Goal: Task Accomplishment & Management: Manage account settings

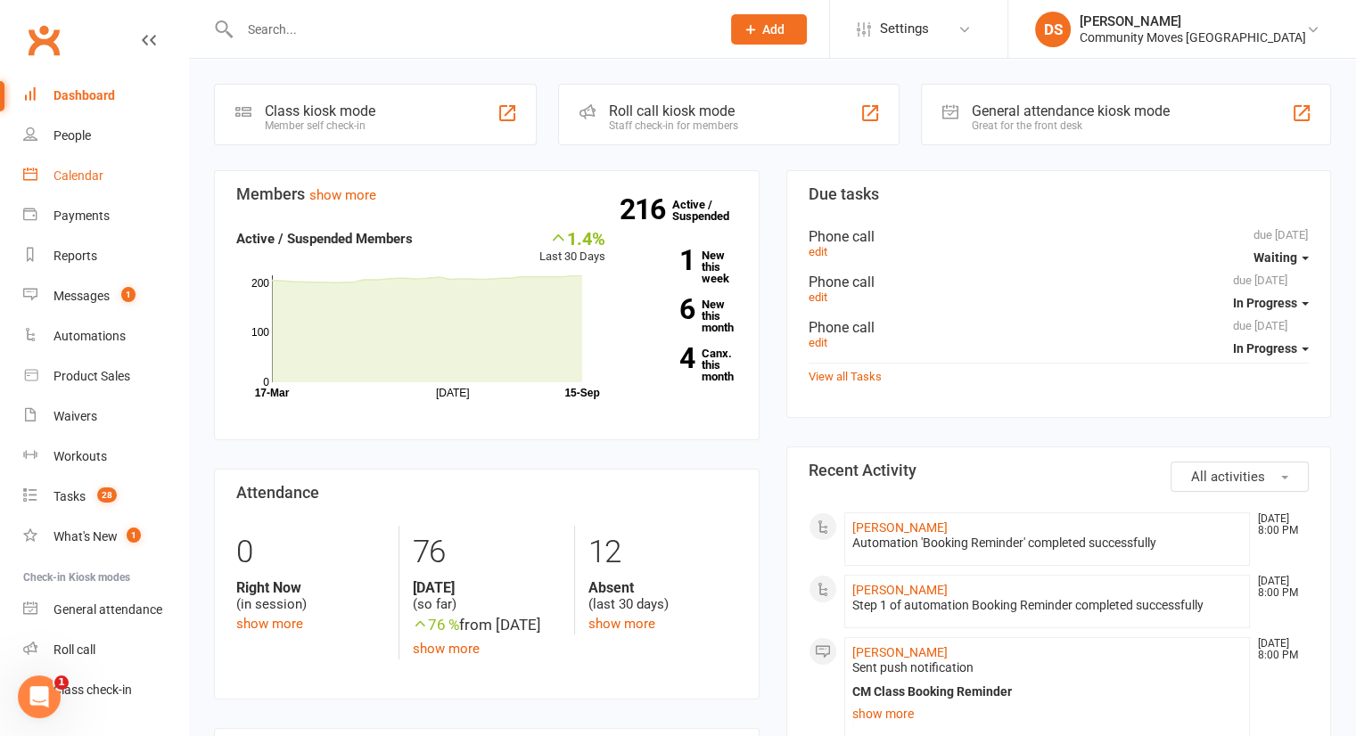
click at [107, 175] on link "Calendar" at bounding box center [105, 176] width 165 height 40
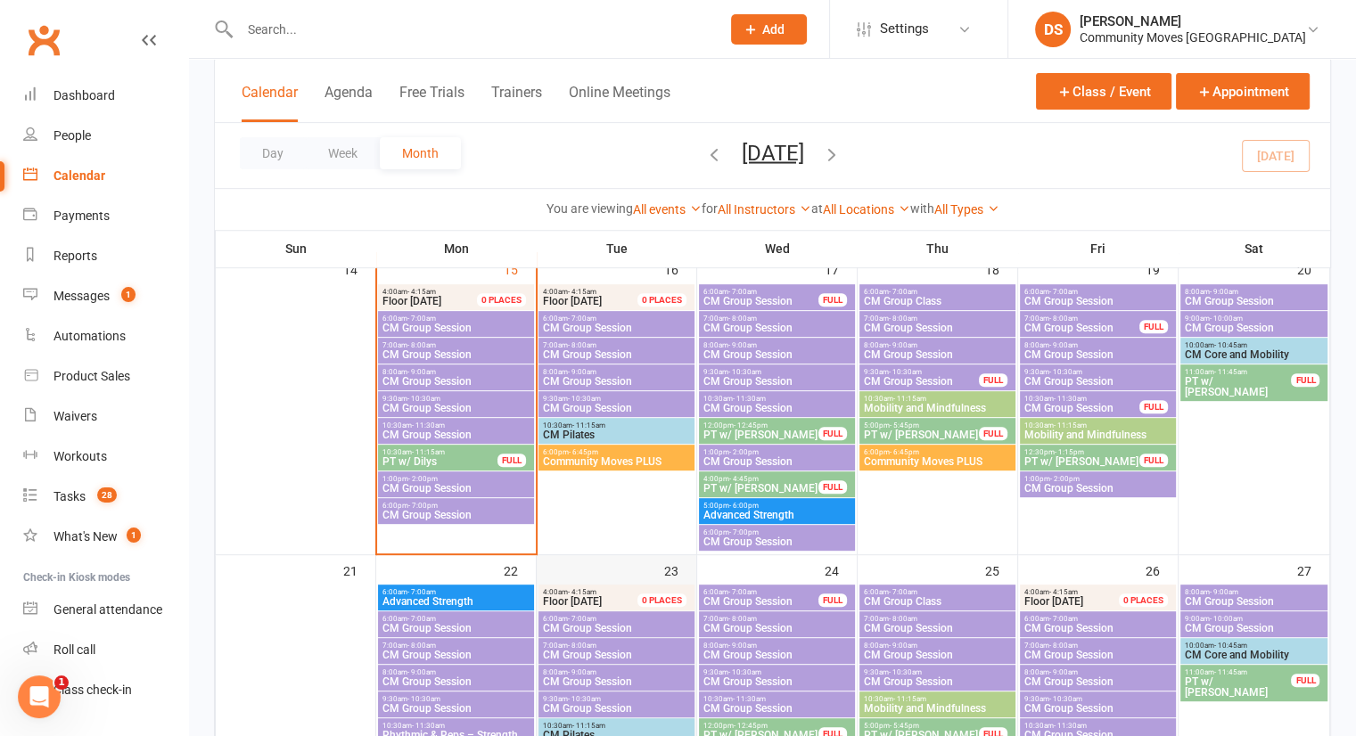
scroll to position [632, 0]
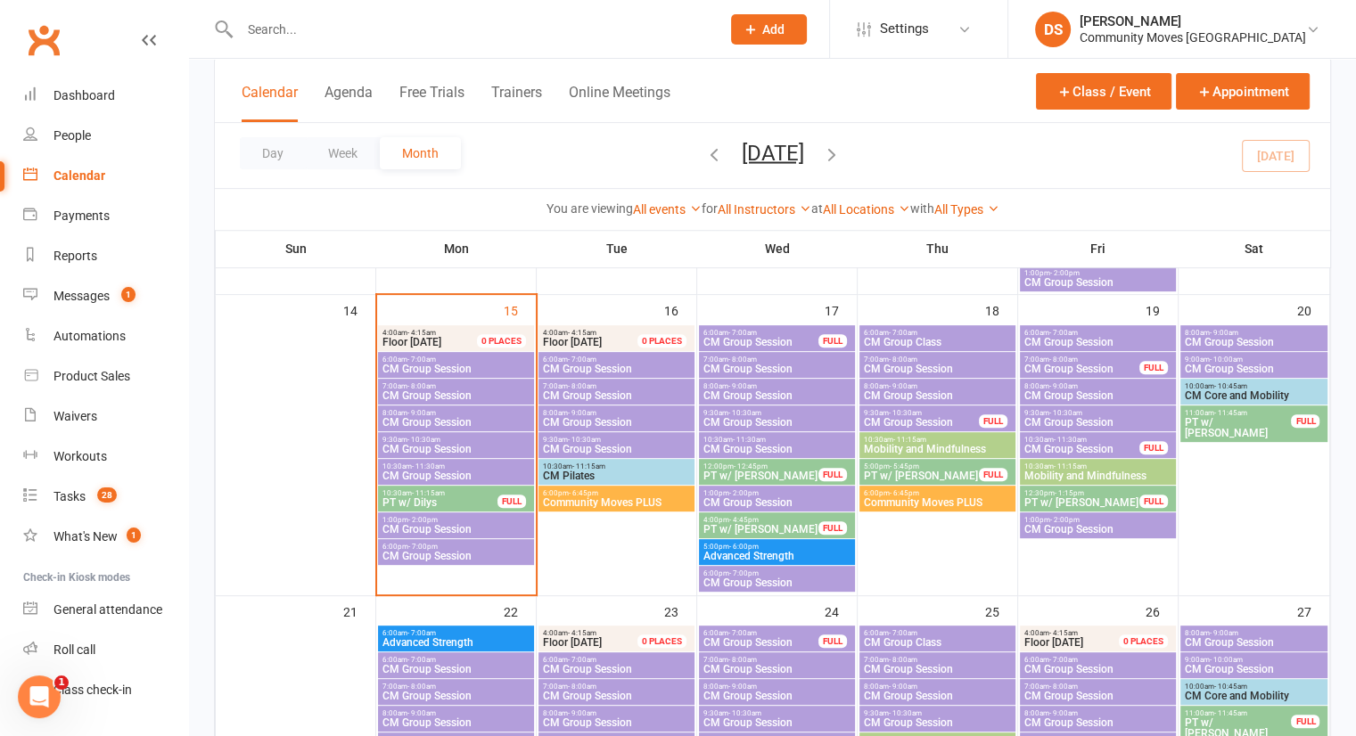
click at [414, 18] on input "text" at bounding box center [470, 29] width 473 height 25
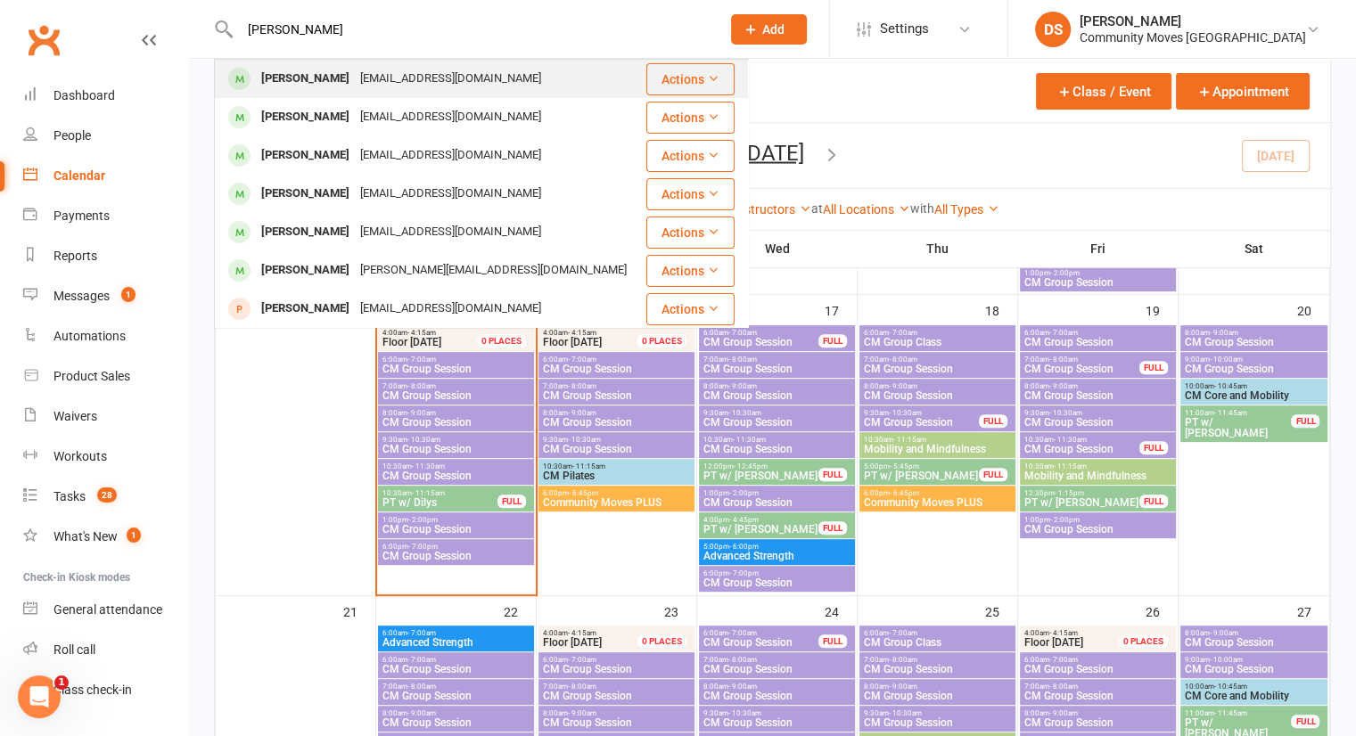
type input "kay lander"
click at [355, 82] on div "kaylander46@gmail.com" at bounding box center [451, 79] width 192 height 26
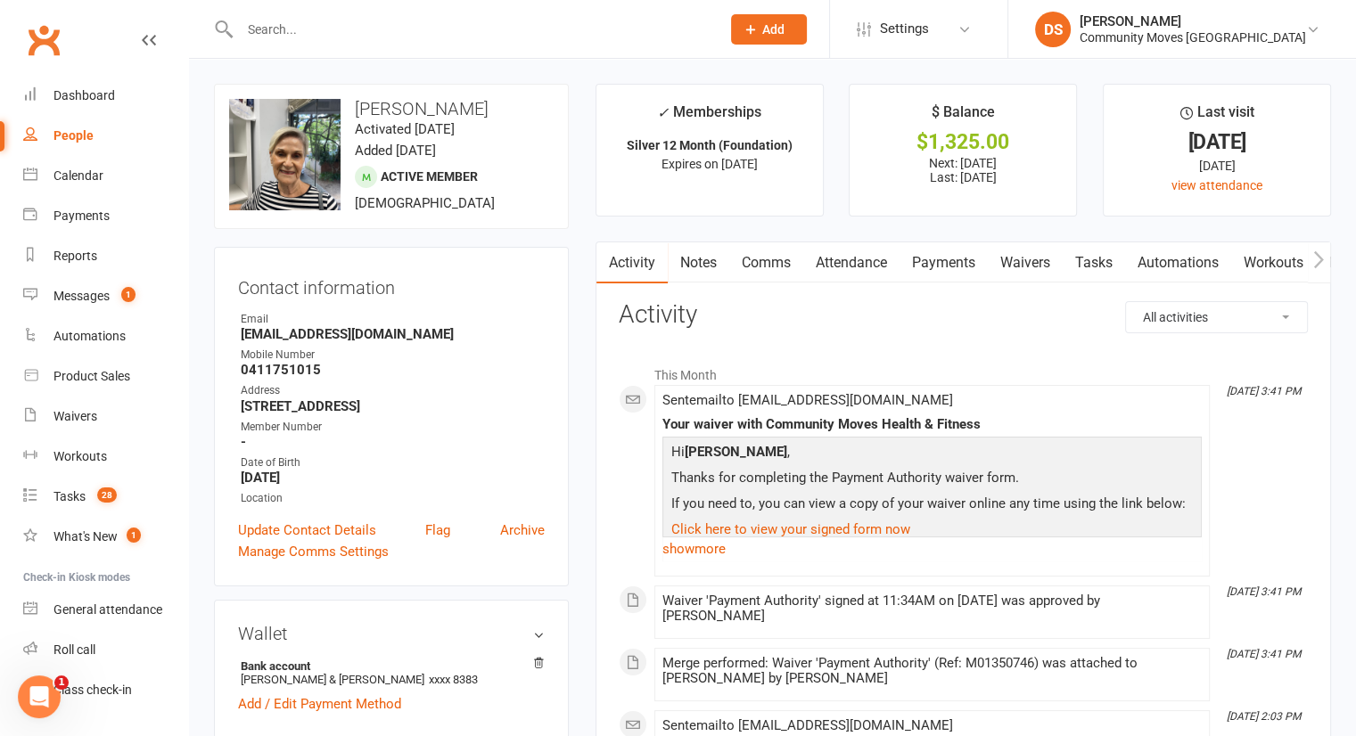
click at [863, 257] on link "Attendance" at bounding box center [851, 262] width 96 height 41
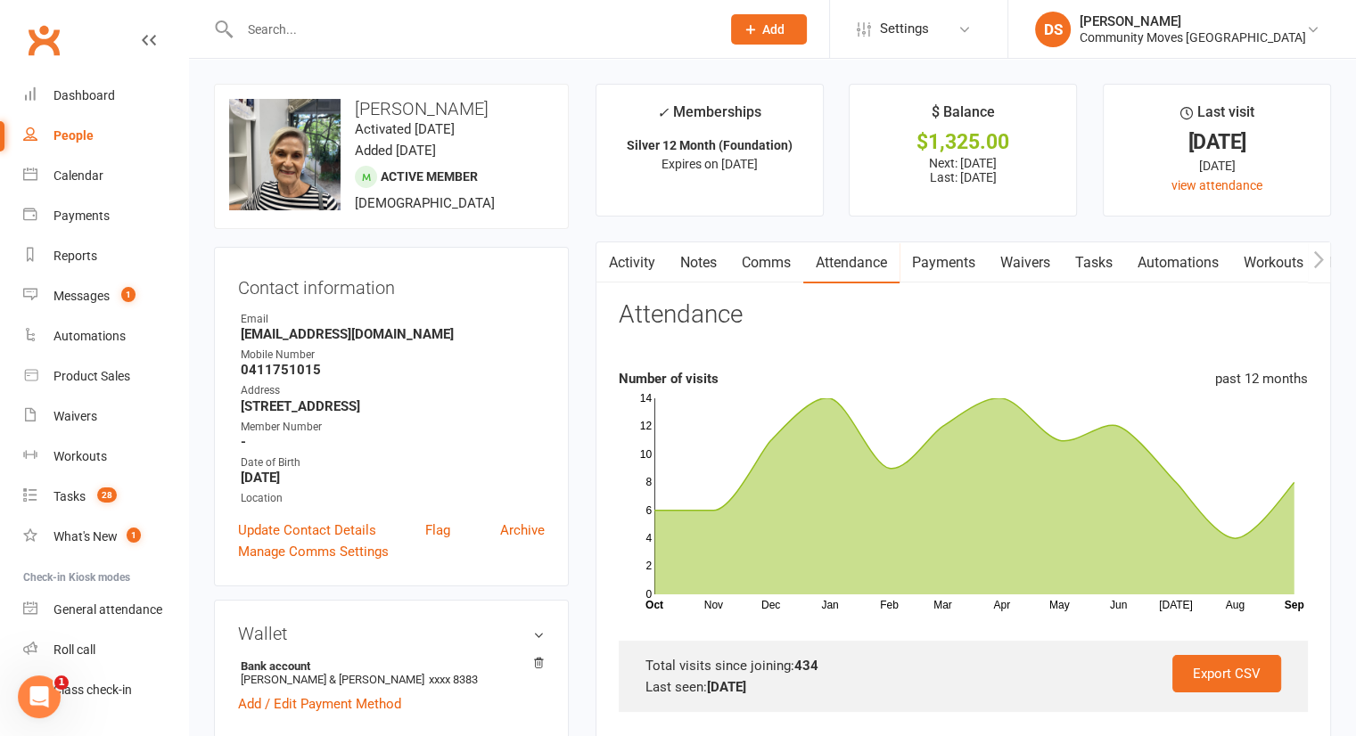
click at [623, 261] on link "Activity" at bounding box center [631, 262] width 71 height 41
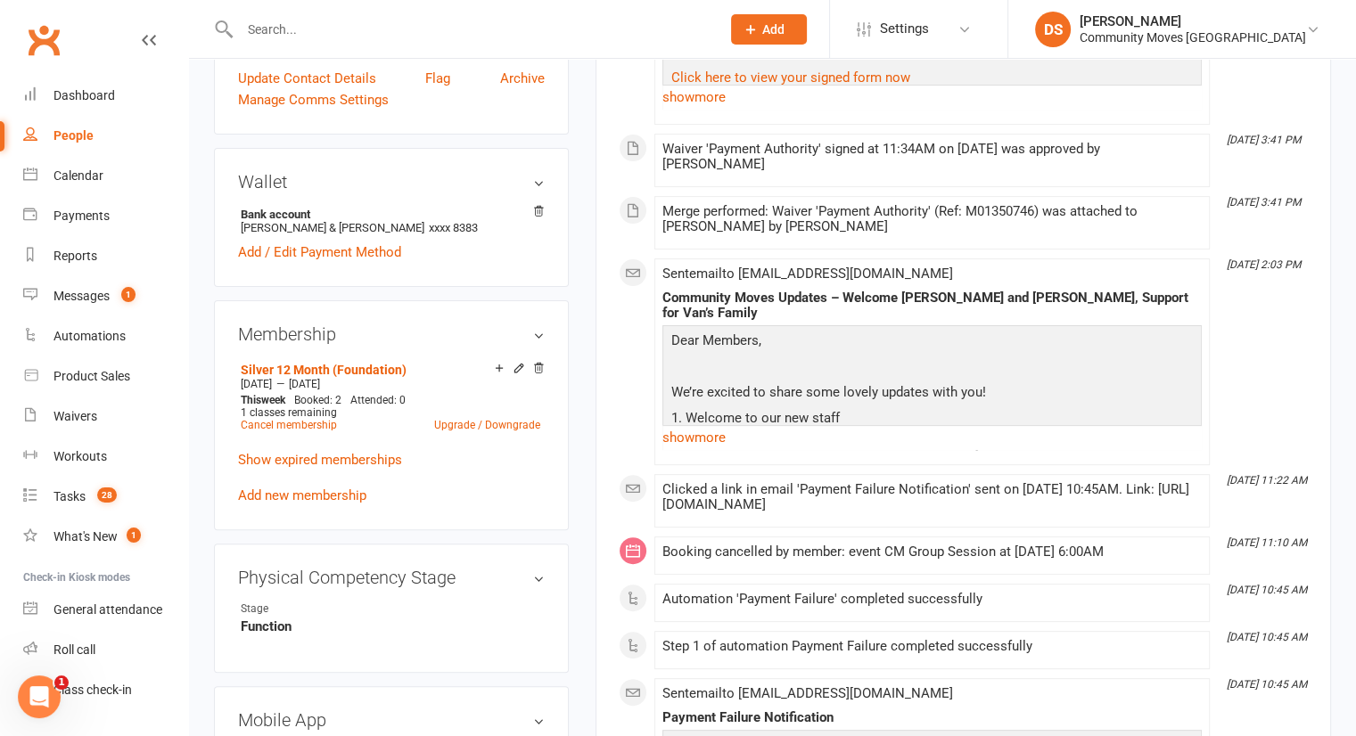
scroll to position [478, 0]
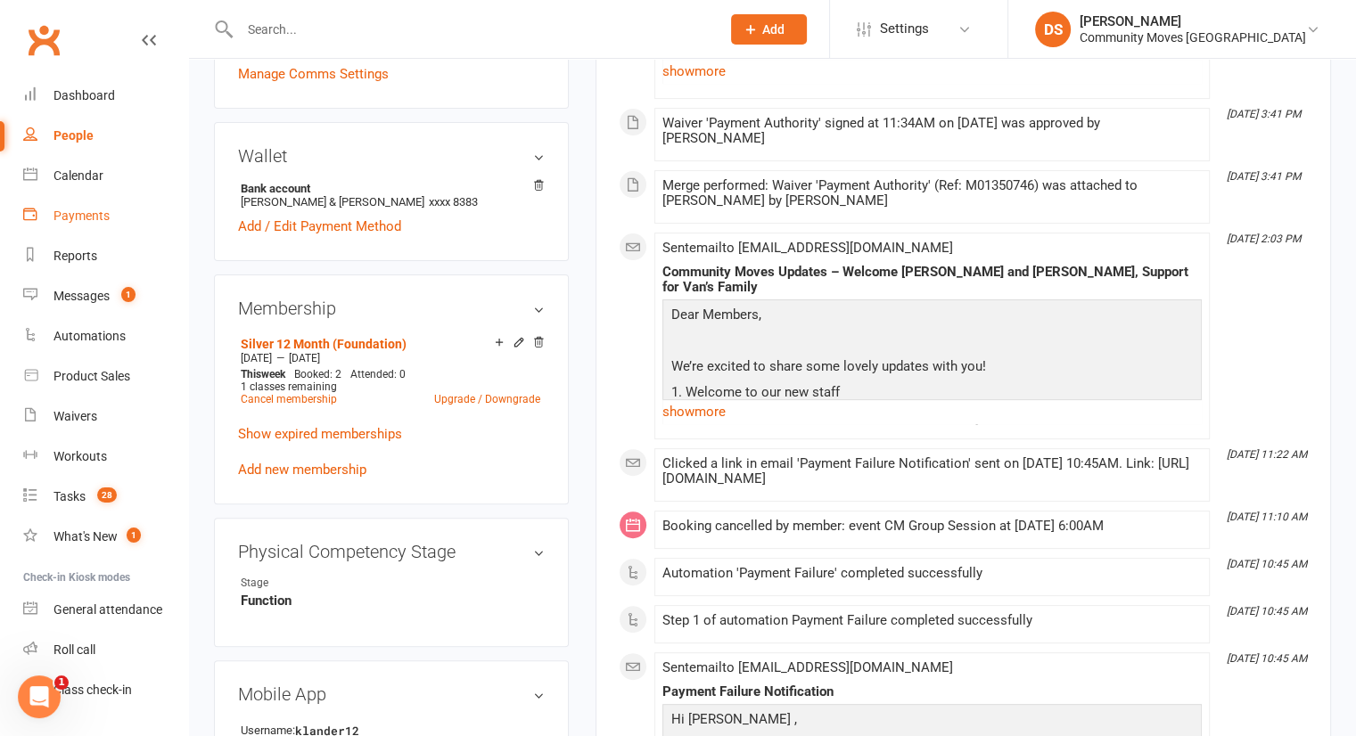
click at [100, 218] on div "Payments" at bounding box center [81, 216] width 56 height 14
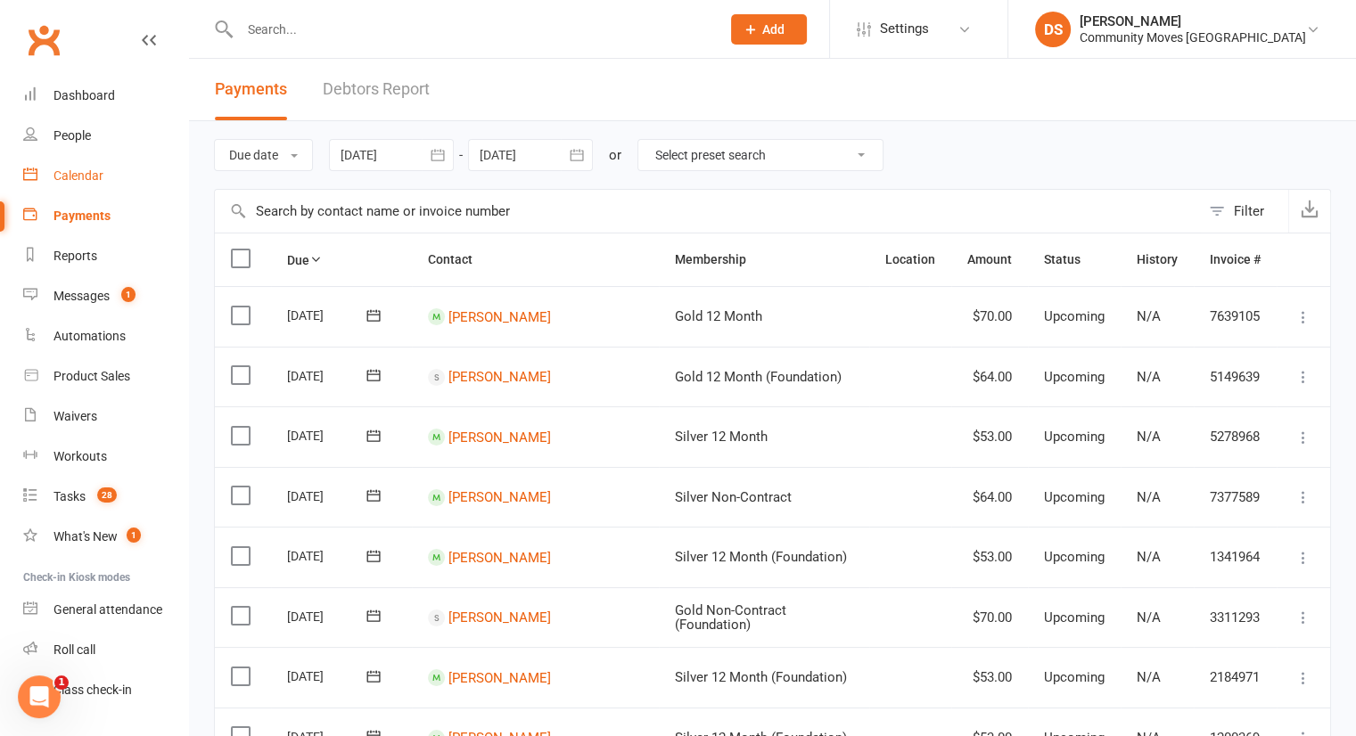
click at [68, 183] on link "Calendar" at bounding box center [105, 176] width 165 height 40
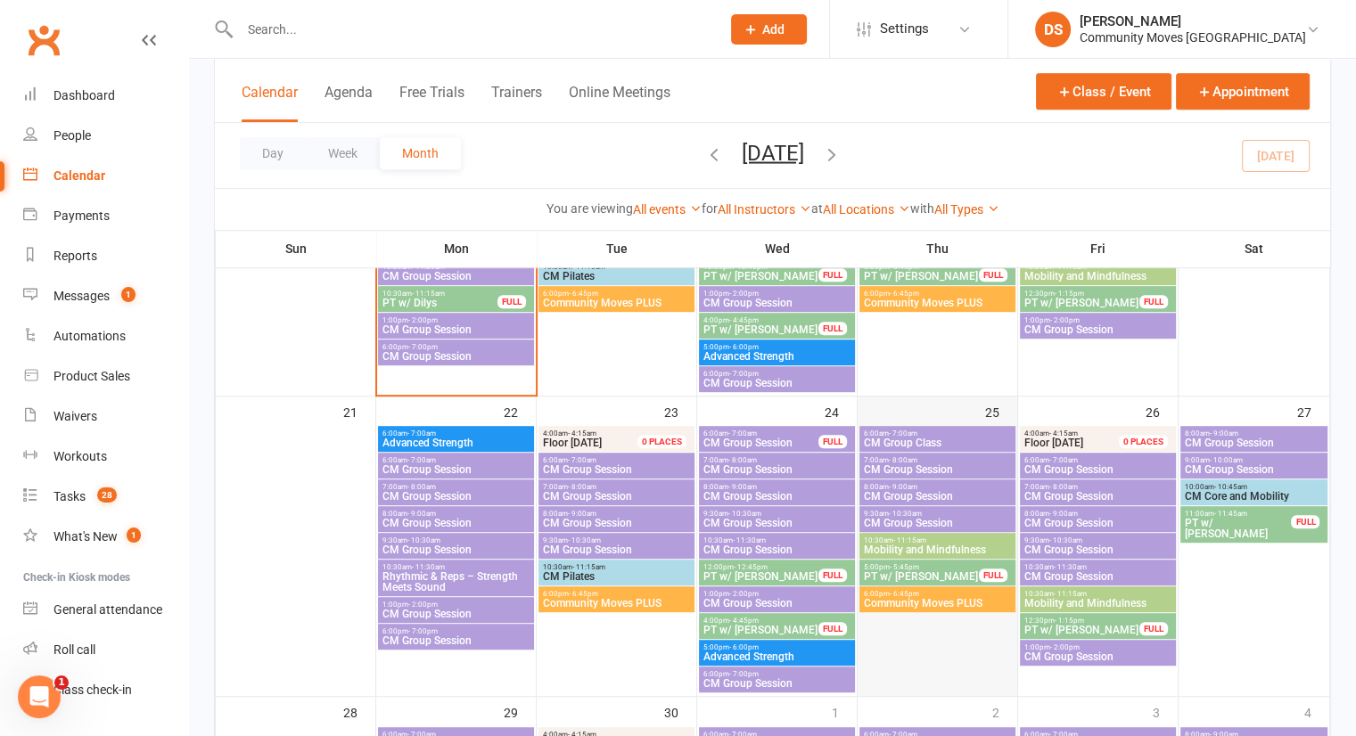
scroll to position [480, 0]
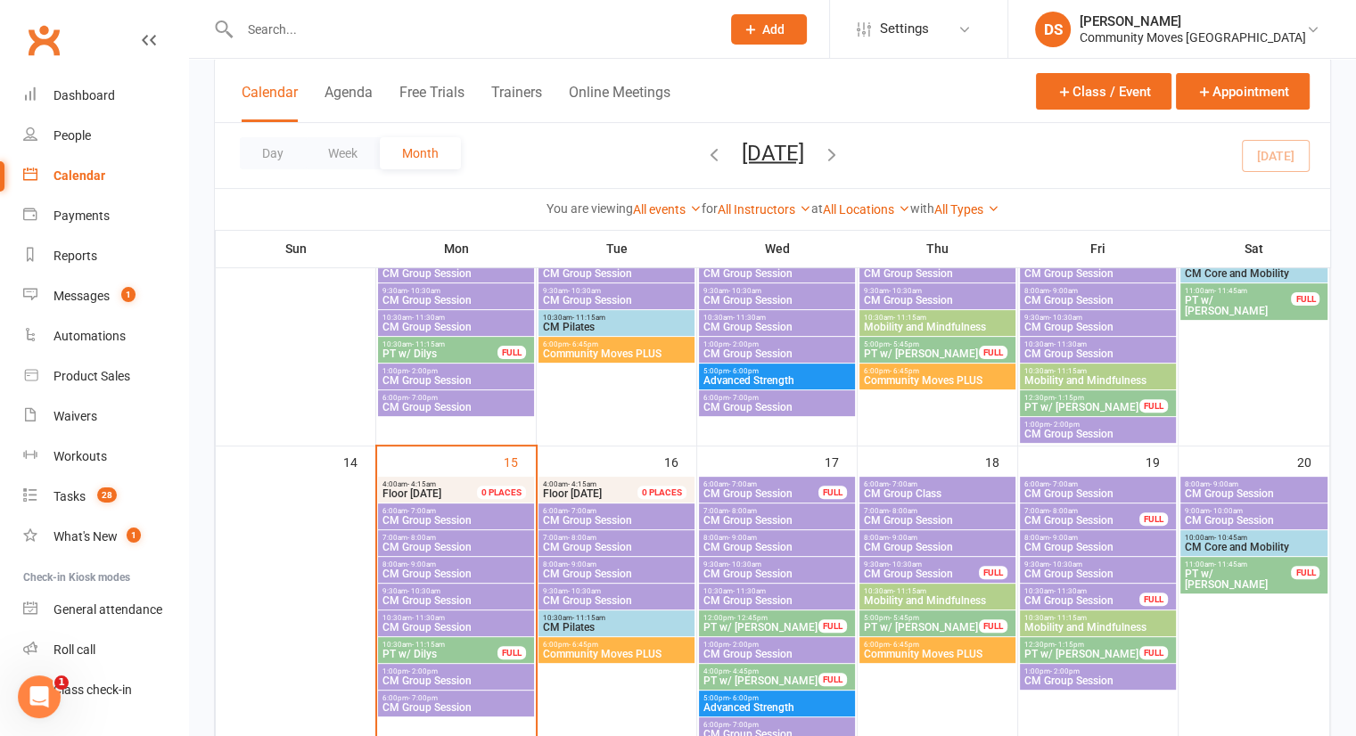
click at [938, 488] on span "CM Group Class" at bounding box center [937, 493] width 149 height 11
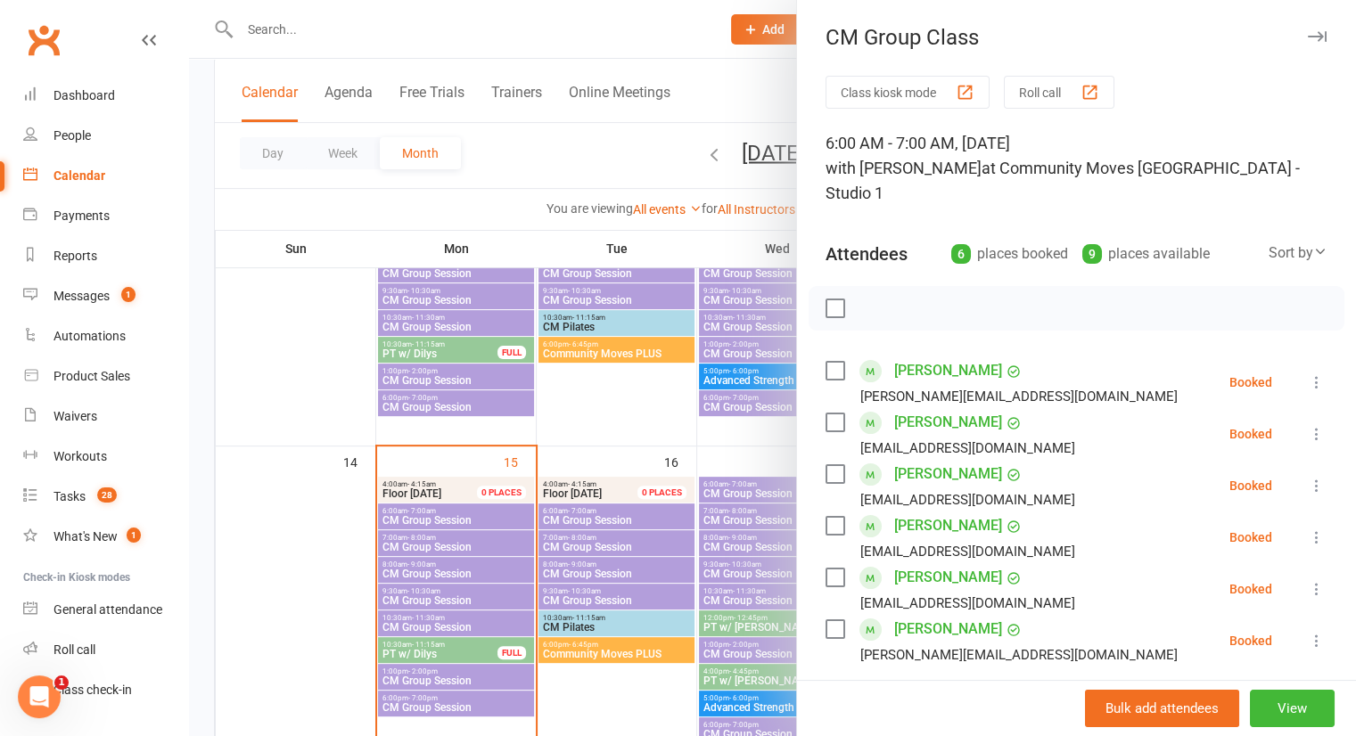
scroll to position [281, 0]
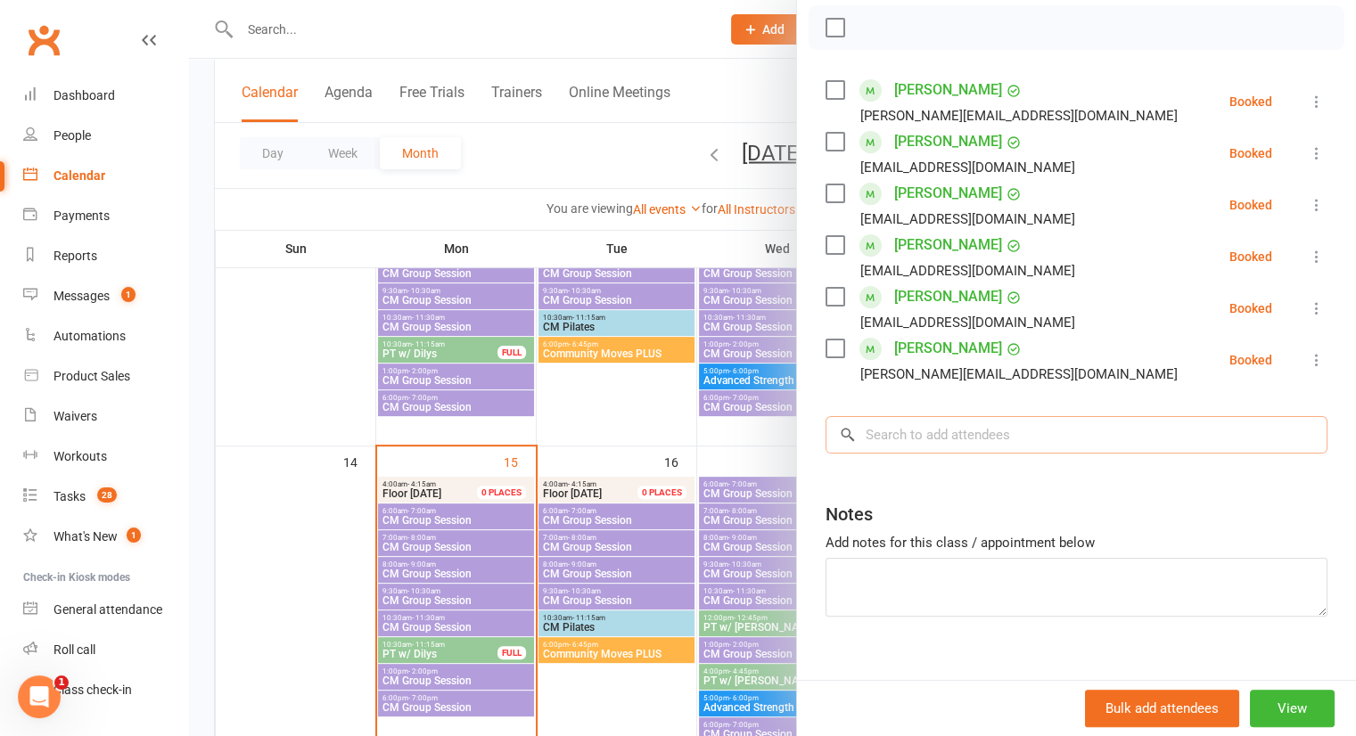
click at [913, 417] on input "search" at bounding box center [1076, 434] width 502 height 37
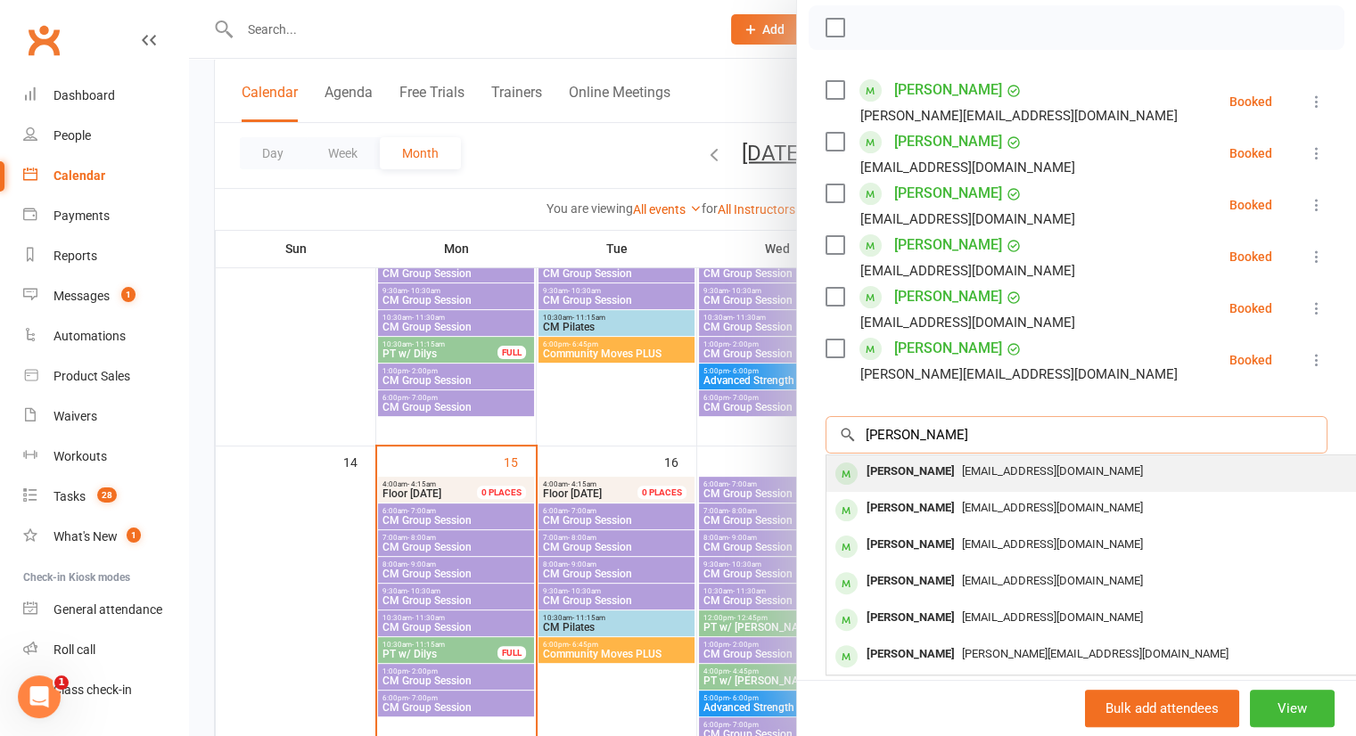
type input "kay lander"
click at [886, 459] on div "[PERSON_NAME]" at bounding box center [910, 472] width 102 height 26
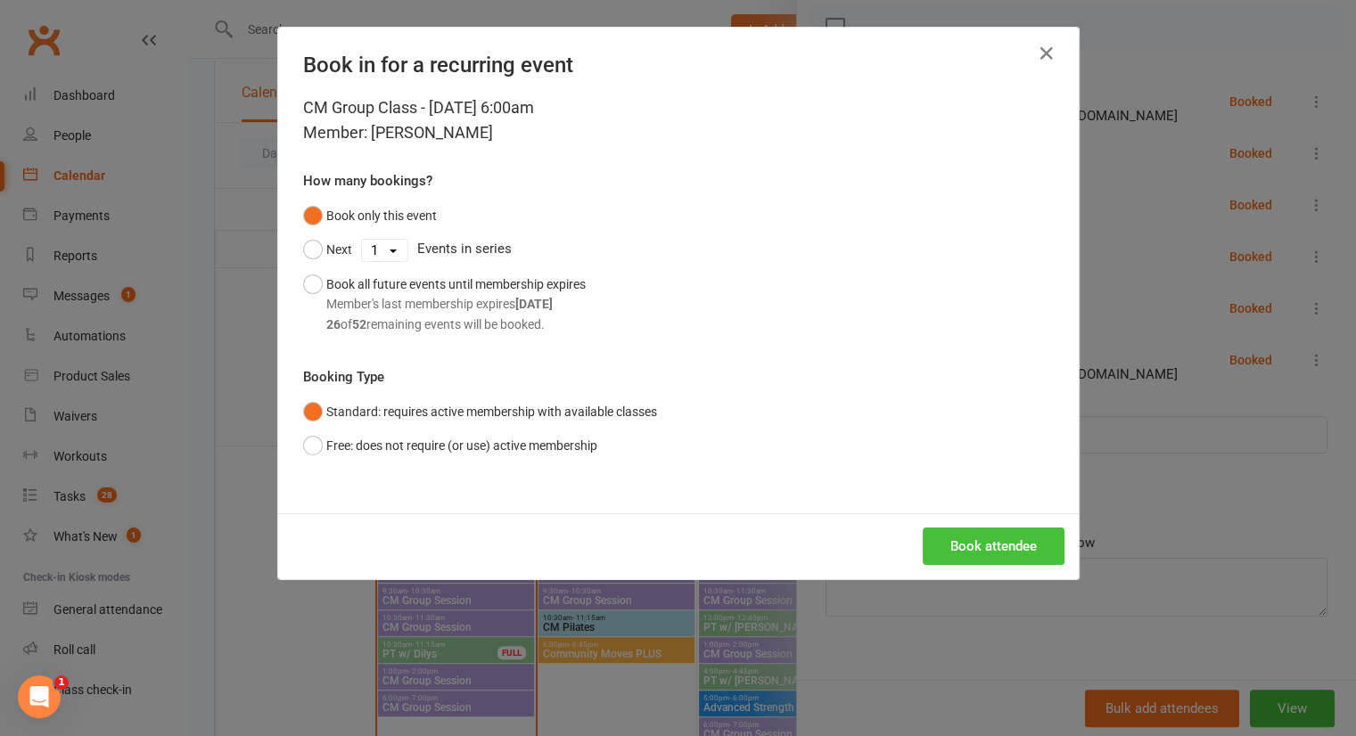
click at [990, 548] on button "Book attendee" at bounding box center [993, 546] width 142 height 37
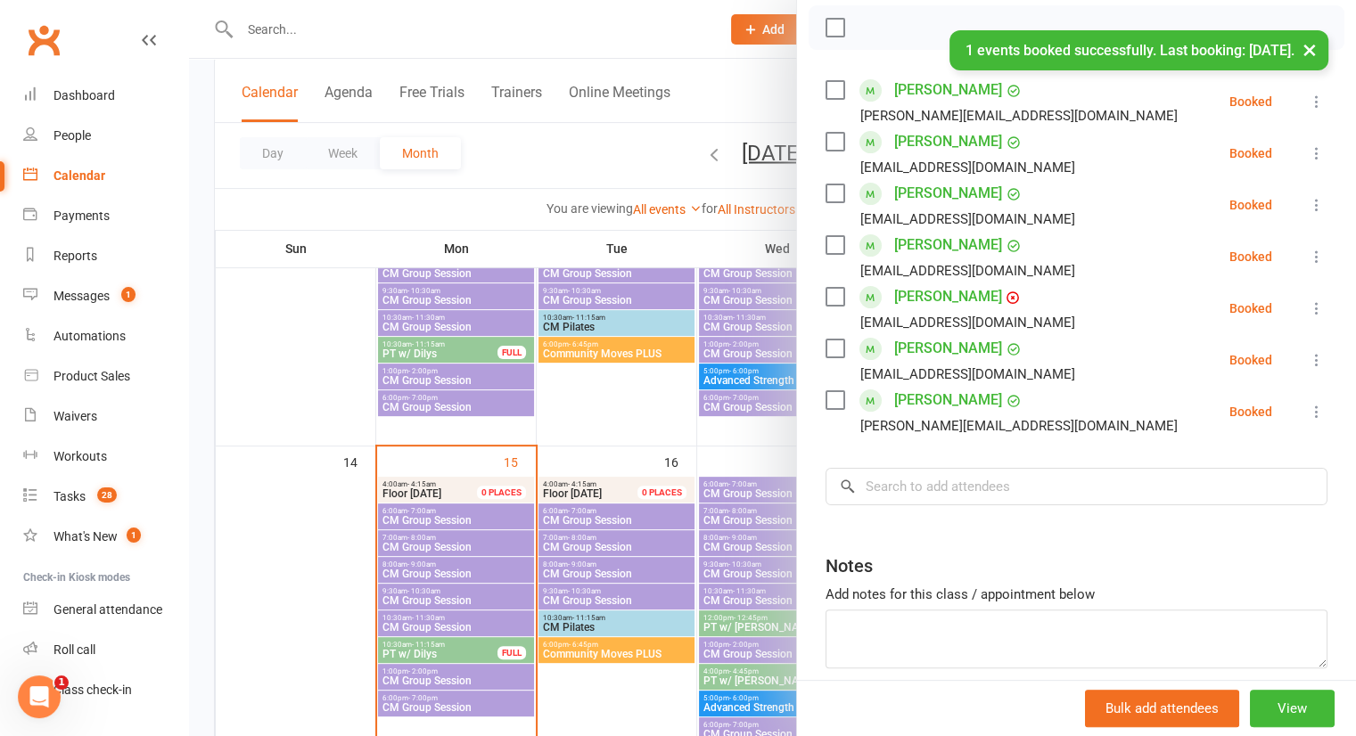
click at [918, 283] on link "[PERSON_NAME]" at bounding box center [948, 297] width 108 height 29
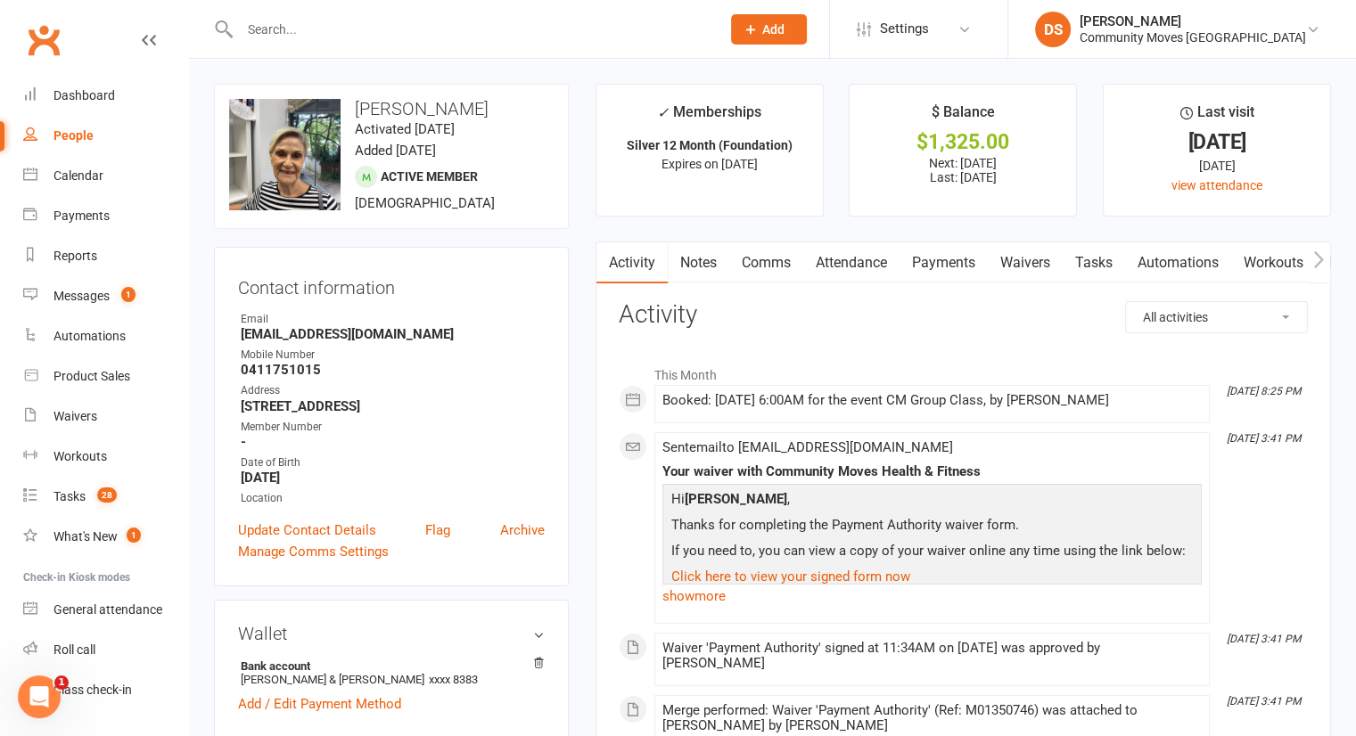
click at [959, 260] on link "Payments" at bounding box center [943, 262] width 88 height 41
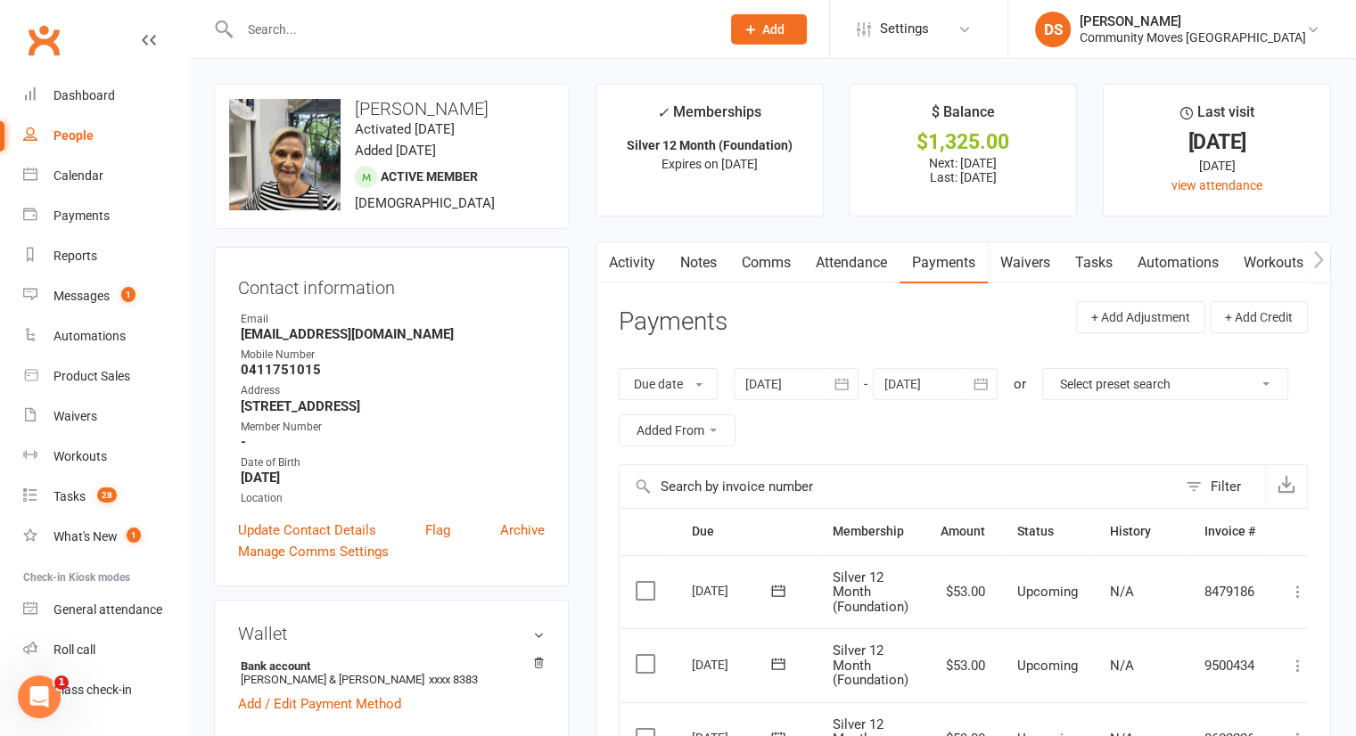
scroll to position [415, 0]
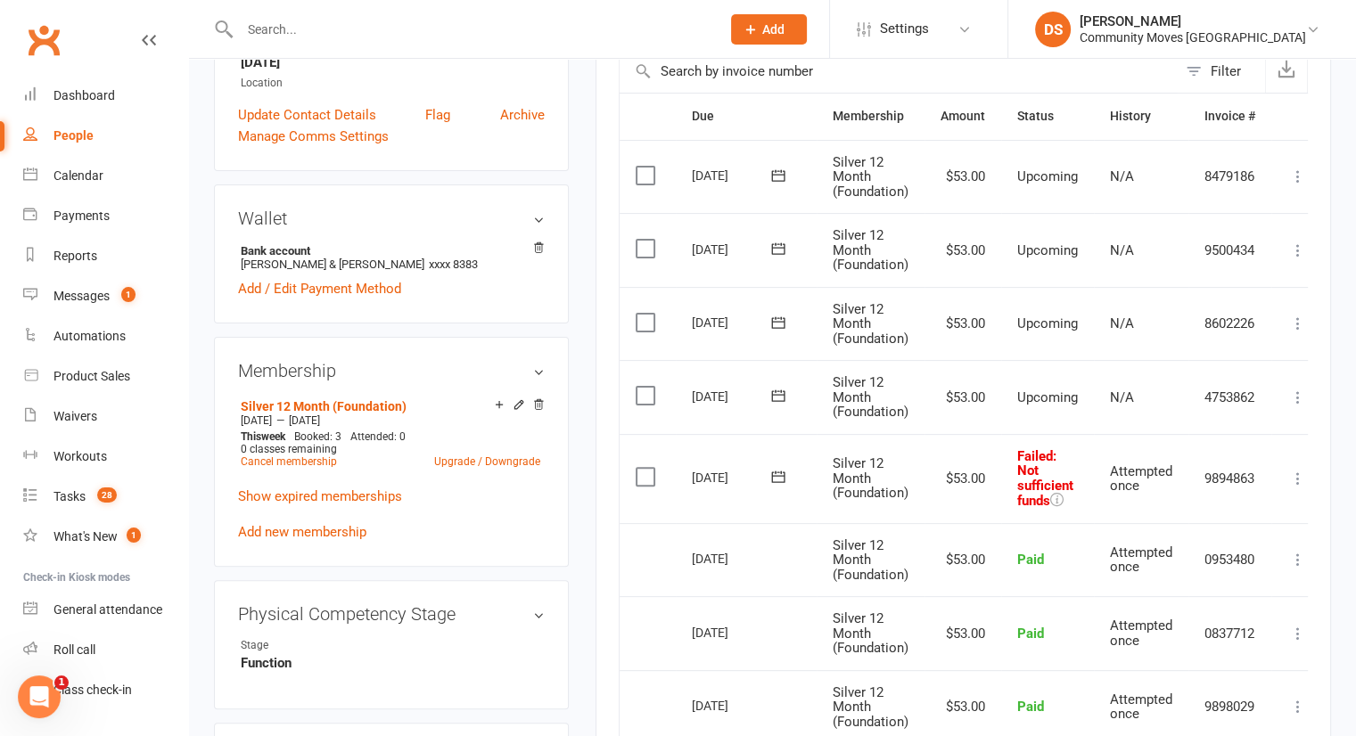
click at [1294, 475] on icon at bounding box center [1298, 479] width 18 height 18
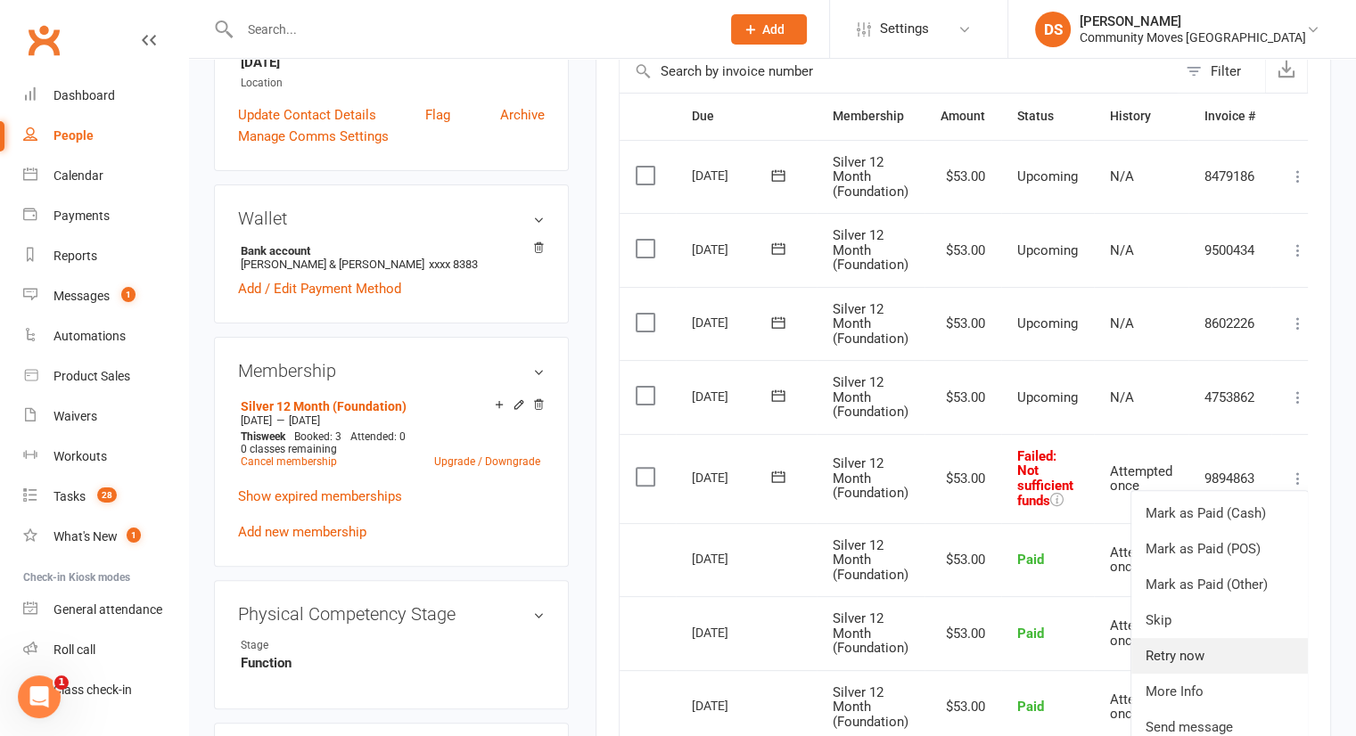
click at [1186, 660] on link "Retry now" at bounding box center [1219, 656] width 176 height 36
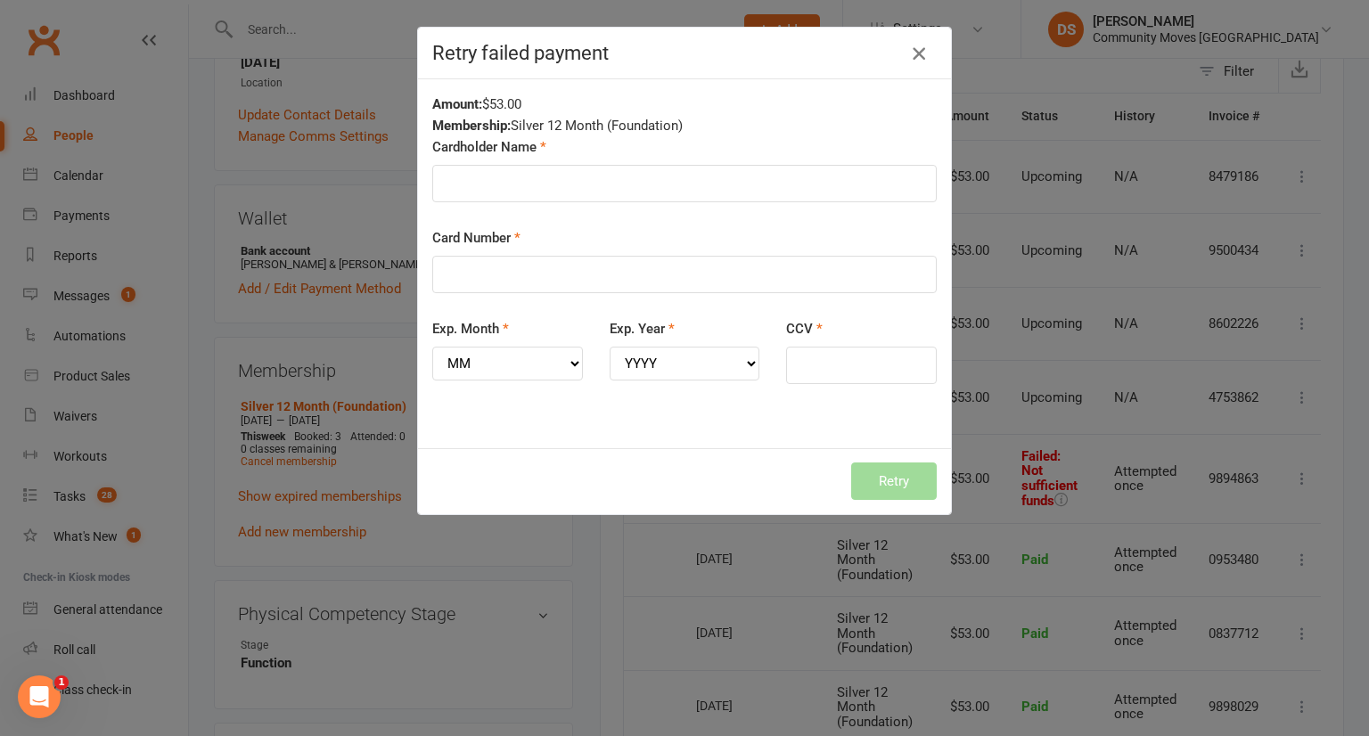
click at [905, 51] on button "button" at bounding box center [919, 53] width 29 height 29
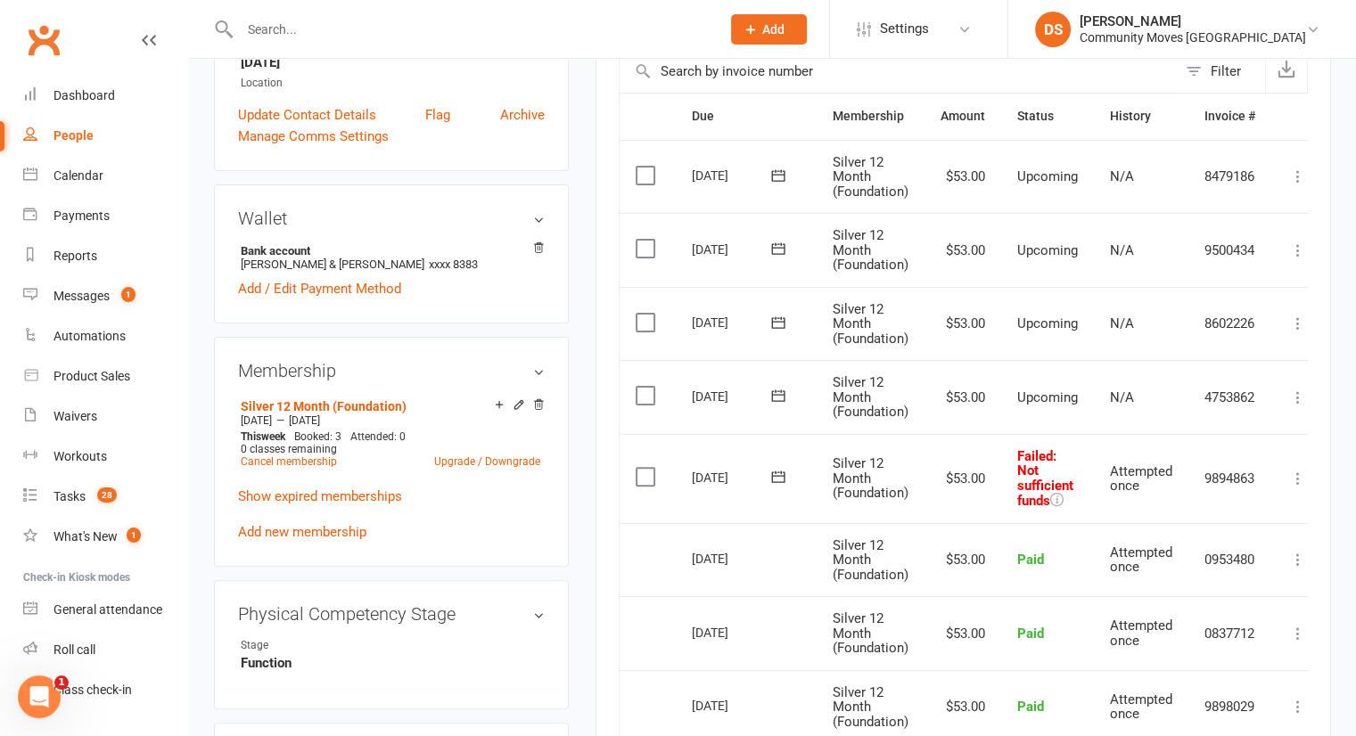
click at [774, 475] on icon at bounding box center [778, 477] width 18 height 18
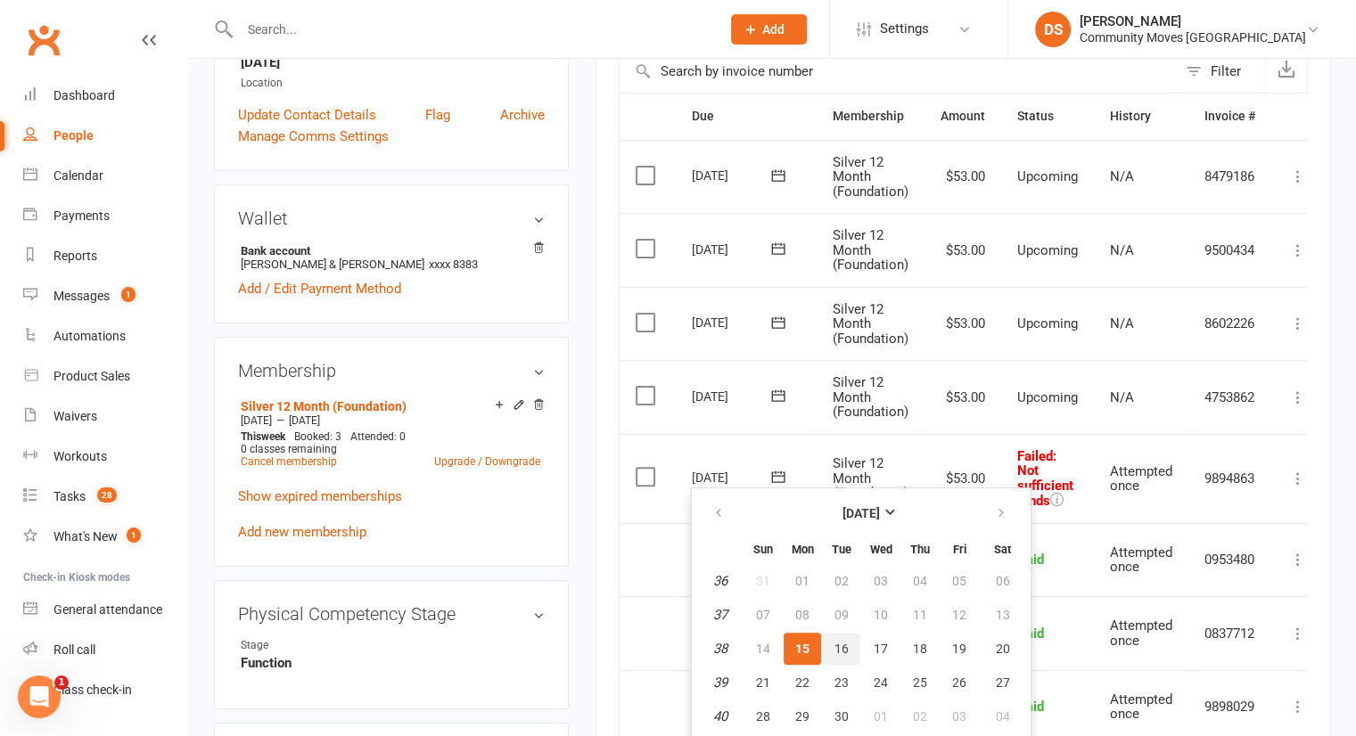
click at [831, 646] on button "16" at bounding box center [841, 649] width 37 height 32
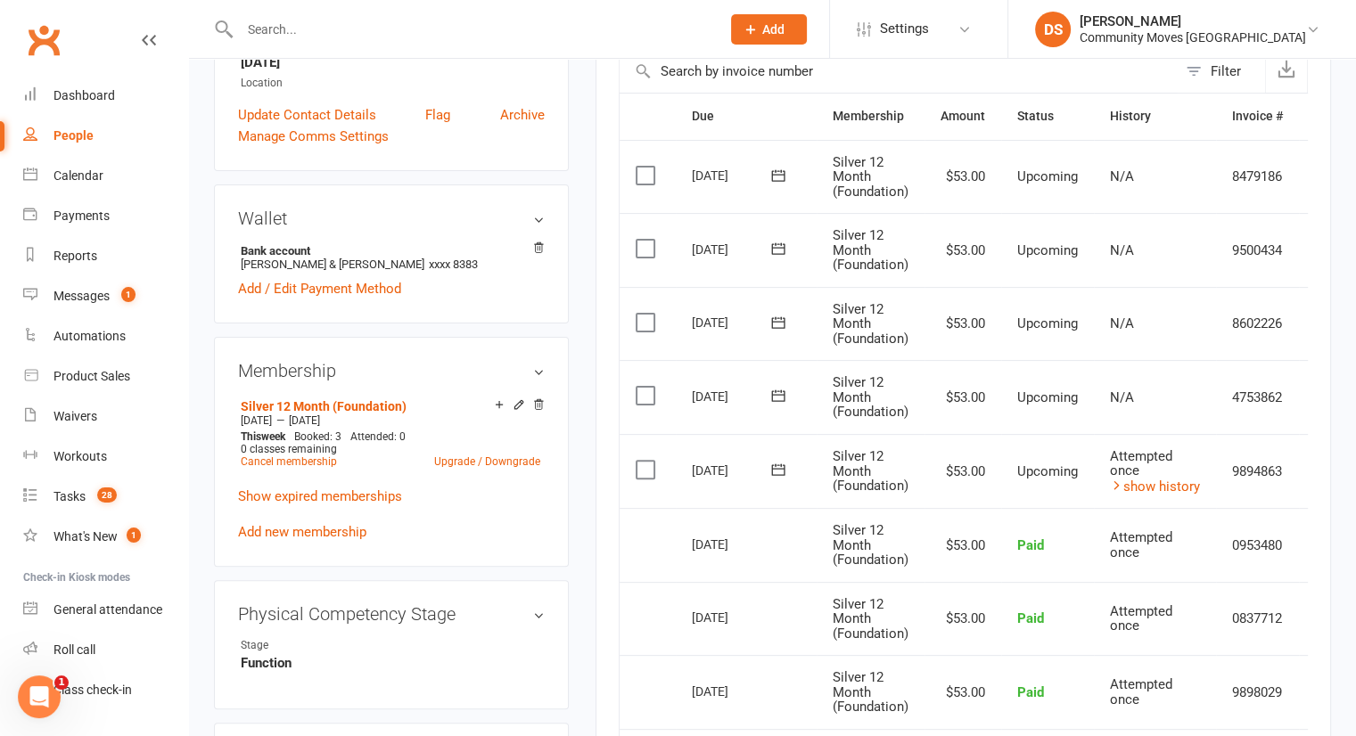
click at [424, 26] on input "text" at bounding box center [470, 29] width 473 height 25
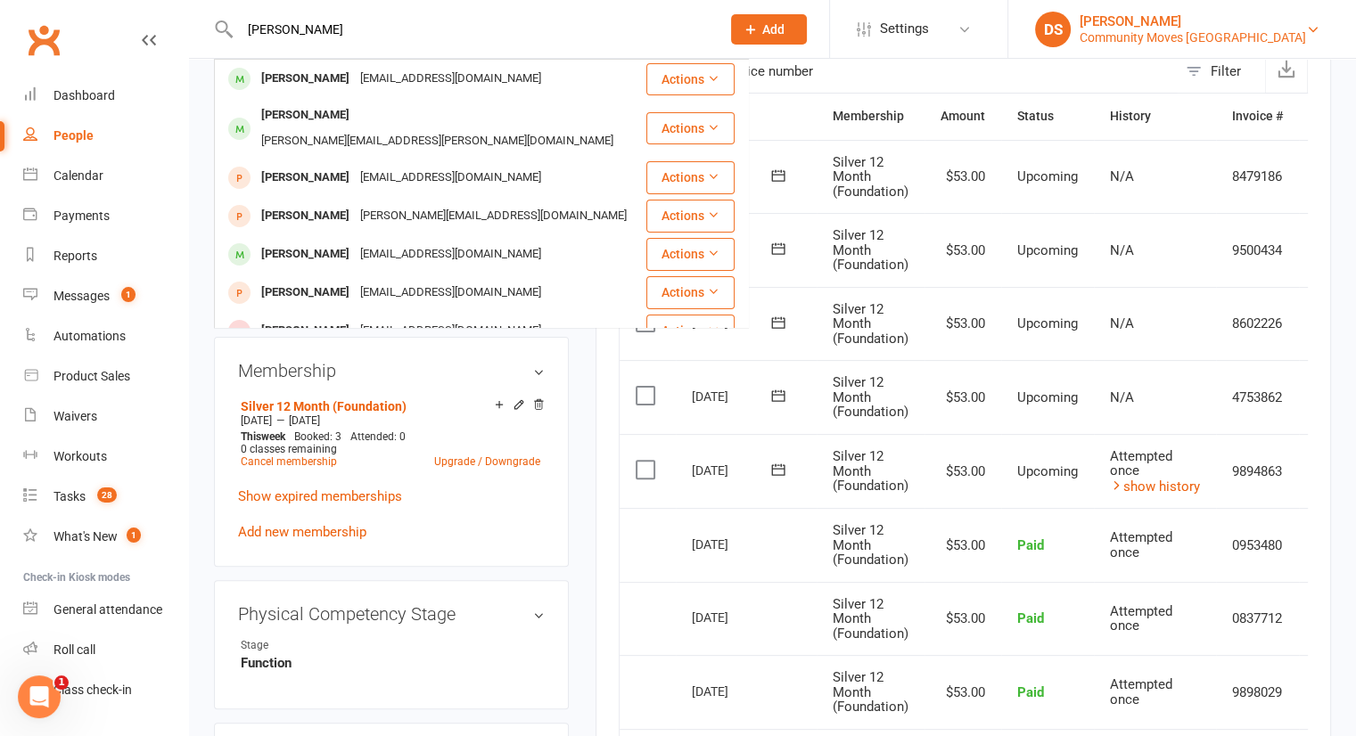
type input "Marie"
click at [1184, 26] on div "[PERSON_NAME]" at bounding box center [1192, 21] width 226 height 16
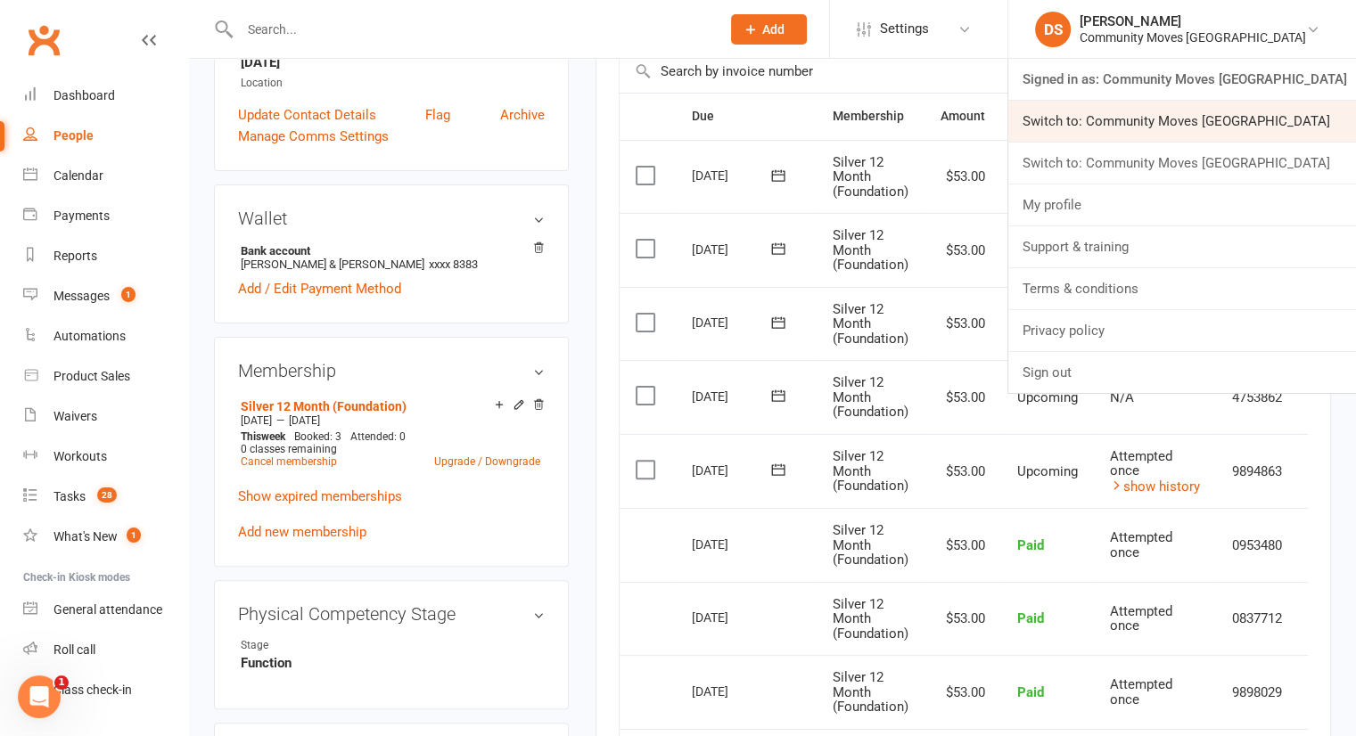
click at [1161, 115] on link "Switch to: Community Moves [GEOGRAPHIC_DATA]" at bounding box center [1182, 121] width 348 height 41
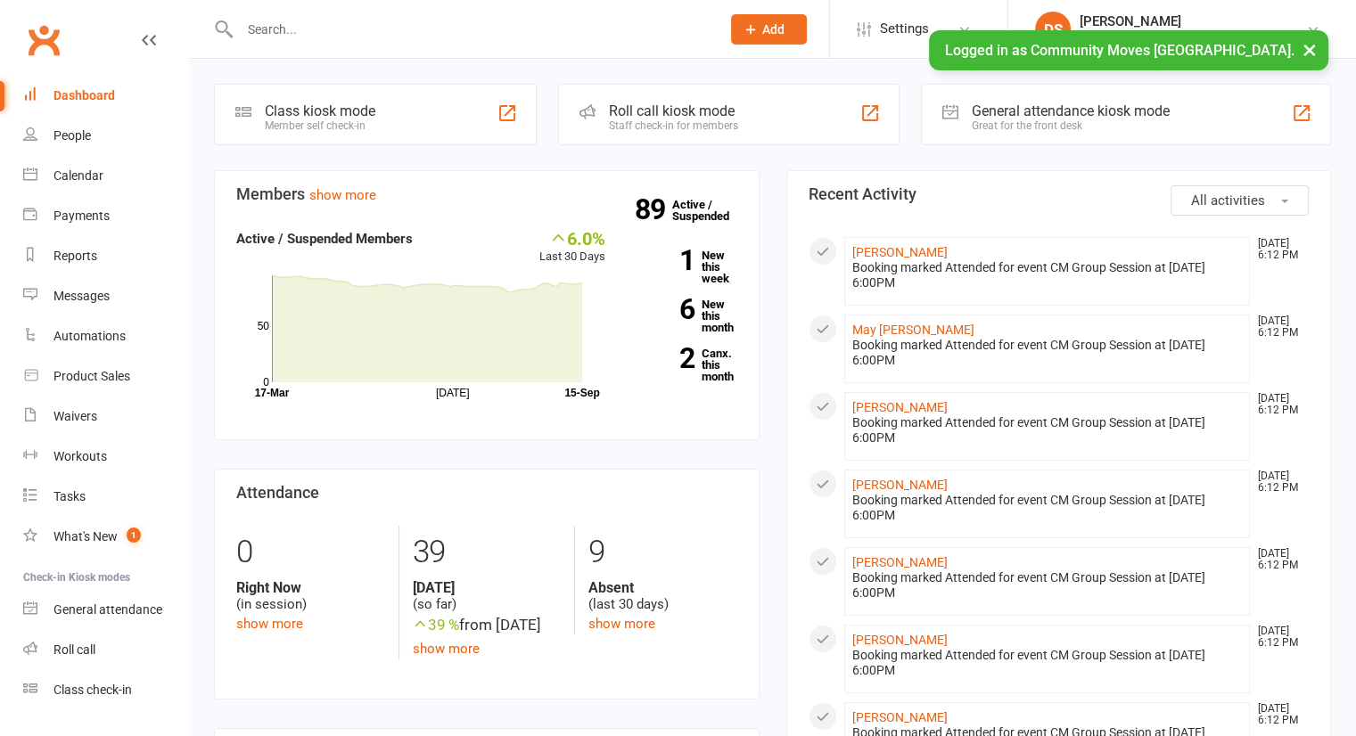
click at [376, 13] on div at bounding box center [461, 29] width 494 height 58
click at [378, 32] on input "text" at bounding box center [470, 29] width 473 height 25
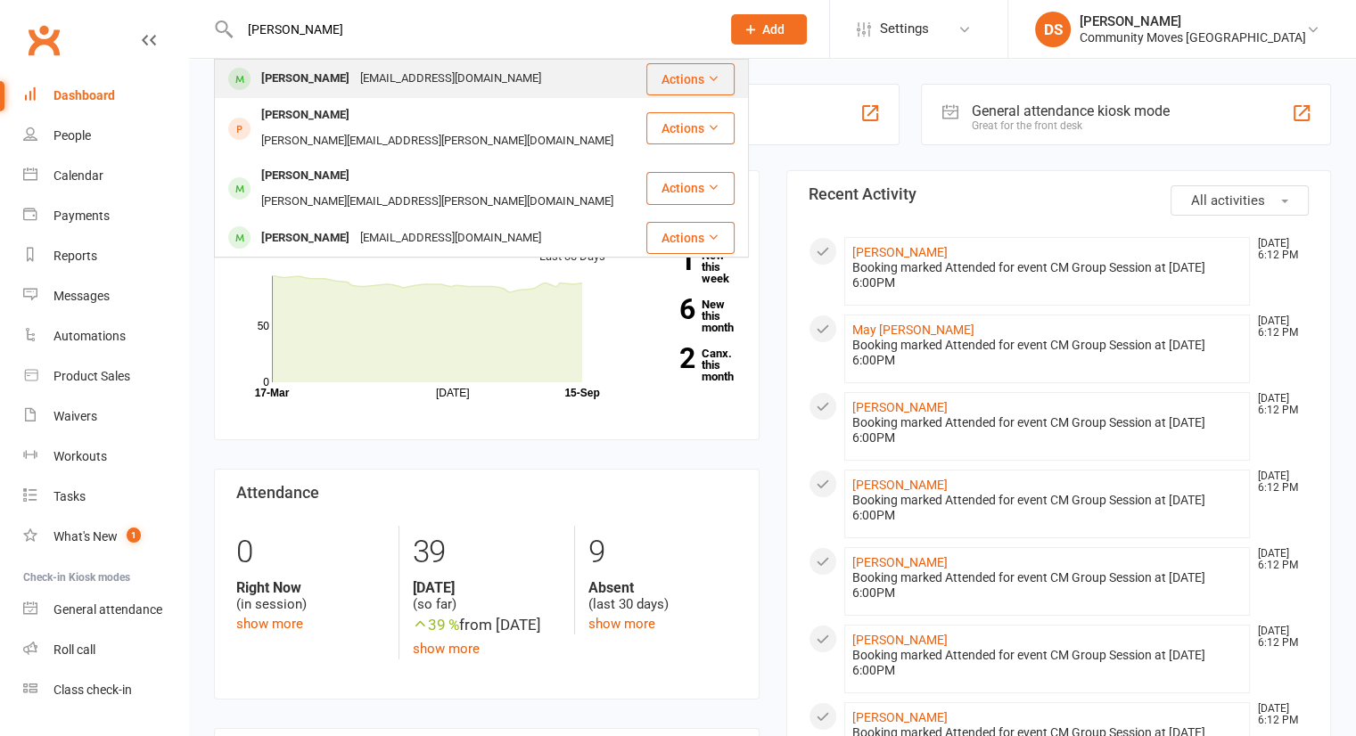
type input "marie"
click at [358, 82] on div "marieandbeth@gmail.com" at bounding box center [451, 79] width 192 height 26
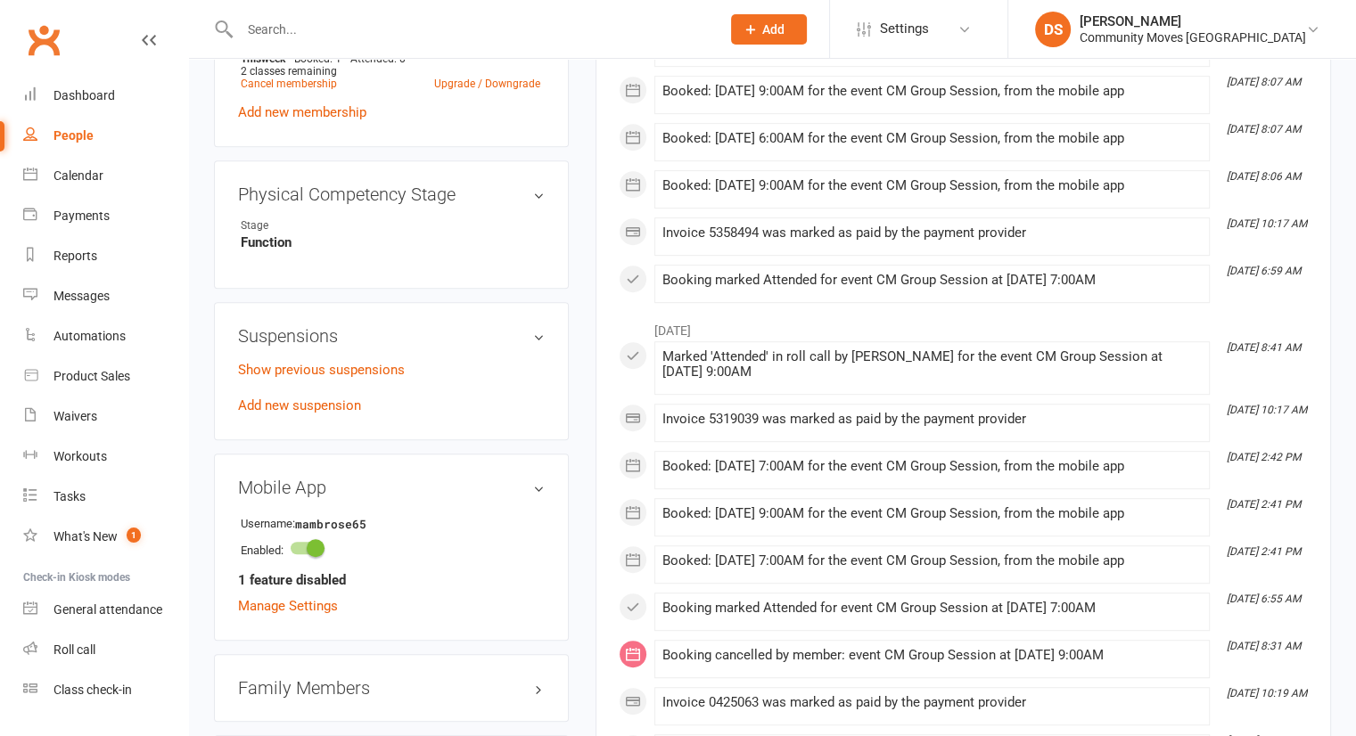
scroll to position [832, 0]
click at [316, 374] on p "Show previous suspensions" at bounding box center [391, 367] width 307 height 21
click at [318, 376] on link "Show previous suspensions" at bounding box center [321, 368] width 167 height 16
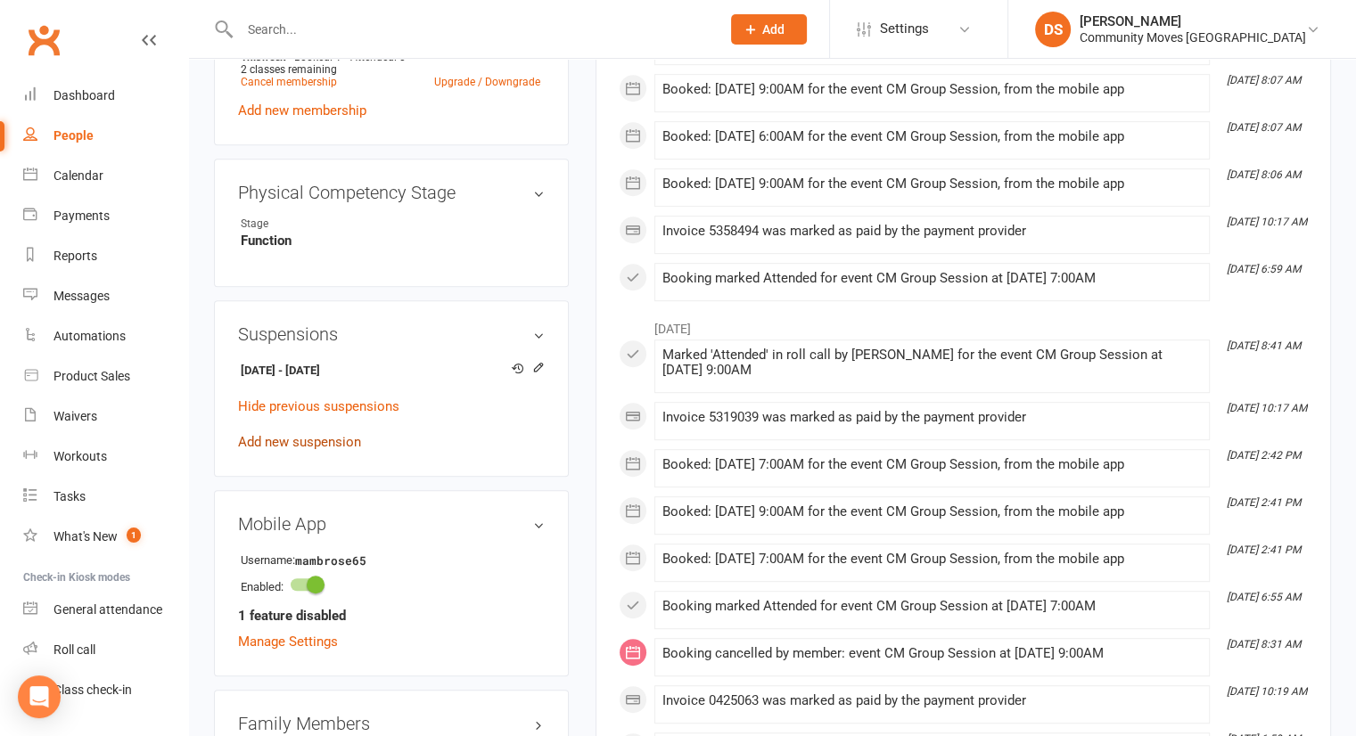
click at [298, 450] on link "Add new suspension" at bounding box center [299, 442] width 123 height 16
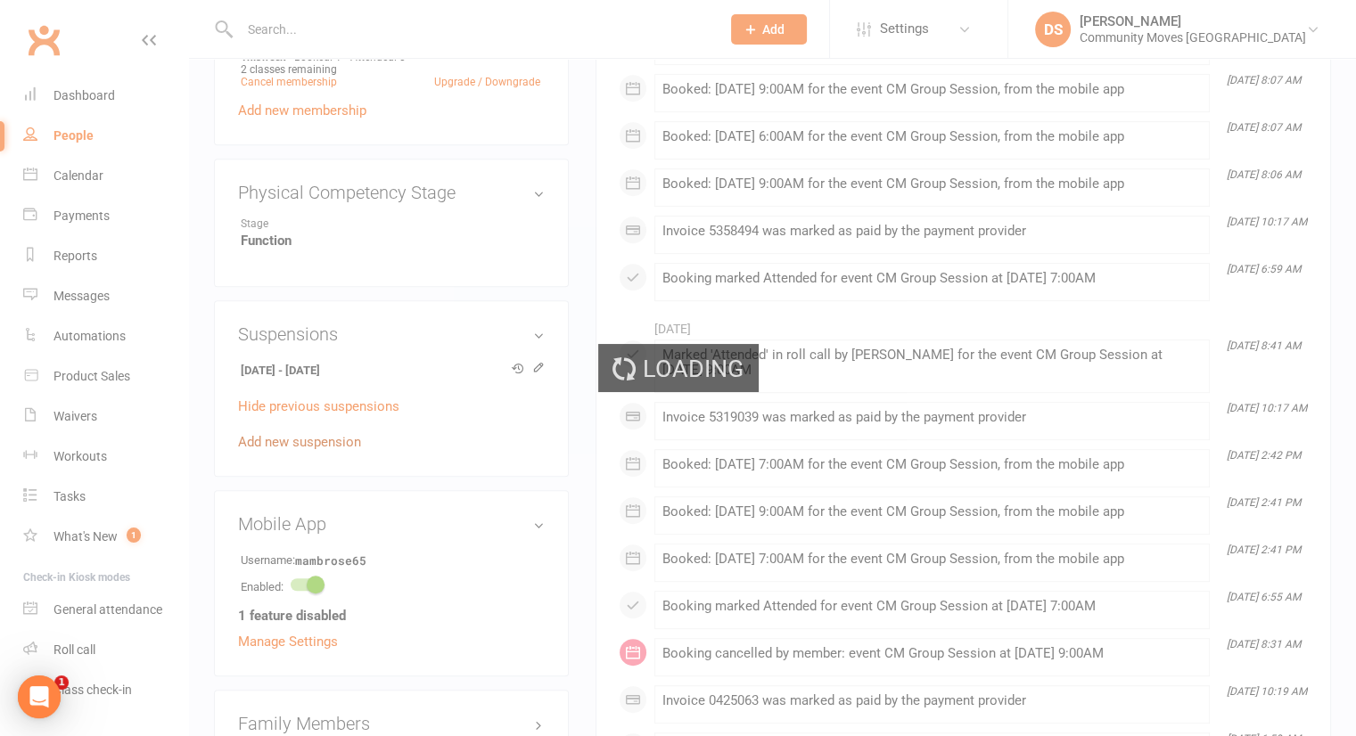
scroll to position [0, 0]
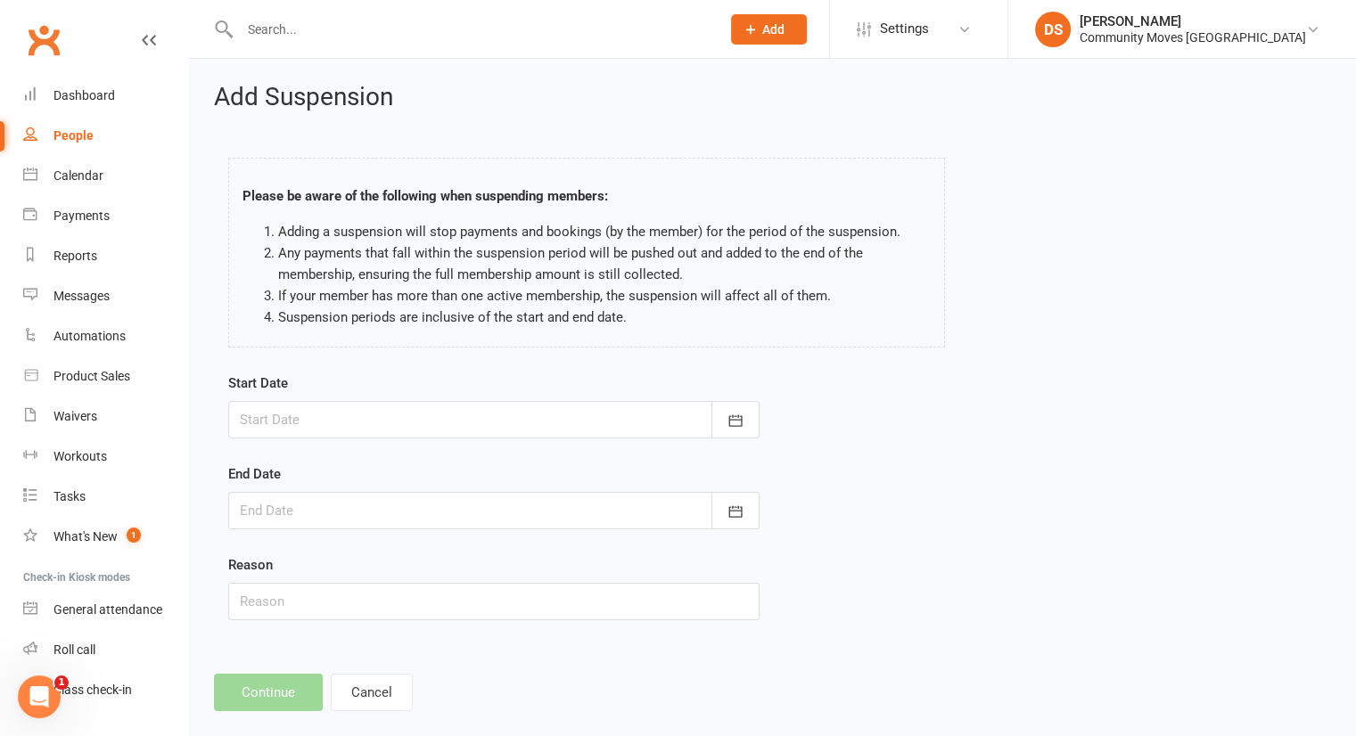
click at [329, 424] on div at bounding box center [493, 419] width 531 height 37
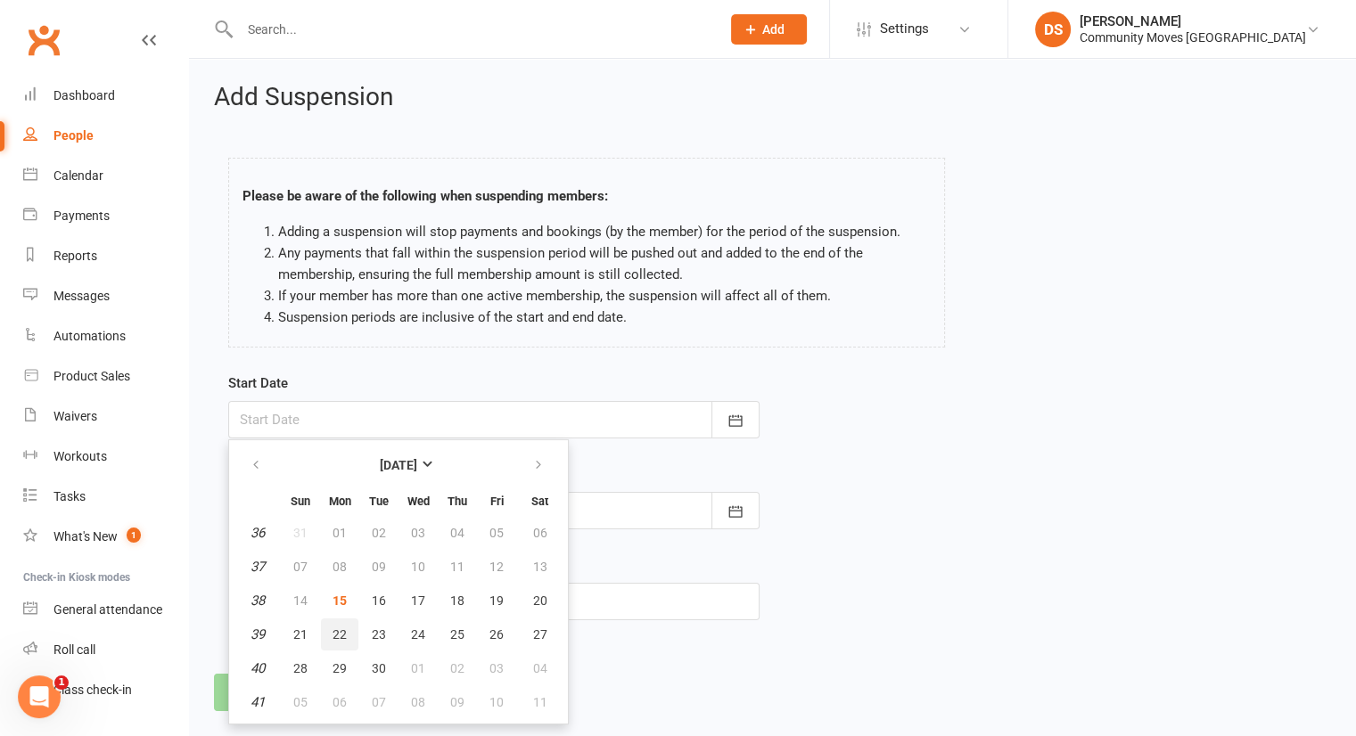
click at [327, 630] on button "22" at bounding box center [339, 635] width 37 height 32
type input "[DATE]"
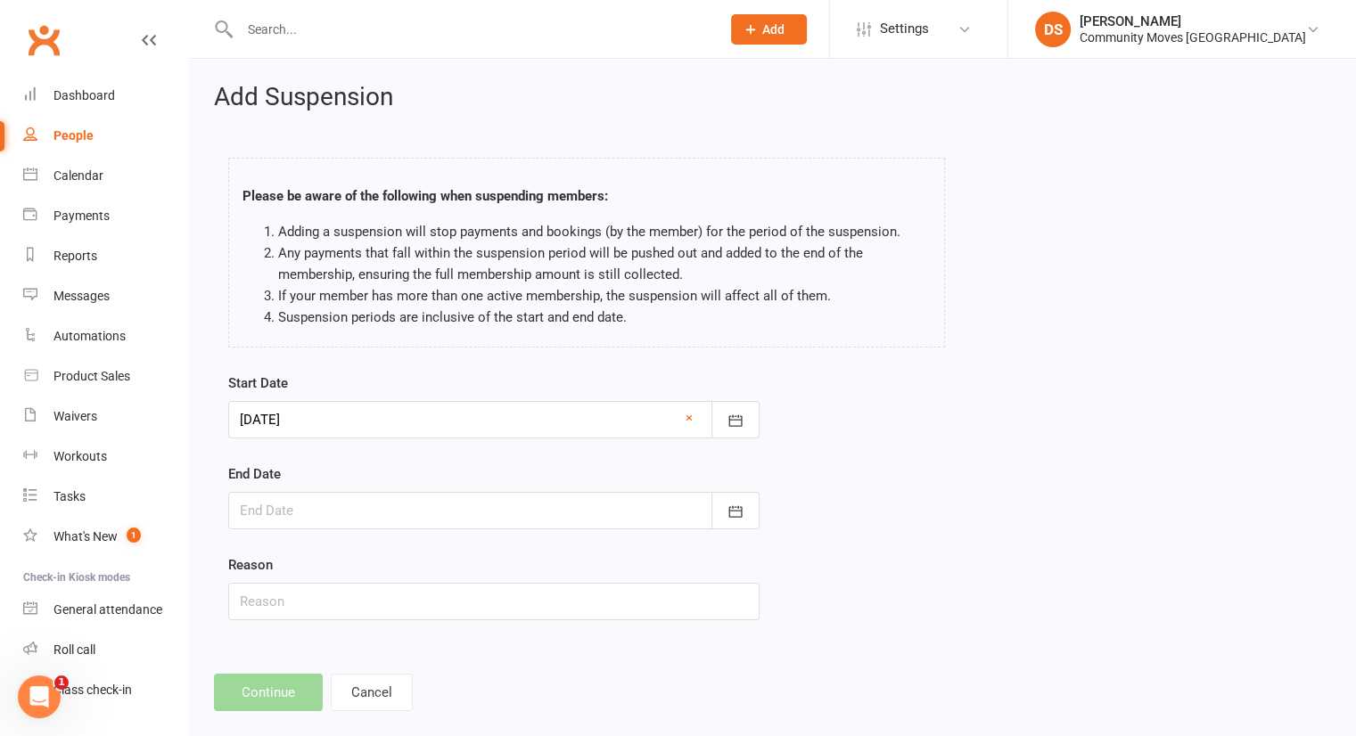
click at [357, 521] on div at bounding box center [493, 510] width 531 height 37
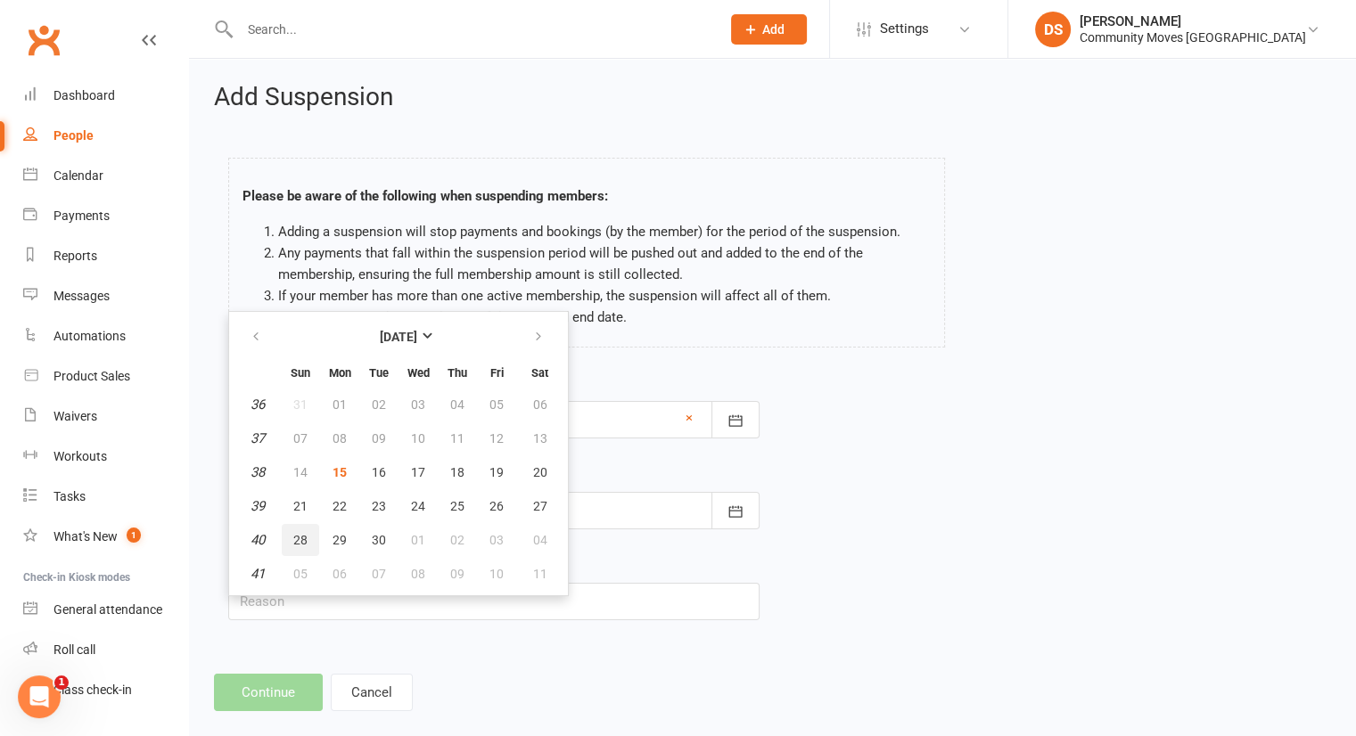
click at [306, 543] on button "28" at bounding box center [300, 540] width 37 height 32
type input "[DATE]"
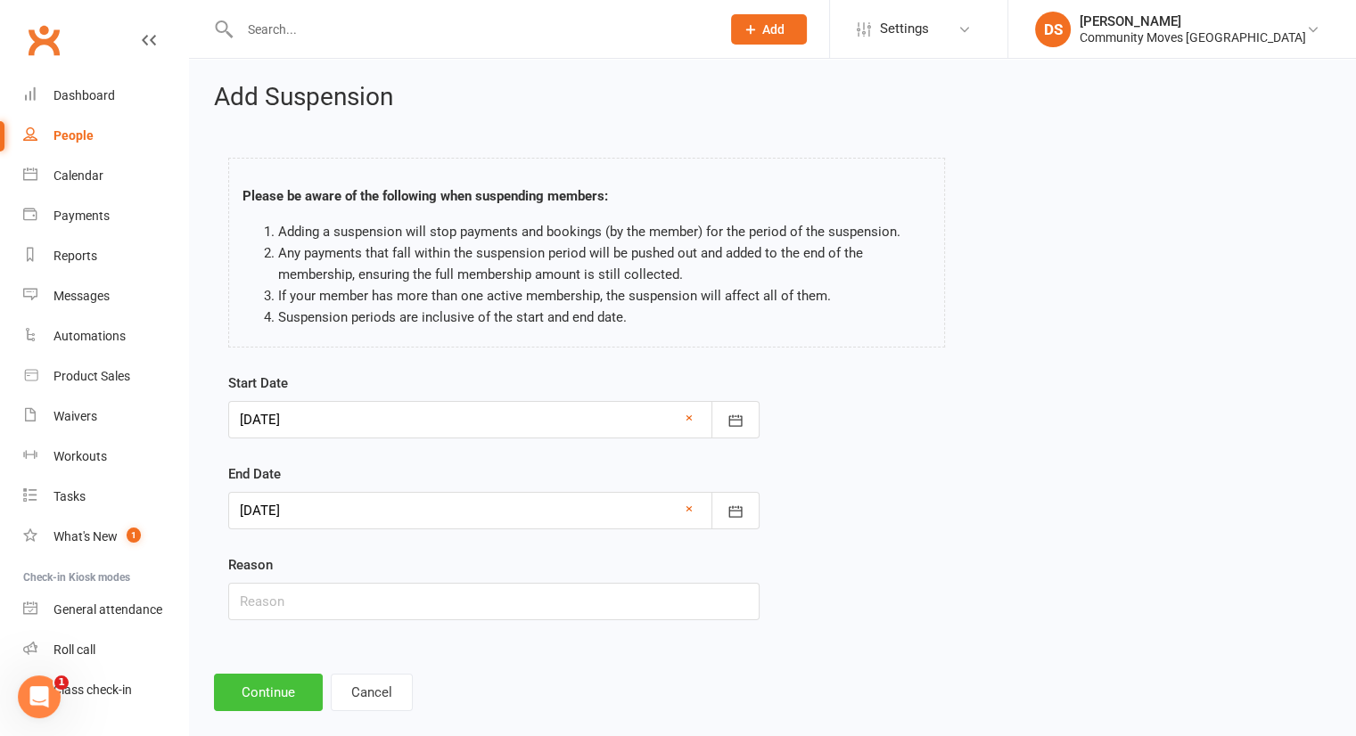
click at [265, 698] on button "Continue" at bounding box center [268, 692] width 109 height 37
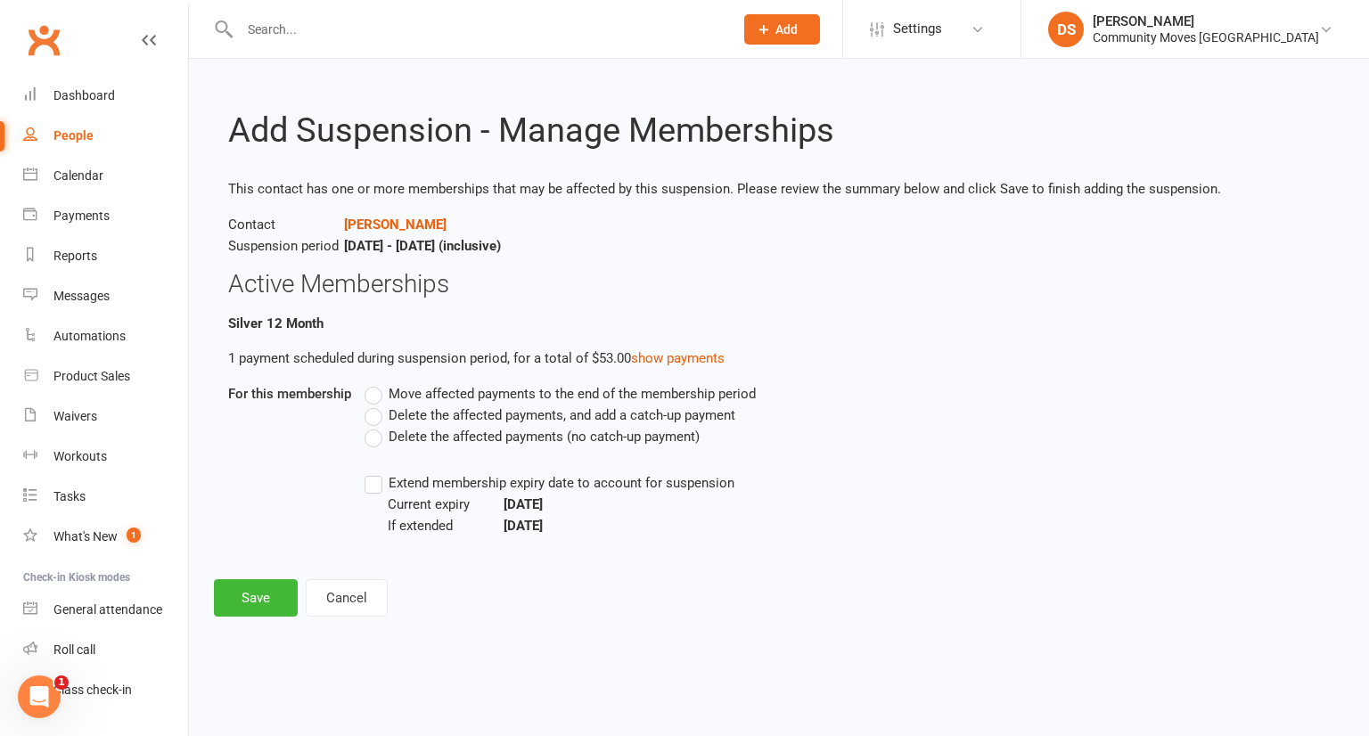
click at [414, 430] on span "Delete the affected payments (no catch-up payment)" at bounding box center [544, 435] width 311 height 19
click at [376, 426] on input "Delete the affected payments (no catch-up payment)" at bounding box center [371, 426] width 12 height 0
click at [246, 582] on button "Save" at bounding box center [256, 597] width 84 height 37
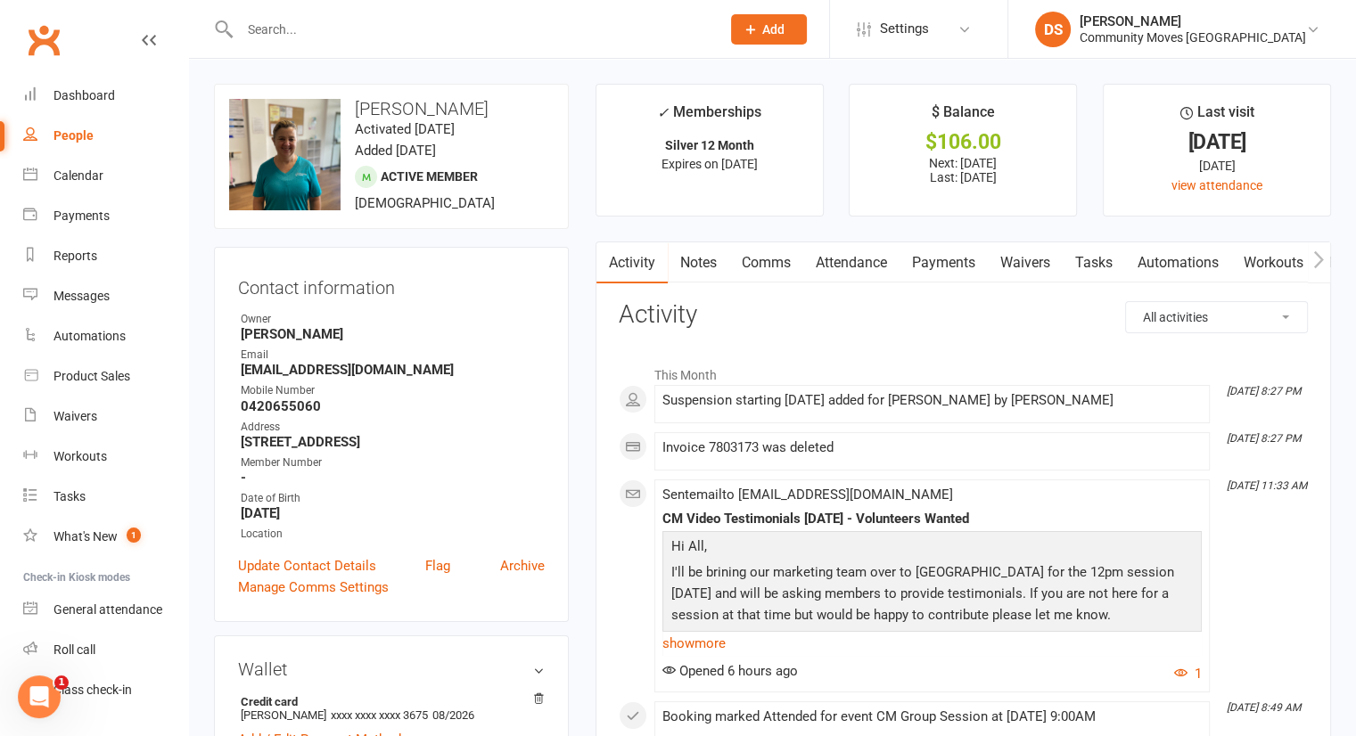
click at [324, 33] on input "text" at bounding box center [470, 29] width 473 height 25
click at [1171, 47] on li "DS Darshak Shah Community Moves Forestville Signed in as: Community Moves Fores…" at bounding box center [1181, 29] width 348 height 58
click at [1176, 43] on div "Community Moves Forestville" at bounding box center [1192, 37] width 226 height 16
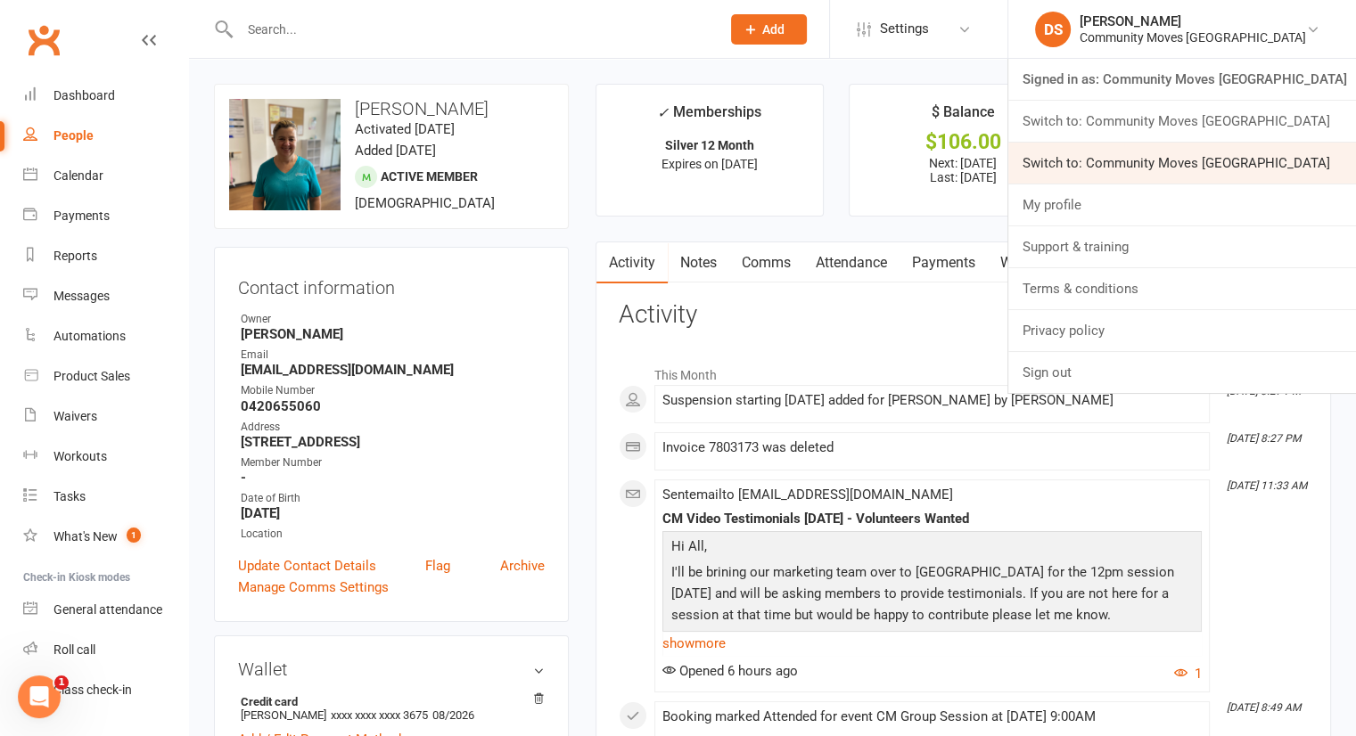
click at [1187, 152] on link "Switch to: Community Moves Neutral Bay" at bounding box center [1182, 163] width 348 height 41
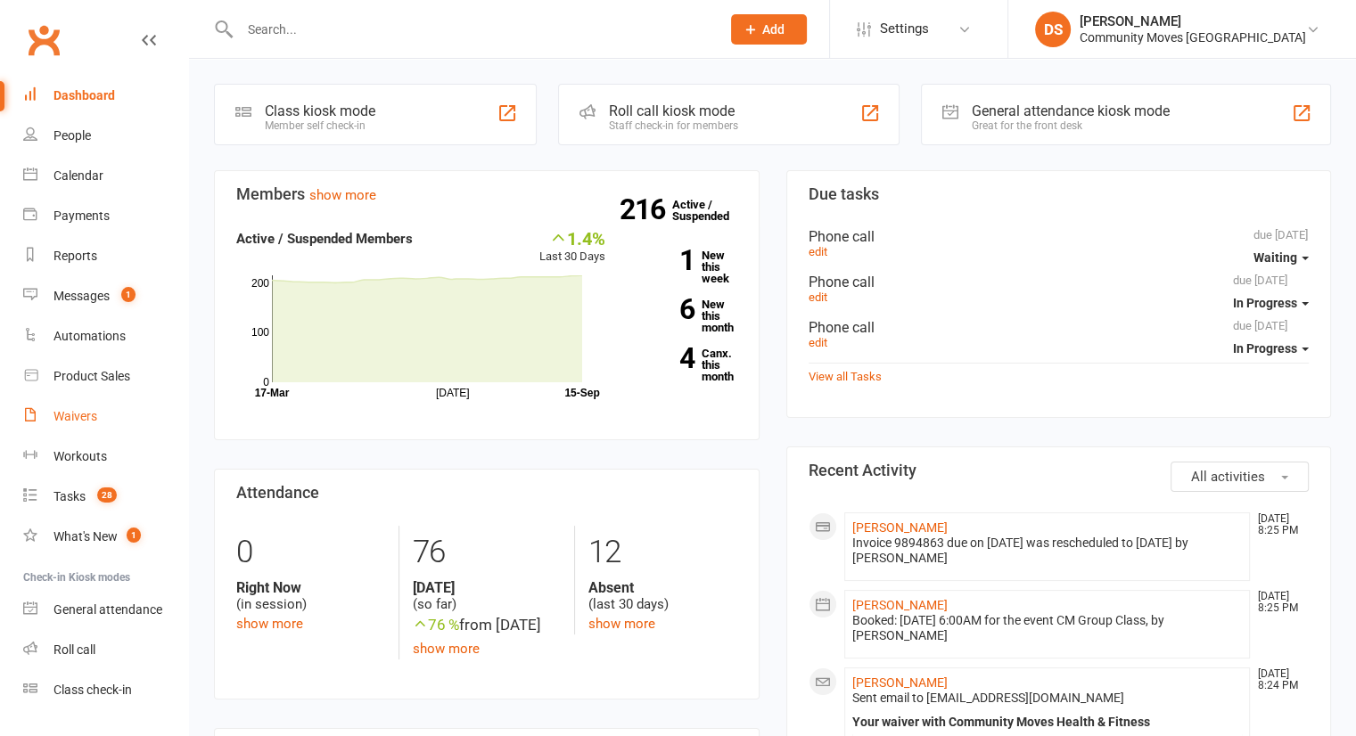
click at [78, 423] on link "Waivers" at bounding box center [105, 417] width 165 height 40
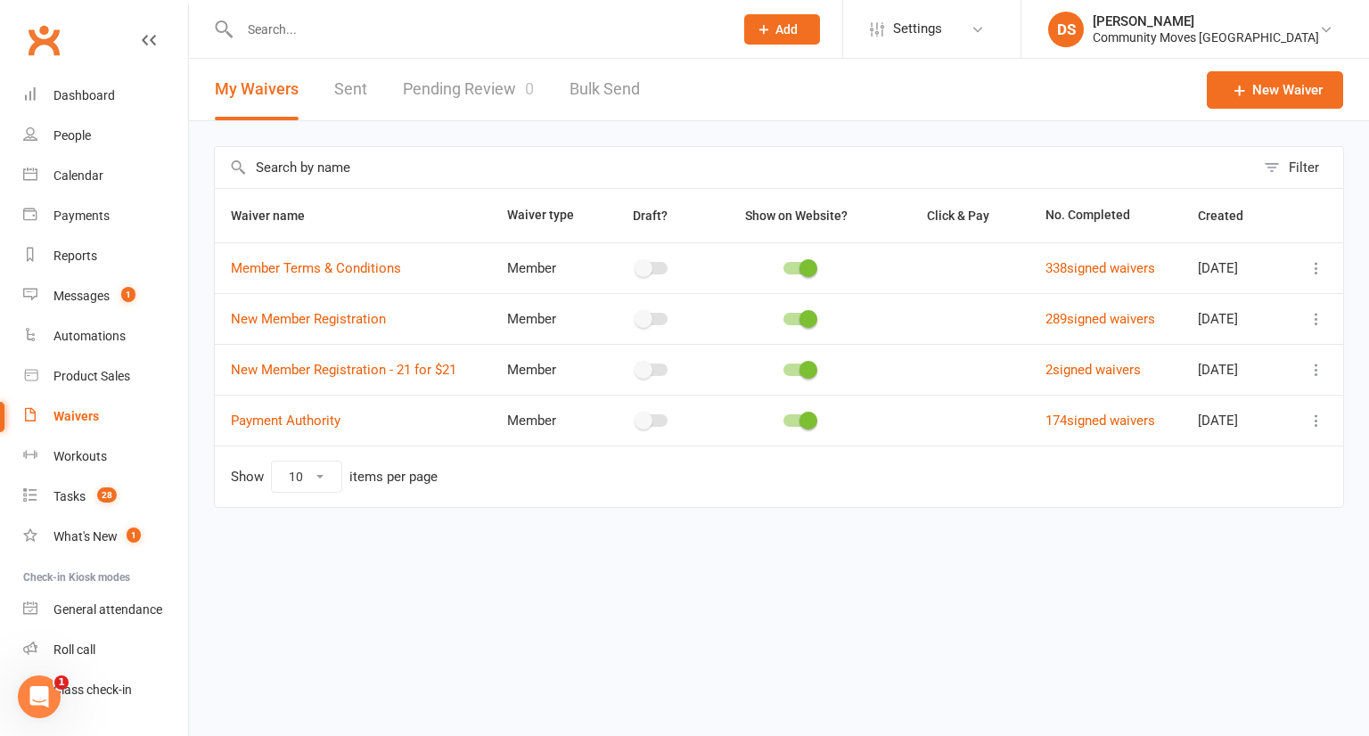
click at [456, 97] on link "Pending Review 0" at bounding box center [468, 89] width 131 height 61
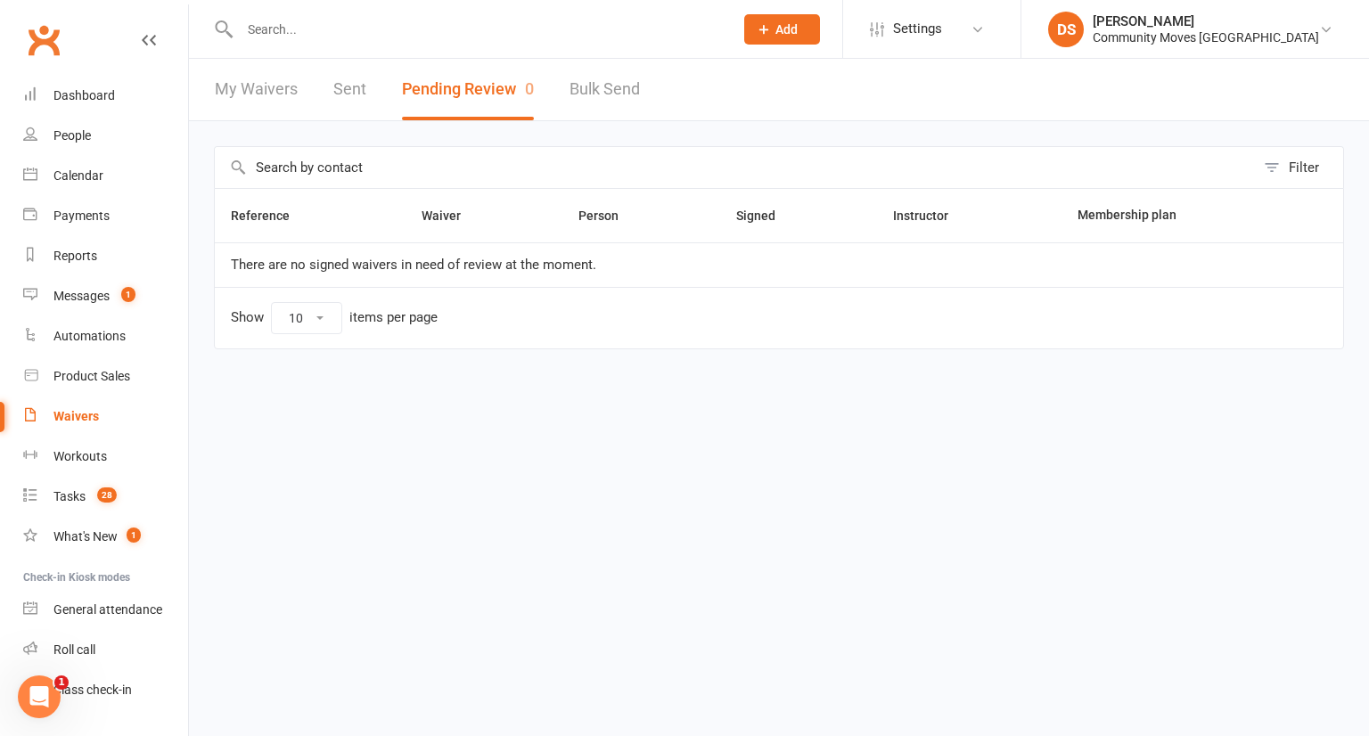
click at [425, 29] on input "text" at bounding box center [477, 29] width 487 height 25
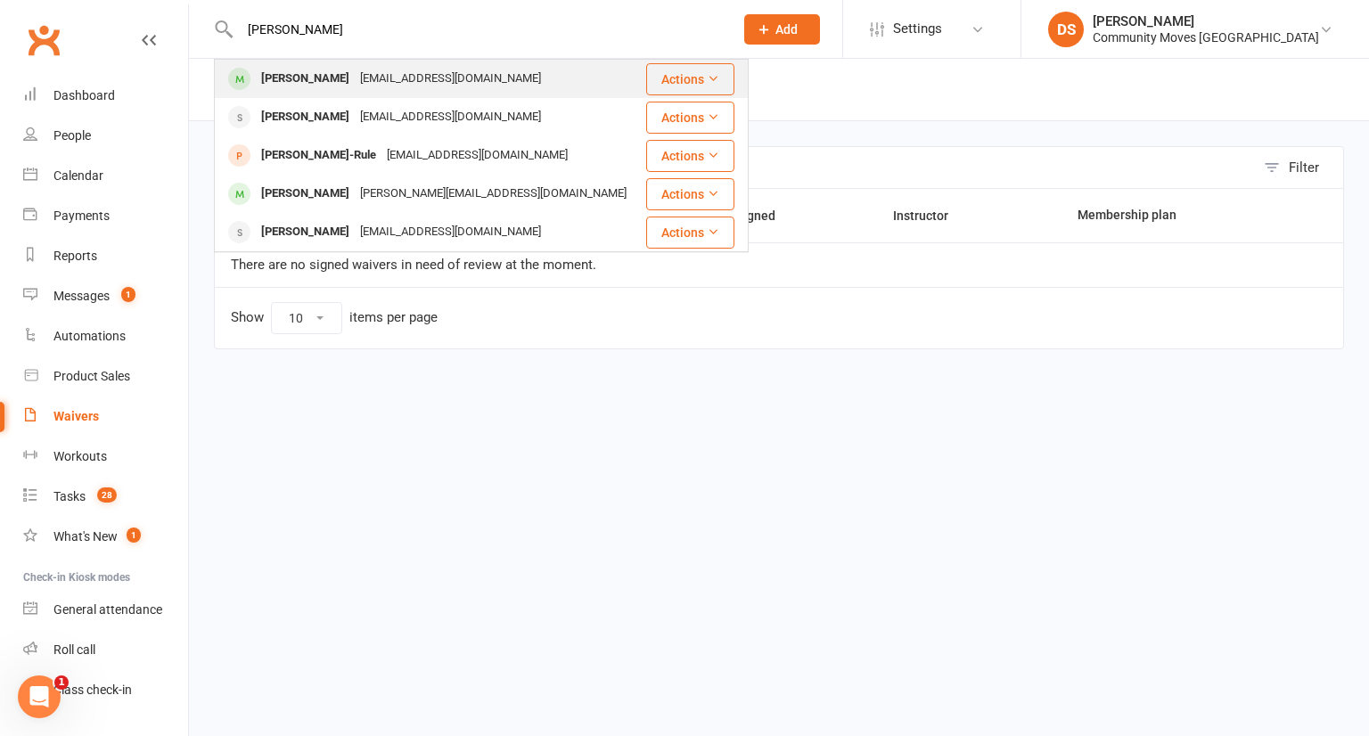
type input "sally"
click at [407, 87] on div "sallyw711@aol.com" at bounding box center [451, 79] width 192 height 26
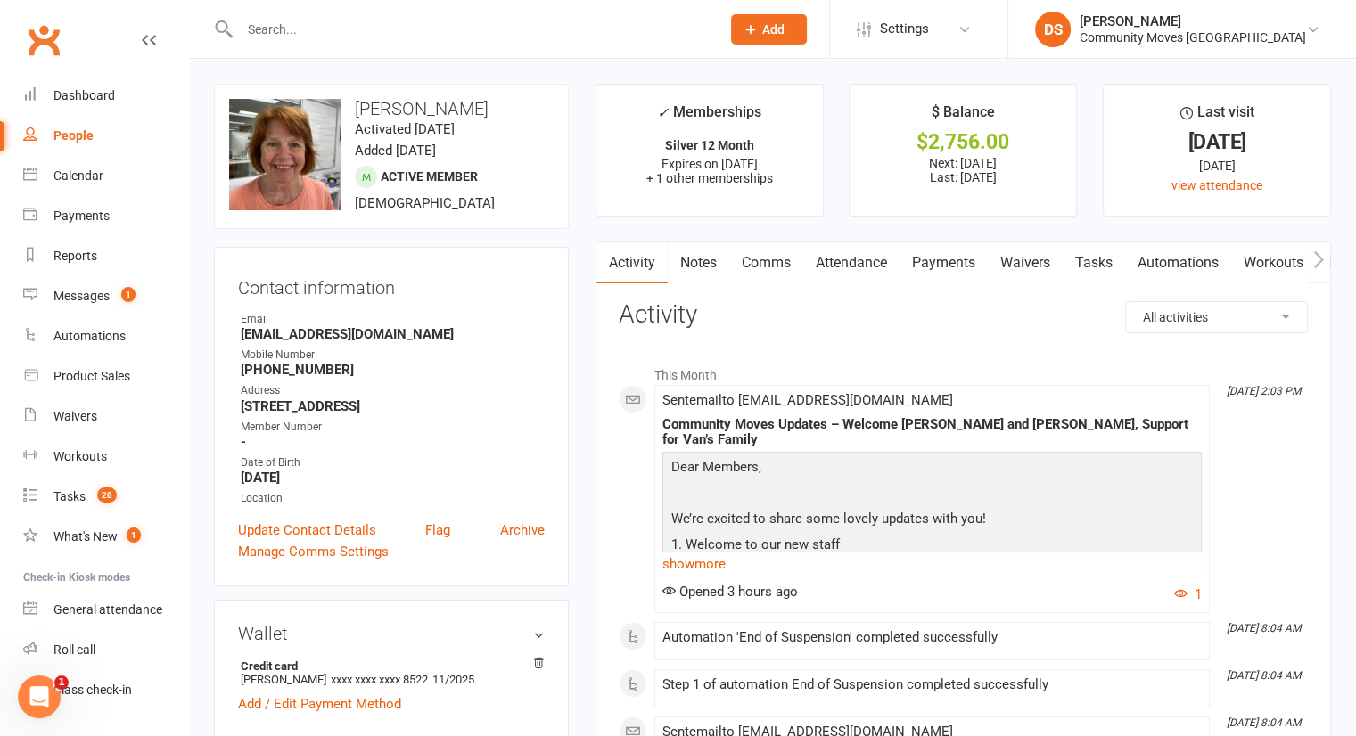
click at [638, 34] on input "text" at bounding box center [470, 29] width 473 height 25
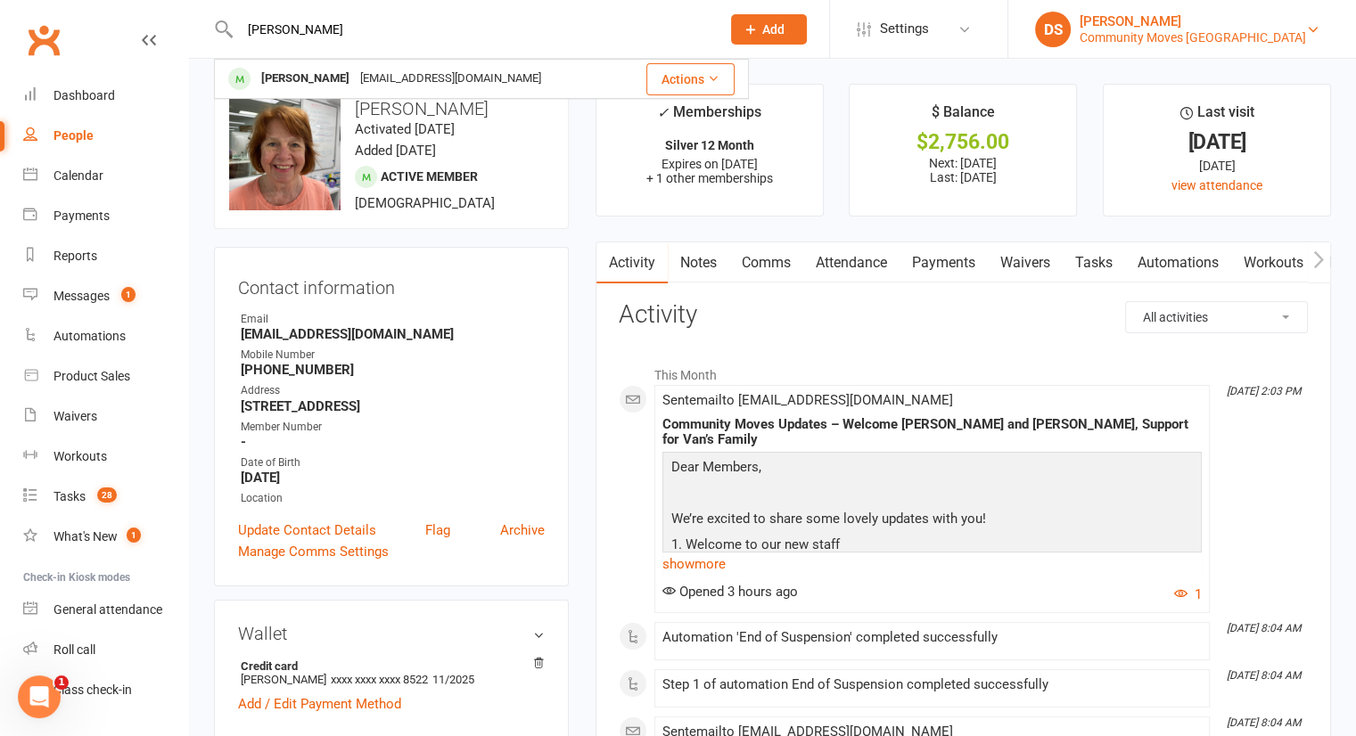
type input "tanya"
click at [1206, 40] on div "Community Moves Neutral Bay" at bounding box center [1192, 37] width 226 height 16
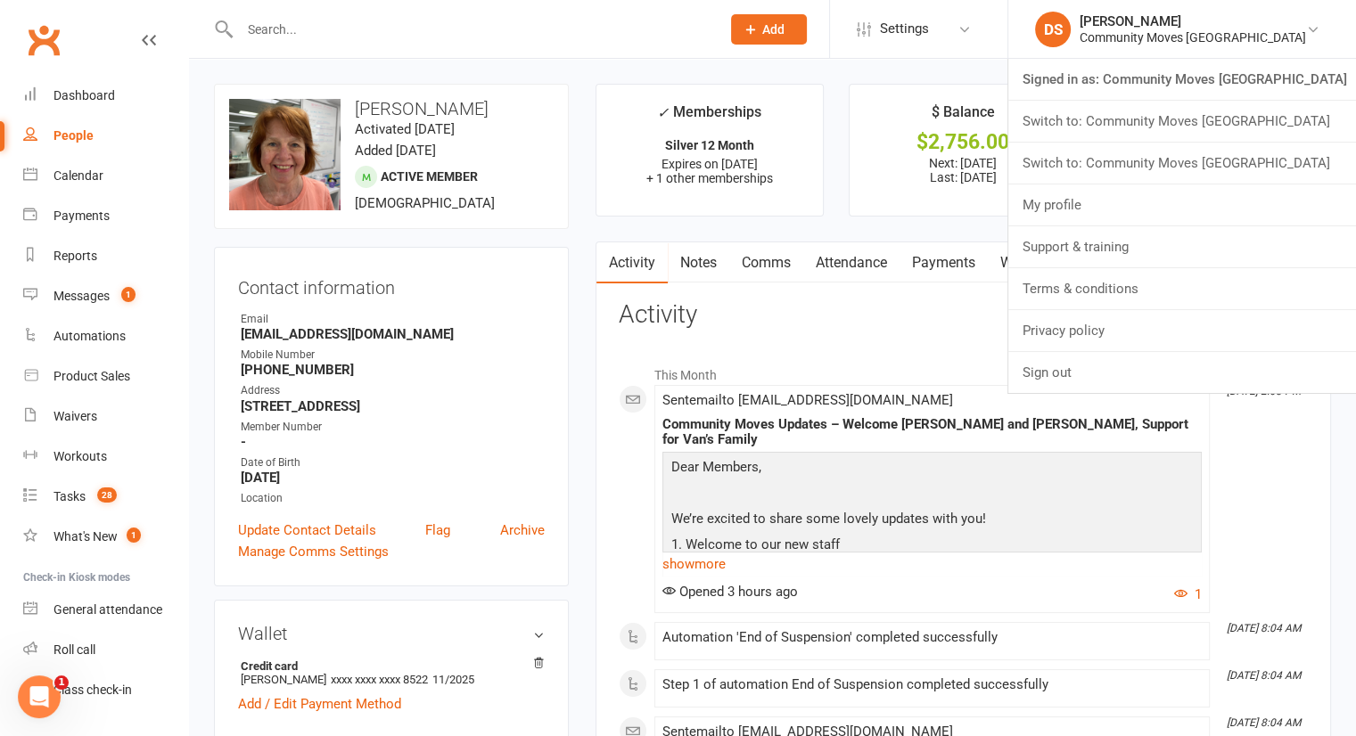
click at [1226, 129] on link "Switch to: Community Moves Forestville" at bounding box center [1182, 121] width 348 height 41
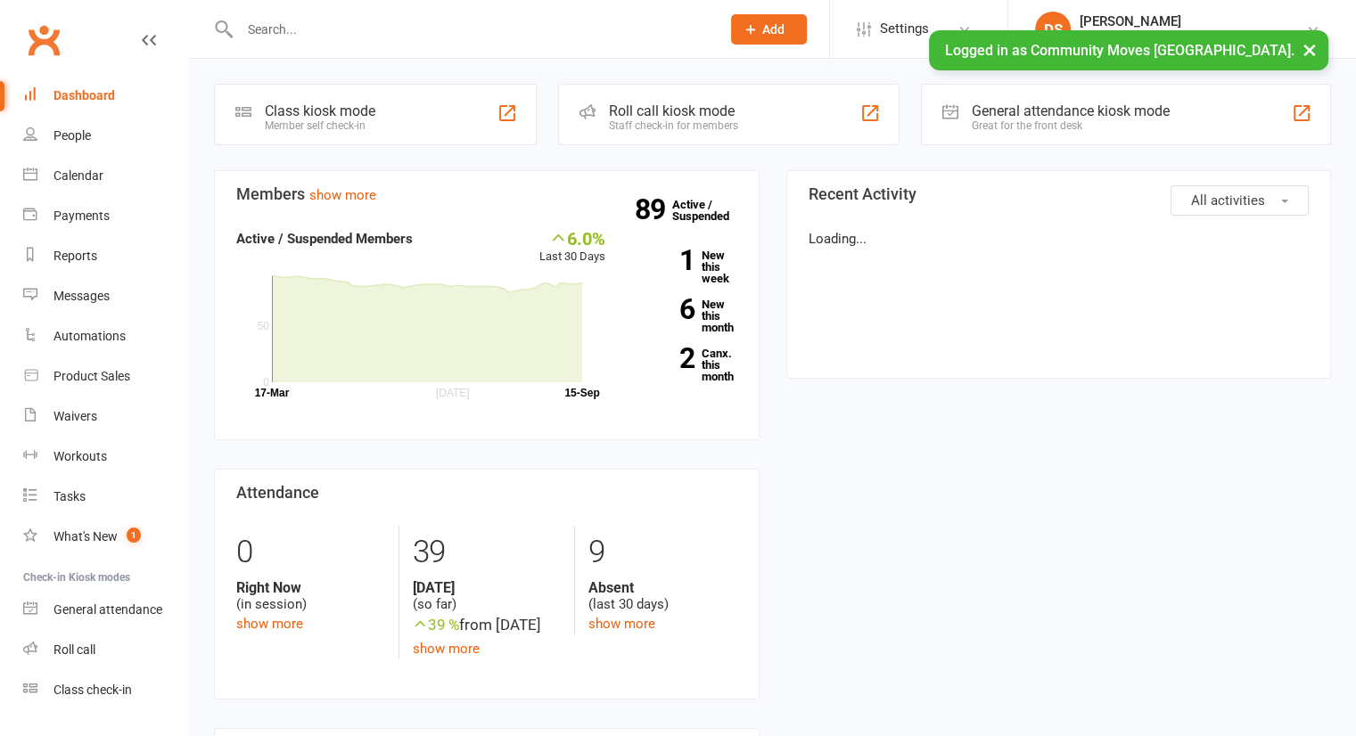
click at [528, 22] on input "text" at bounding box center [470, 29] width 473 height 25
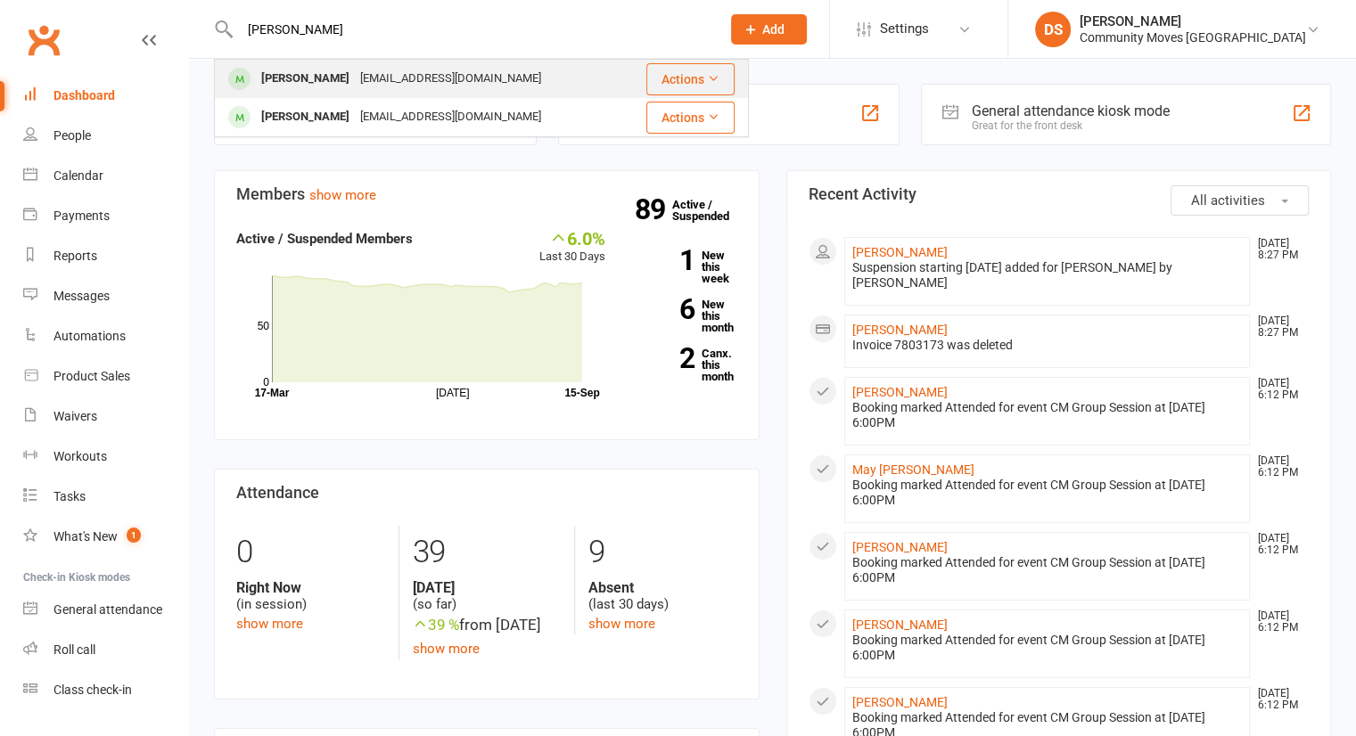
type input "[PERSON_NAME]"
click at [496, 69] on div "[PERSON_NAME] [EMAIL_ADDRESS][DOMAIN_NAME]" at bounding box center [419, 79] width 407 height 37
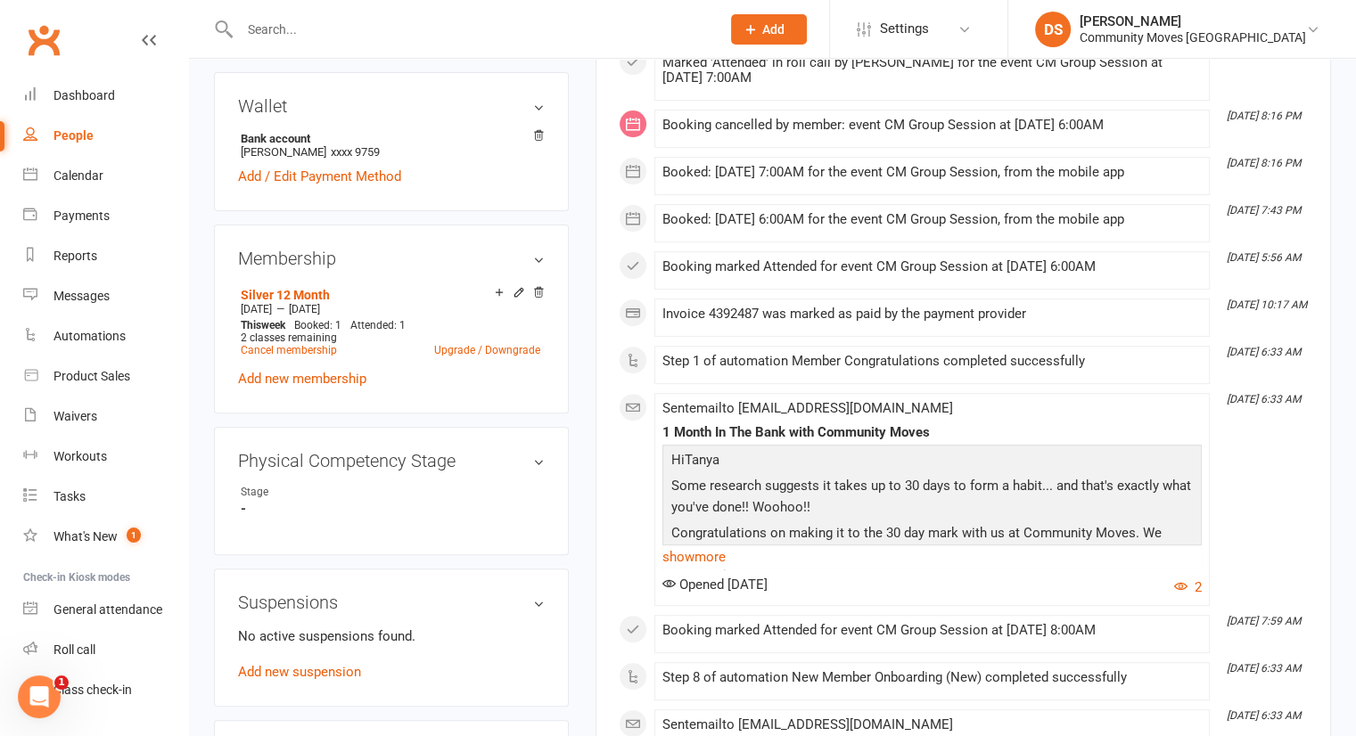
scroll to position [832, 0]
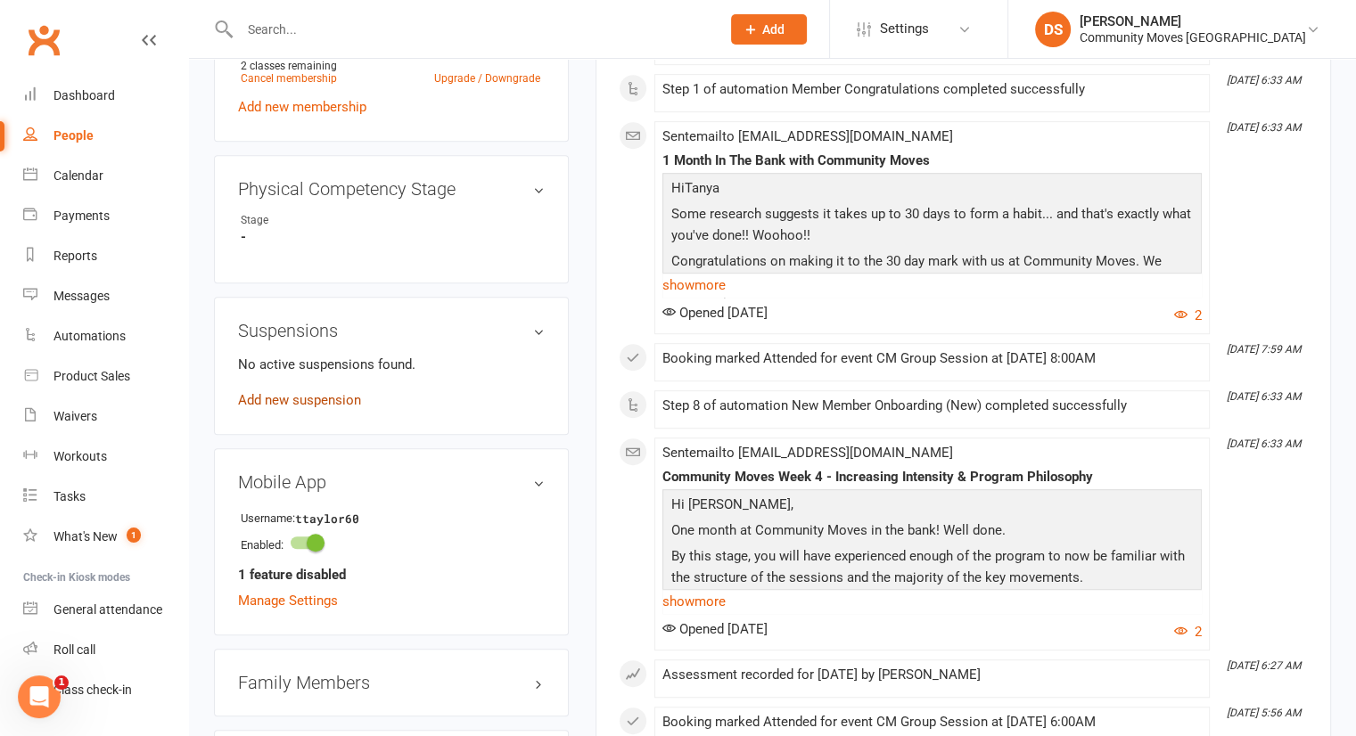
click at [307, 399] on link "Add new suspension" at bounding box center [299, 400] width 123 height 16
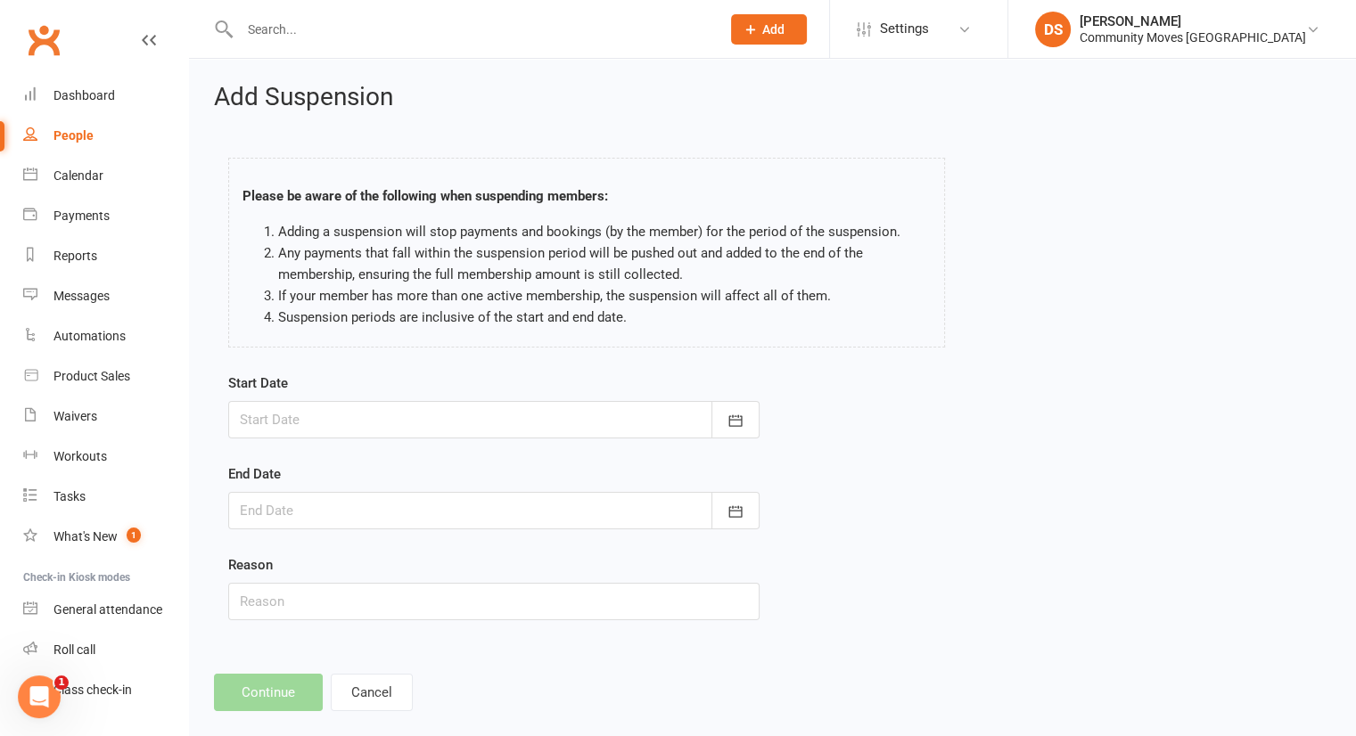
click at [524, 425] on div at bounding box center [493, 419] width 531 height 37
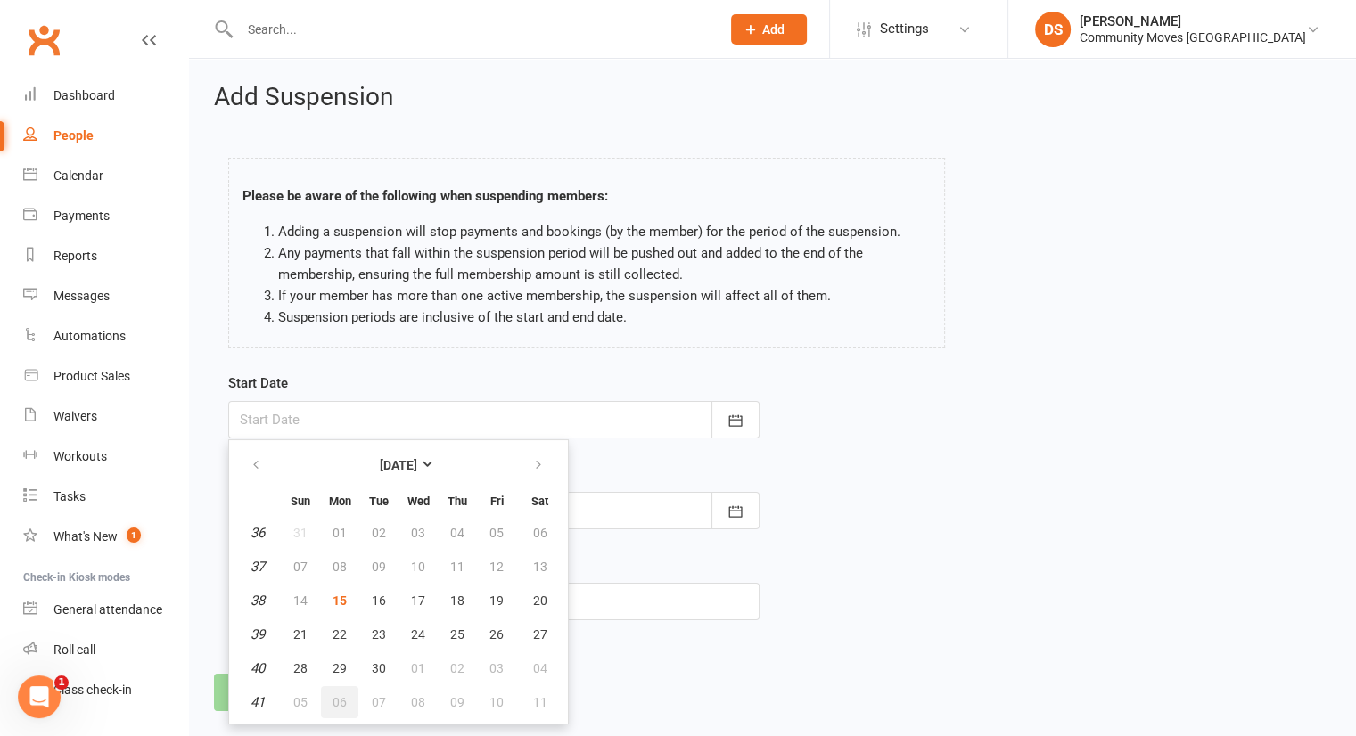
click at [343, 696] on span "06" at bounding box center [339, 702] width 14 height 14
type input "06 Oct 2025"
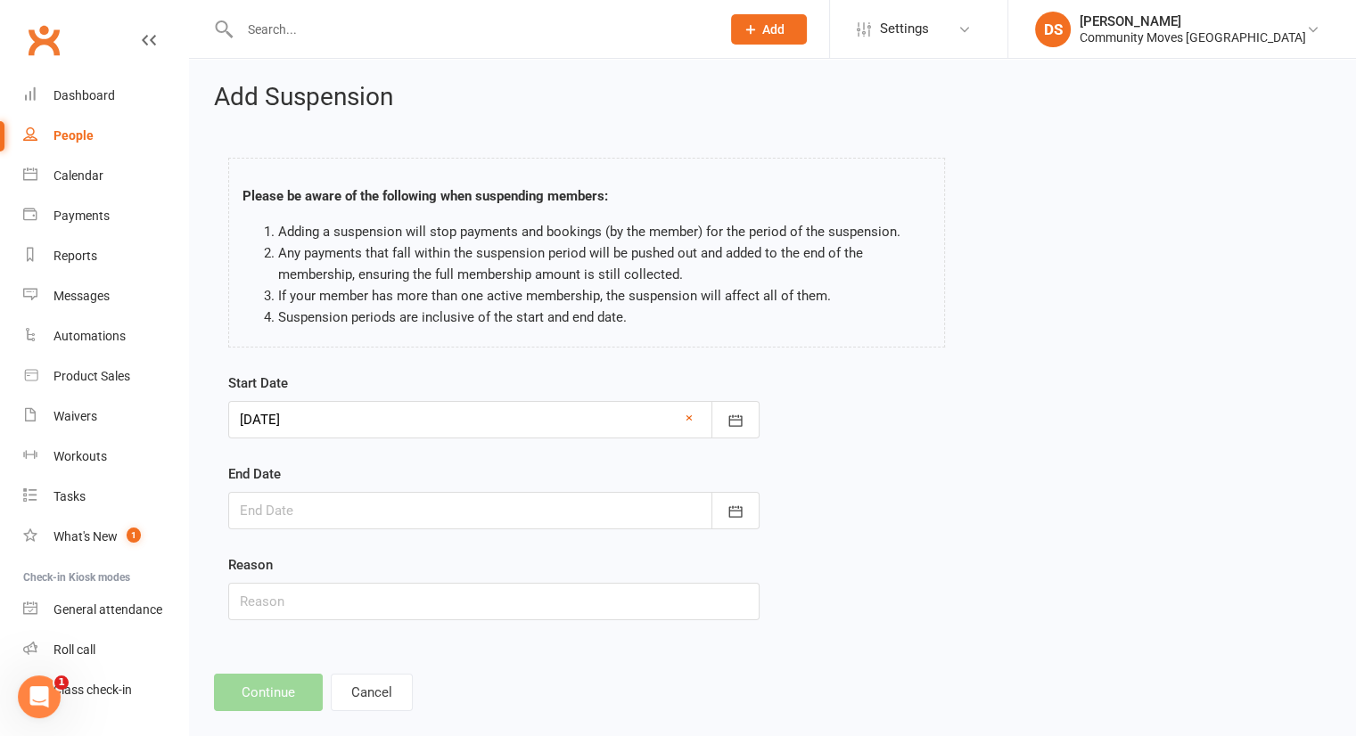
click at [384, 521] on div at bounding box center [493, 510] width 531 height 37
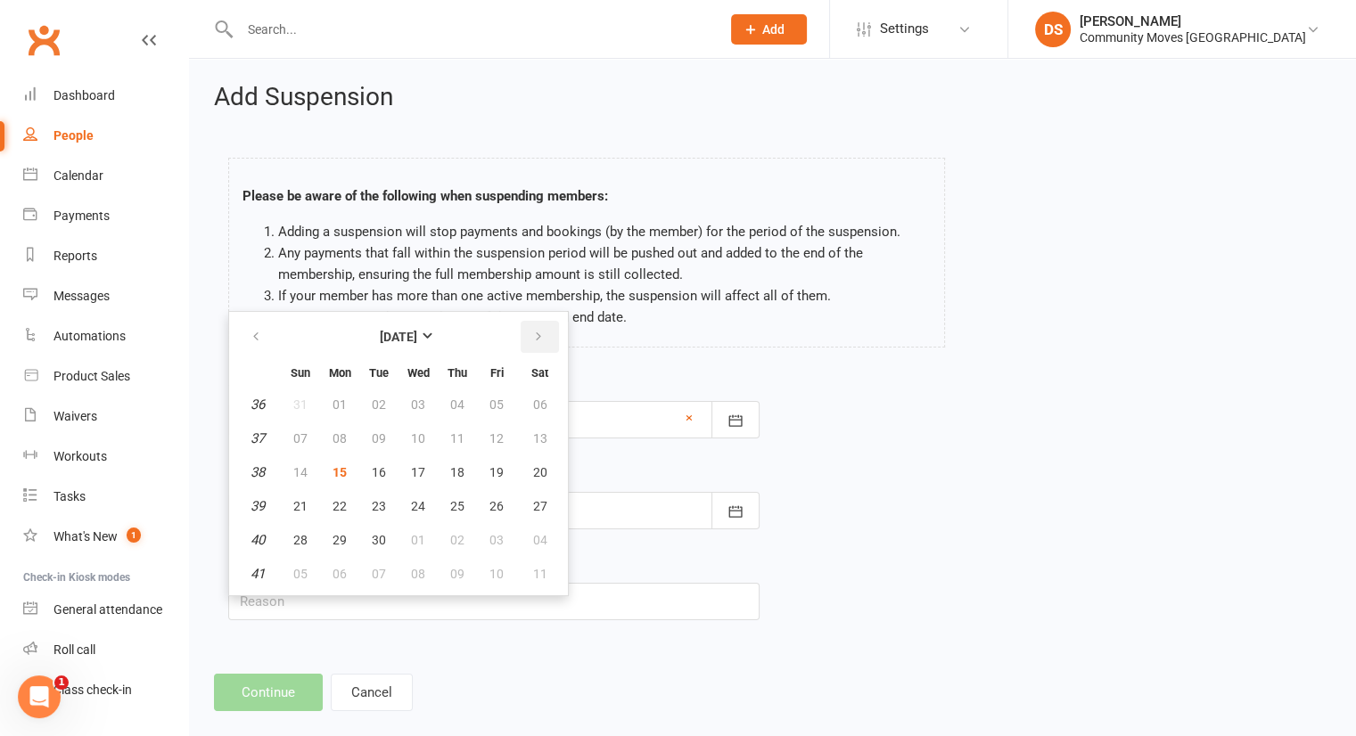
click at [537, 347] on button "button" at bounding box center [539, 337] width 38 height 32
click at [296, 514] on button "19" at bounding box center [300, 506] width 37 height 32
type input "19 Oct 2025"
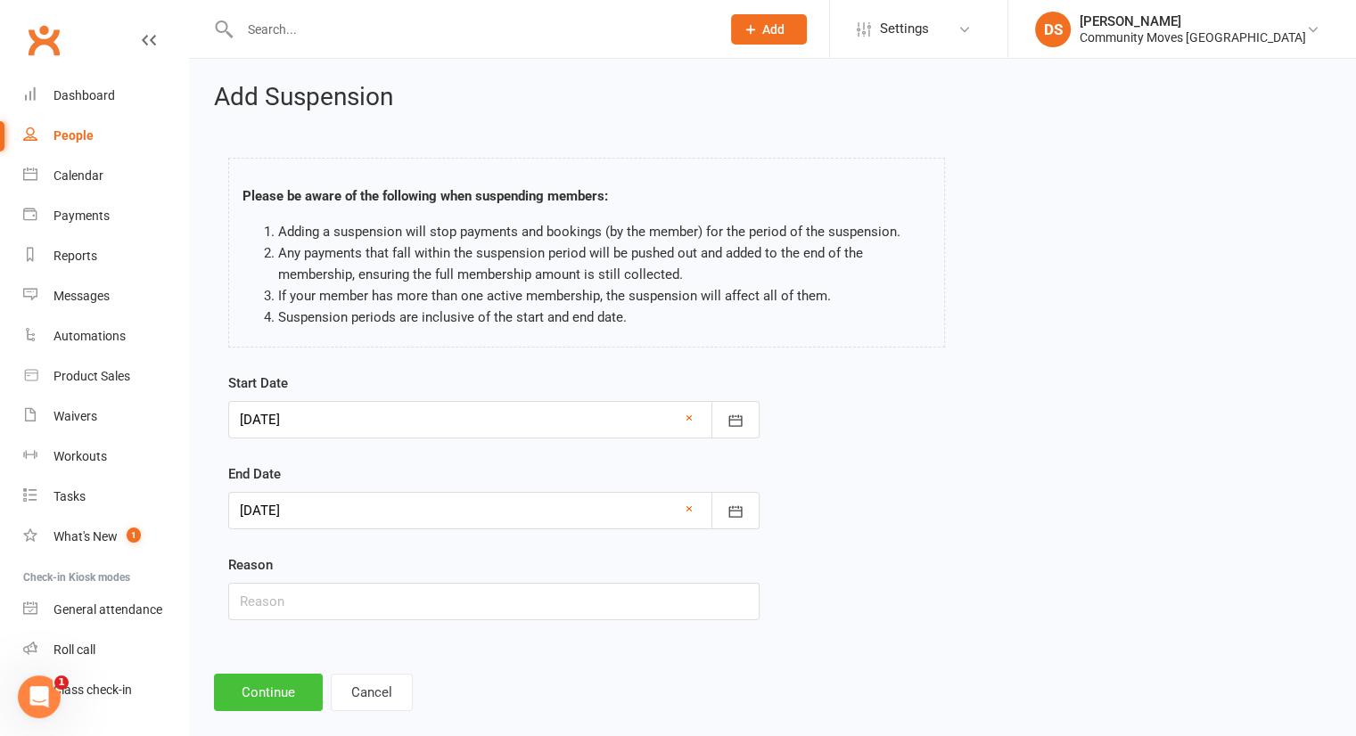
click at [286, 691] on button "Continue" at bounding box center [268, 692] width 109 height 37
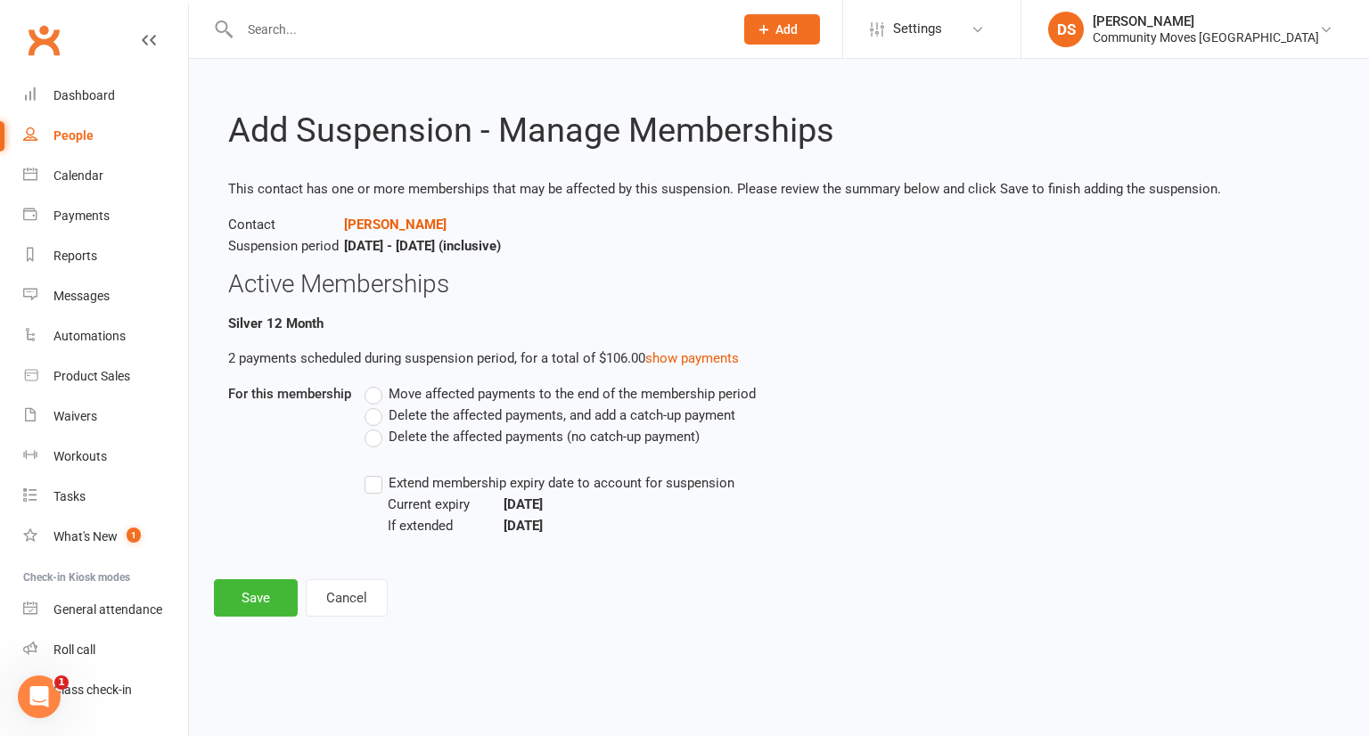
click at [451, 438] on span "Delete the affected payments (no catch-up payment)" at bounding box center [544, 435] width 311 height 19
click at [376, 426] on input "Delete the affected payments (no catch-up payment)" at bounding box center [371, 426] width 12 height 0
click at [256, 607] on button "Save" at bounding box center [256, 597] width 84 height 37
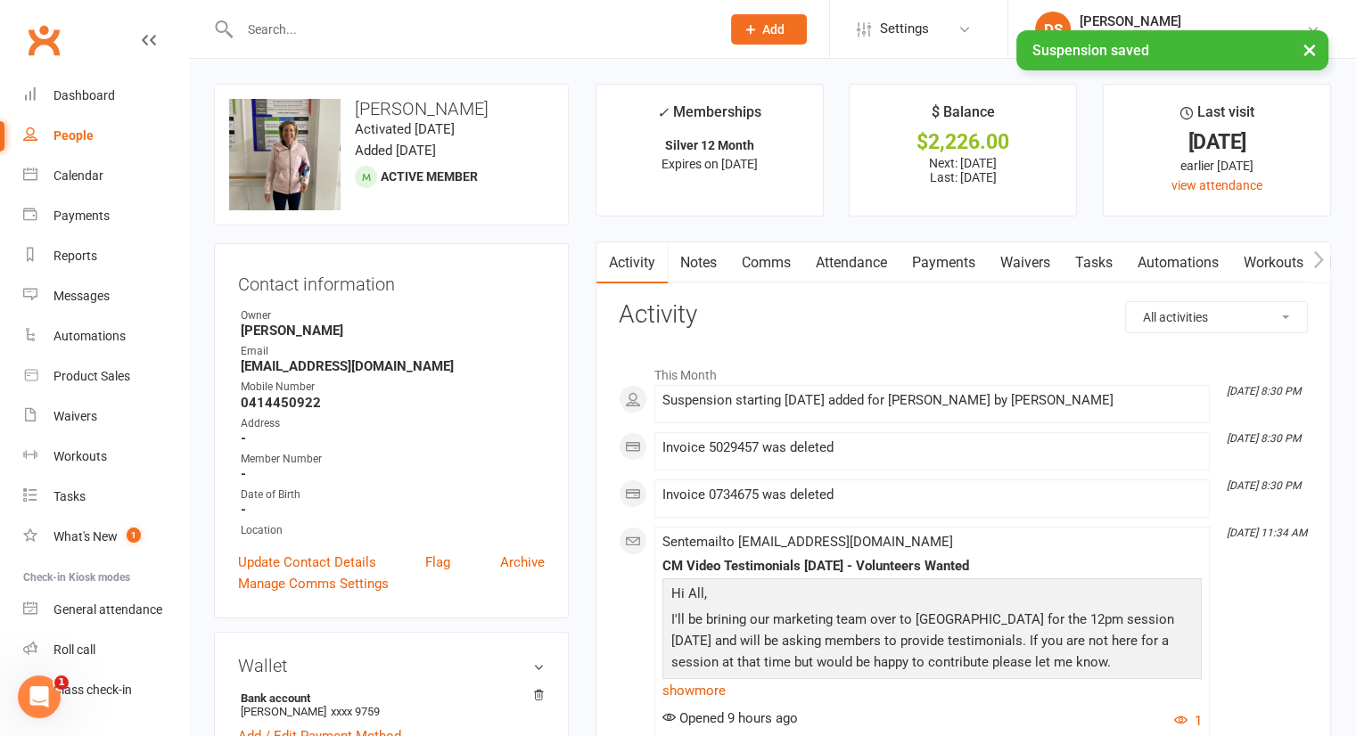
click at [921, 259] on link "Payments" at bounding box center [943, 262] width 88 height 41
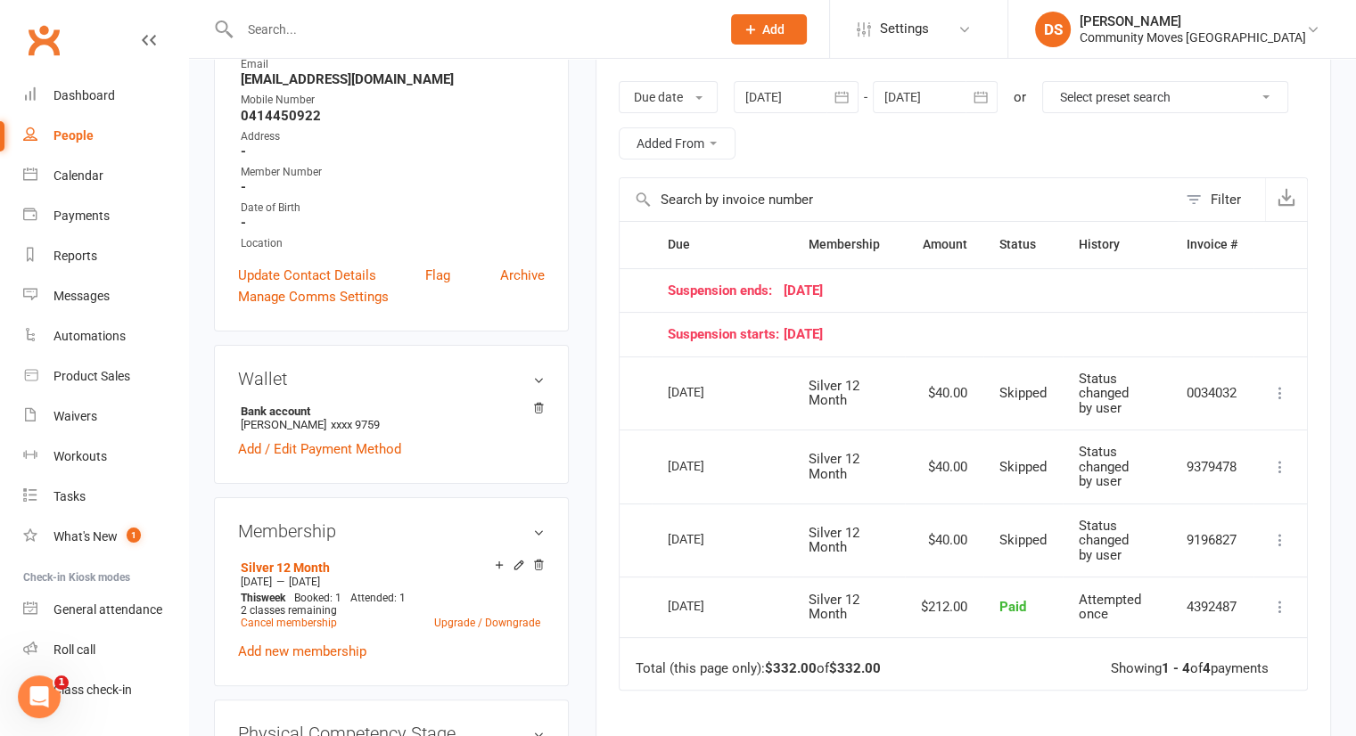
scroll to position [286, 0]
click at [965, 86] on div at bounding box center [935, 98] width 125 height 32
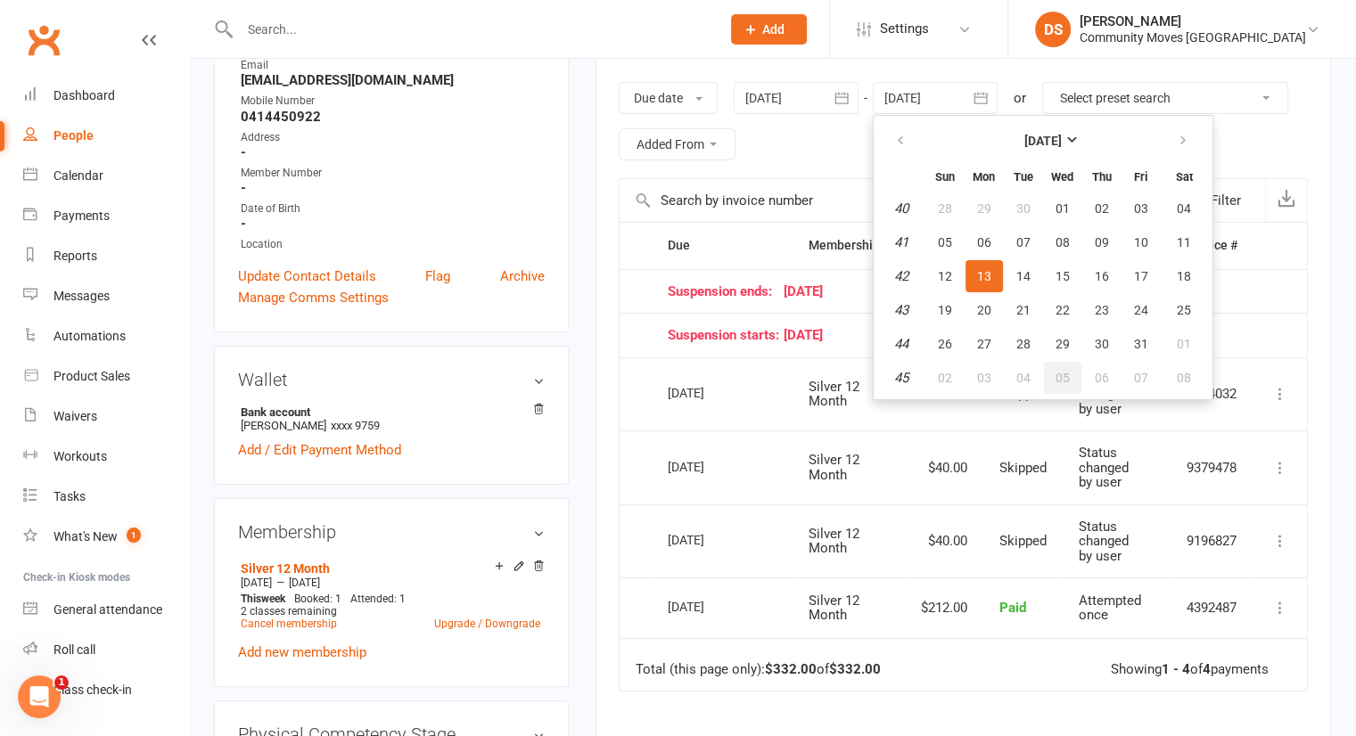
click at [1061, 384] on button "05" at bounding box center [1062, 378] width 37 height 32
type input "05 Nov 2025"
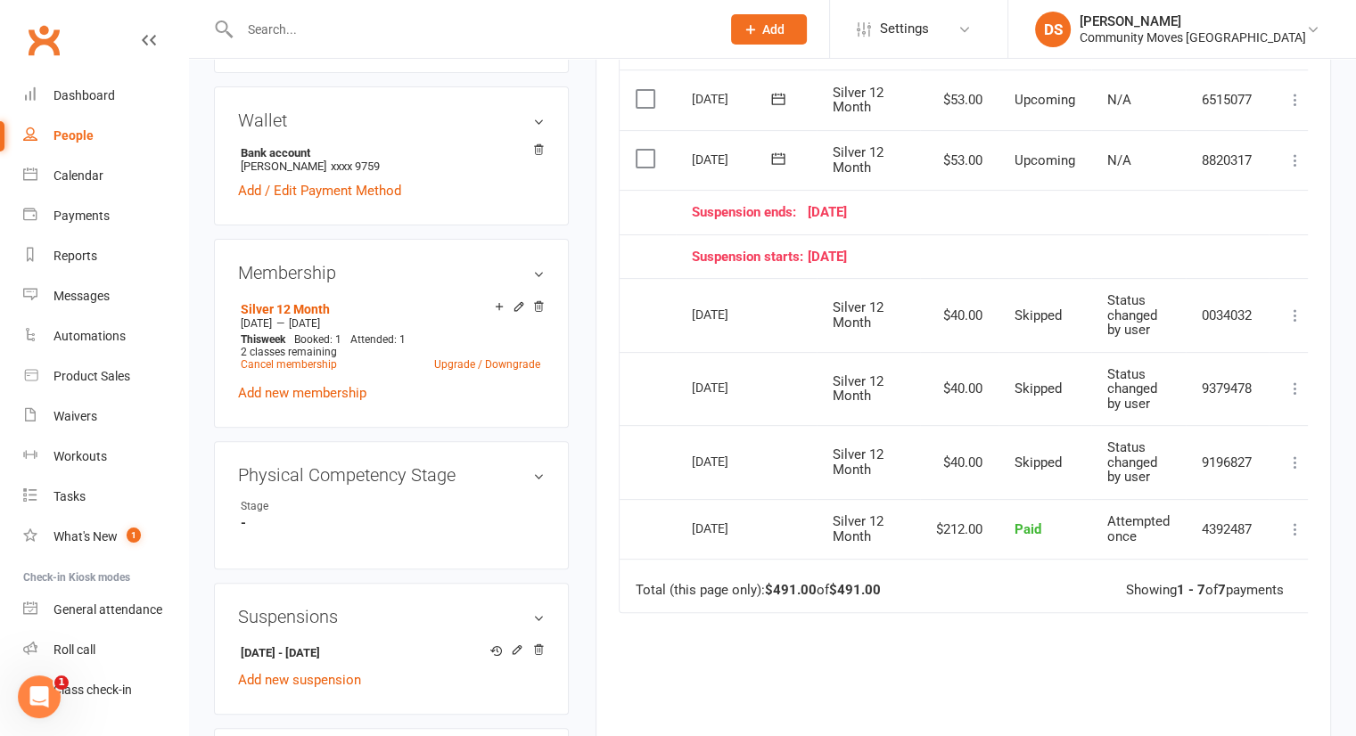
scroll to position [0, 0]
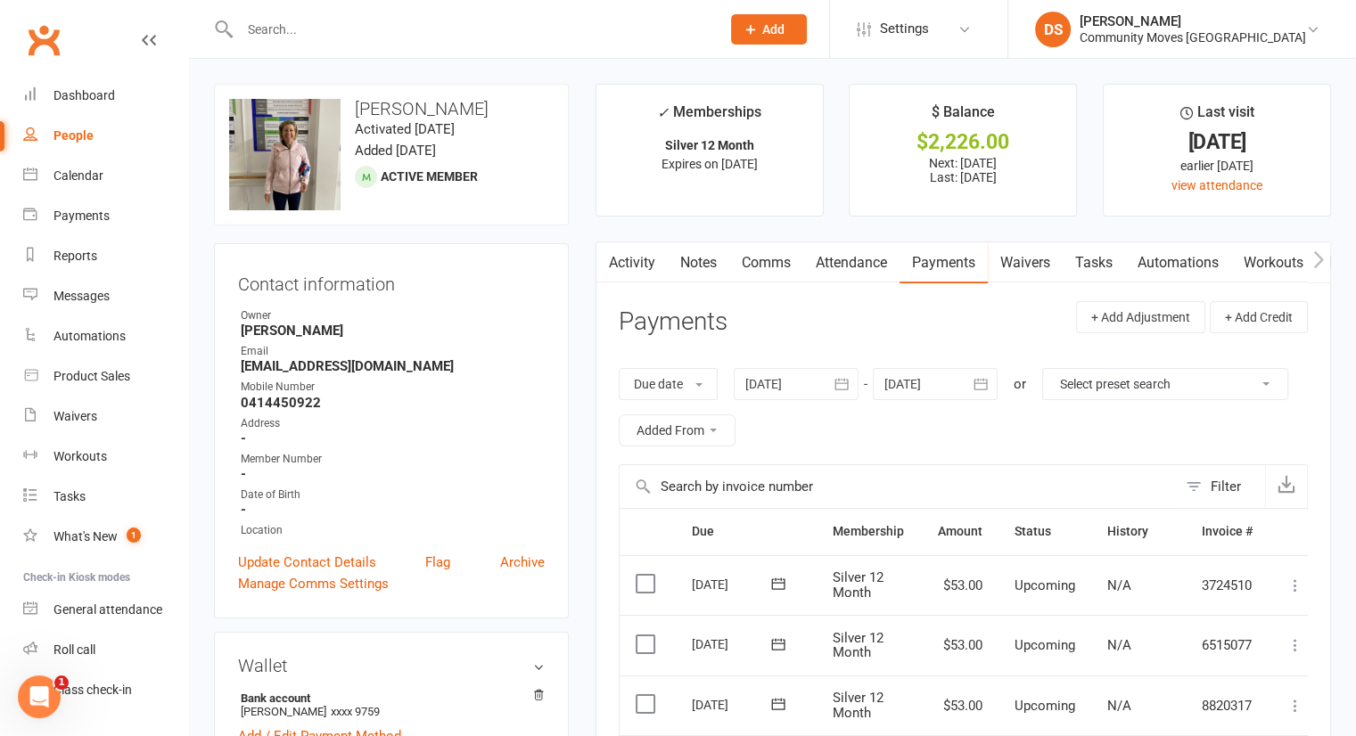
click at [816, 380] on div at bounding box center [796, 384] width 125 height 32
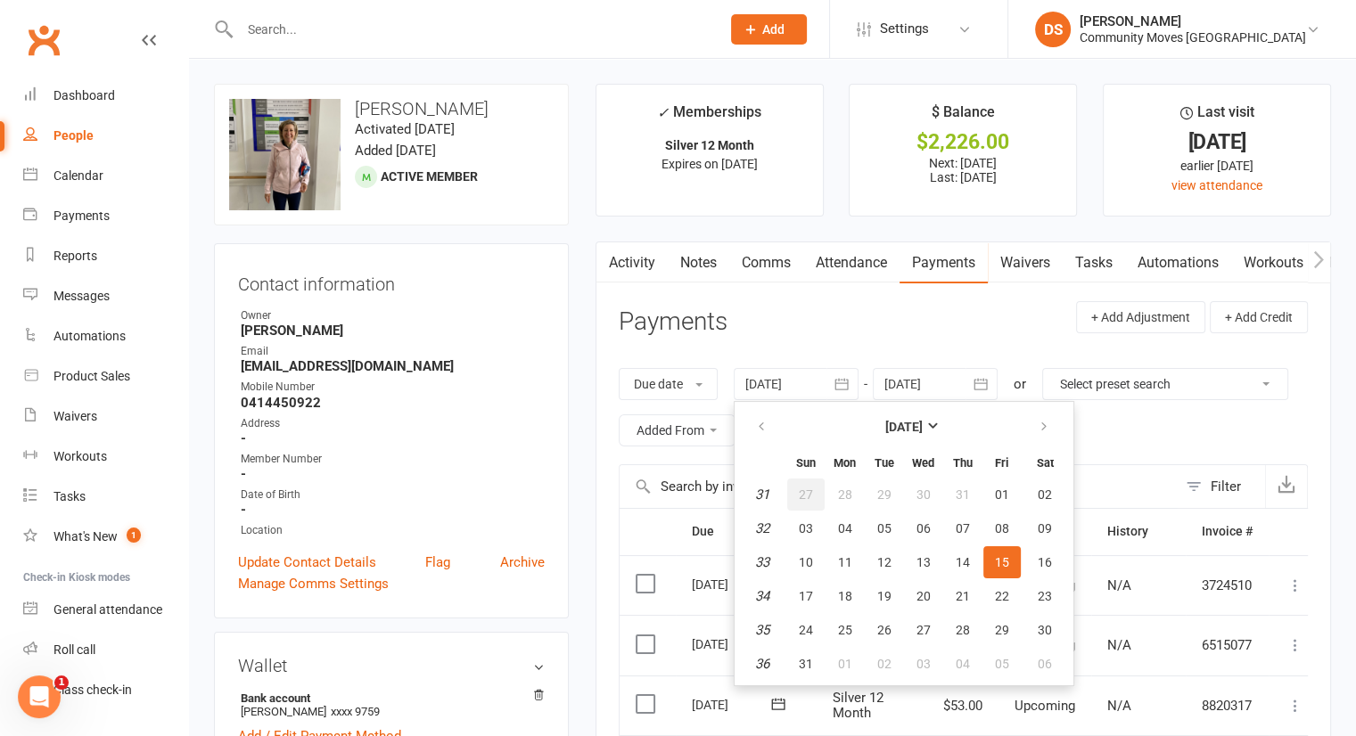
click at [806, 490] on span "27" at bounding box center [806, 495] width 14 height 14
type input "27 Jul 2025"
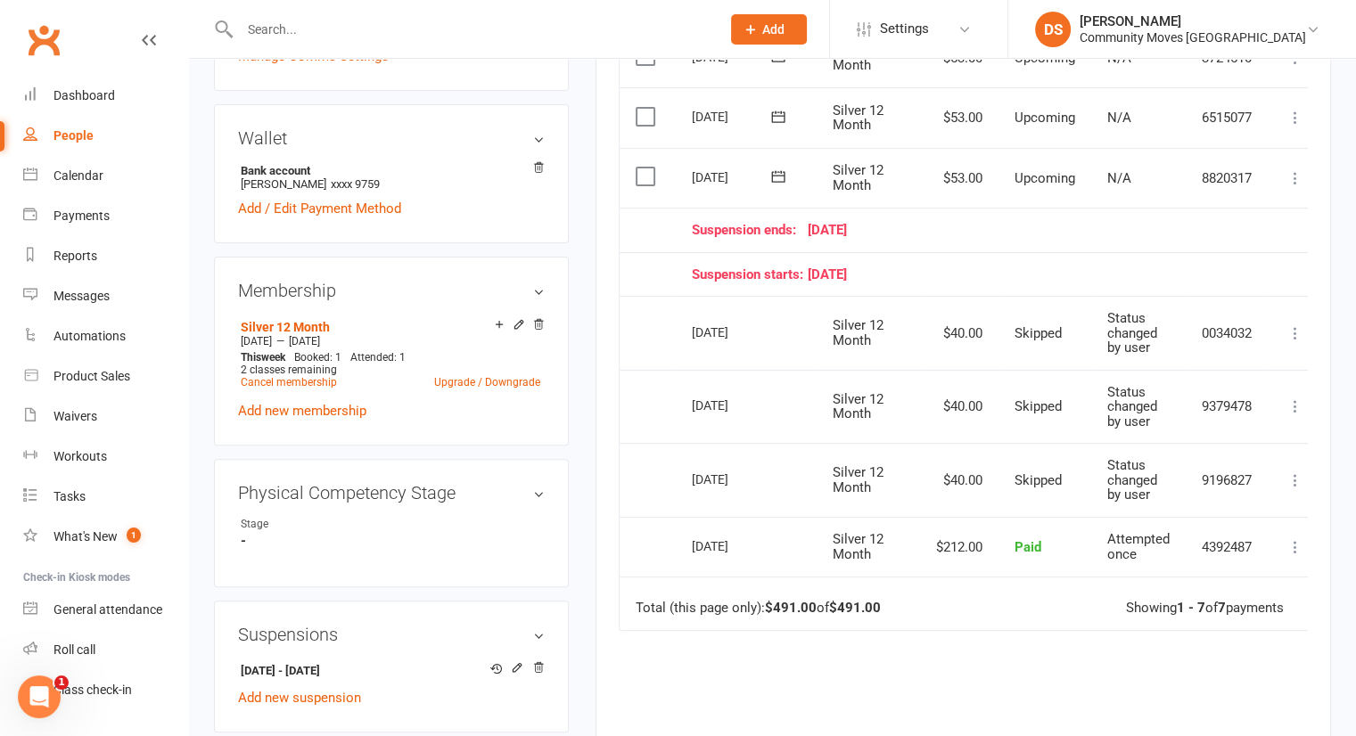
scroll to position [526, 0]
click at [415, 29] on input "text" at bounding box center [470, 29] width 473 height 25
type input "[PERSON_NAME]"
click at [1172, 34] on div "Community Moves Forestville" at bounding box center [1192, 37] width 226 height 16
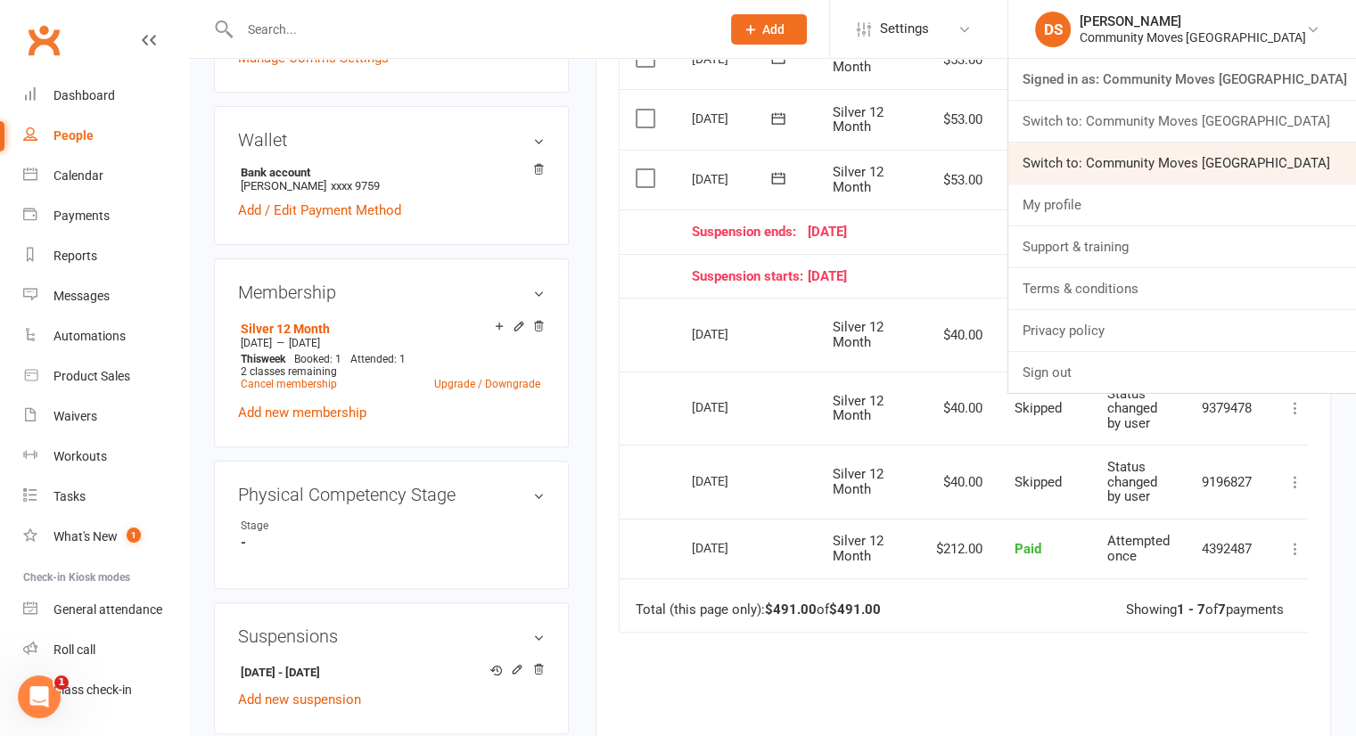
click at [1195, 165] on link "Switch to: Community Moves Neutral Bay" at bounding box center [1182, 163] width 348 height 41
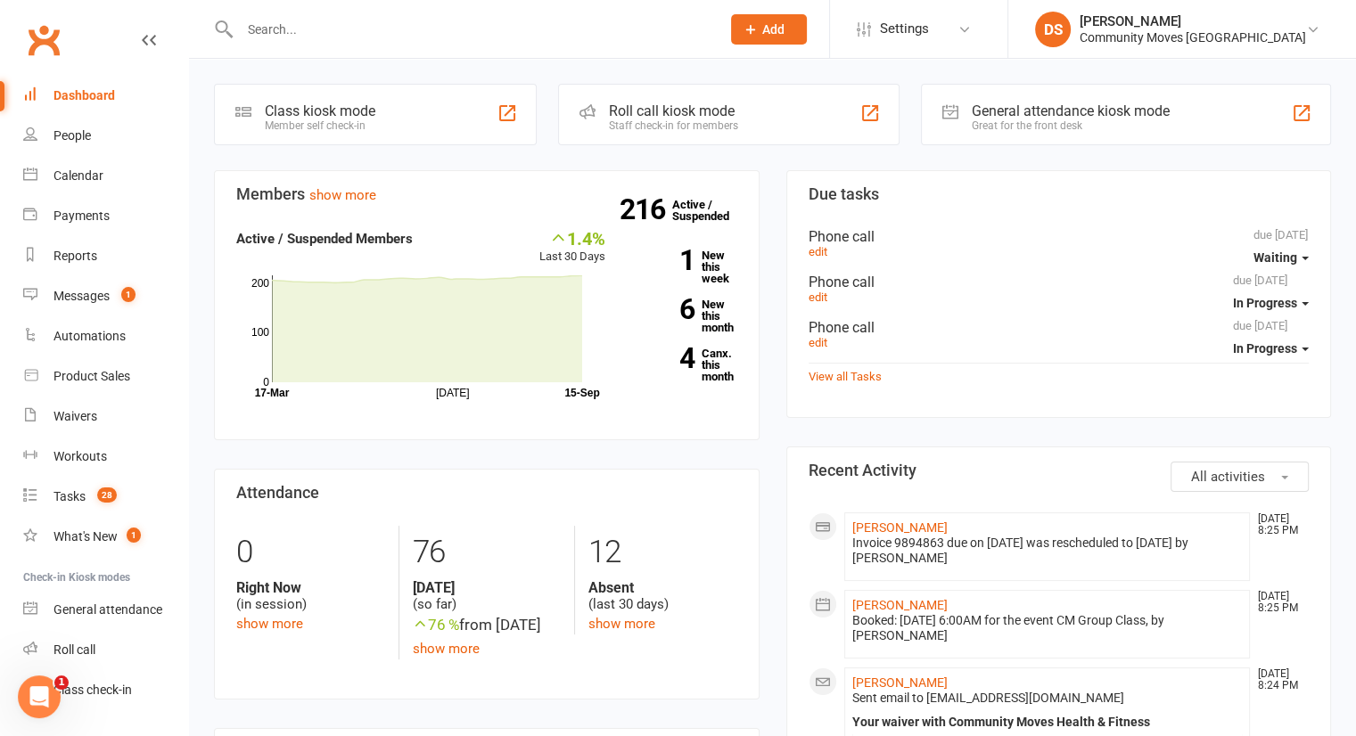
click at [410, 15] on div at bounding box center [461, 29] width 494 height 58
click at [423, 33] on input "text" at bounding box center [470, 29] width 473 height 25
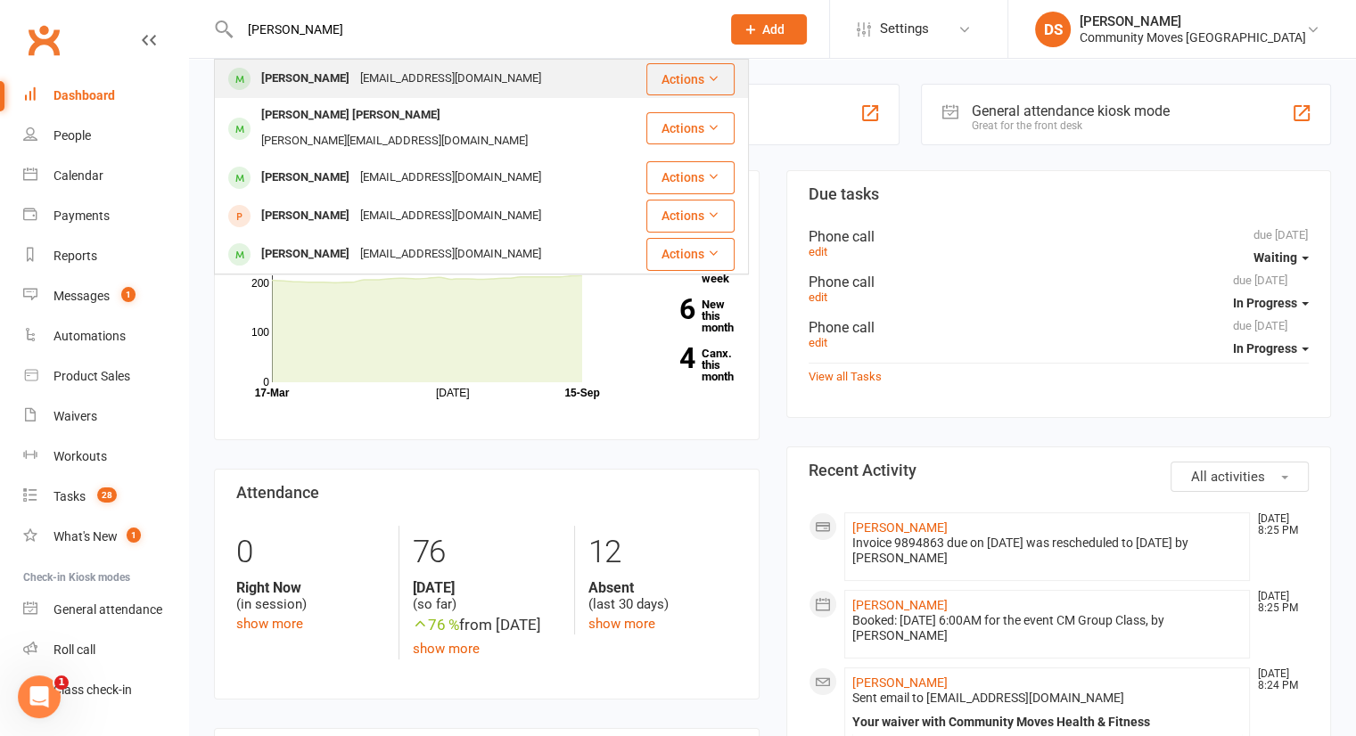
type input "[PERSON_NAME]"
click at [385, 86] on div "[EMAIL_ADDRESS][DOMAIN_NAME]" at bounding box center [451, 79] width 192 height 26
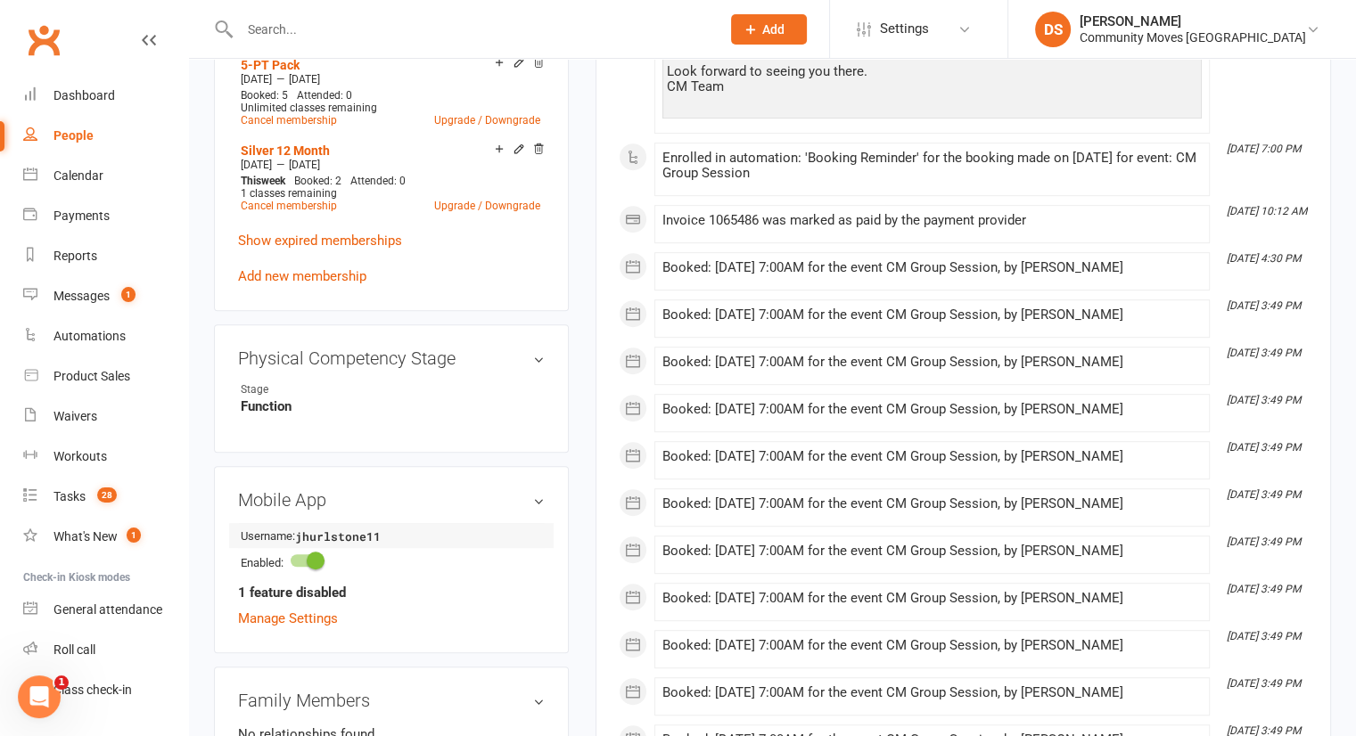
scroll to position [1248, 0]
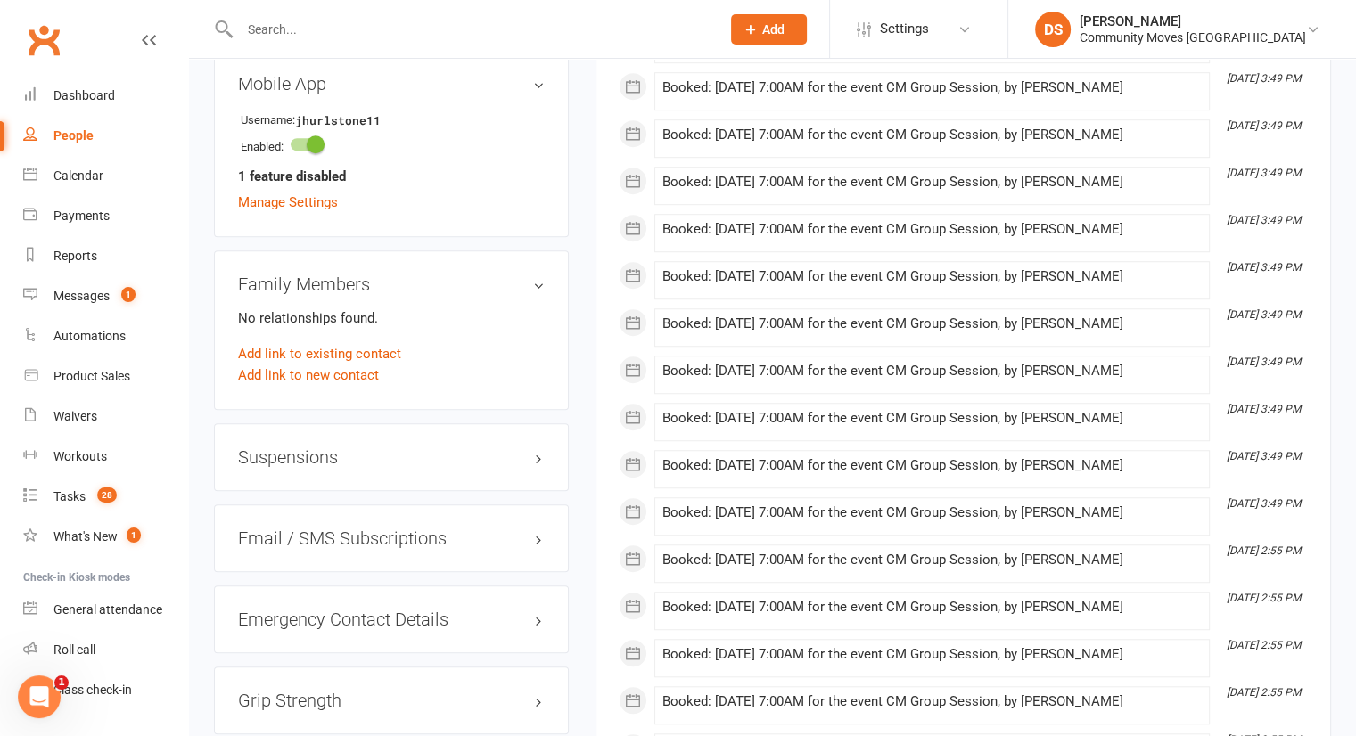
click at [303, 458] on h3 "Suspensions" at bounding box center [391, 457] width 307 height 20
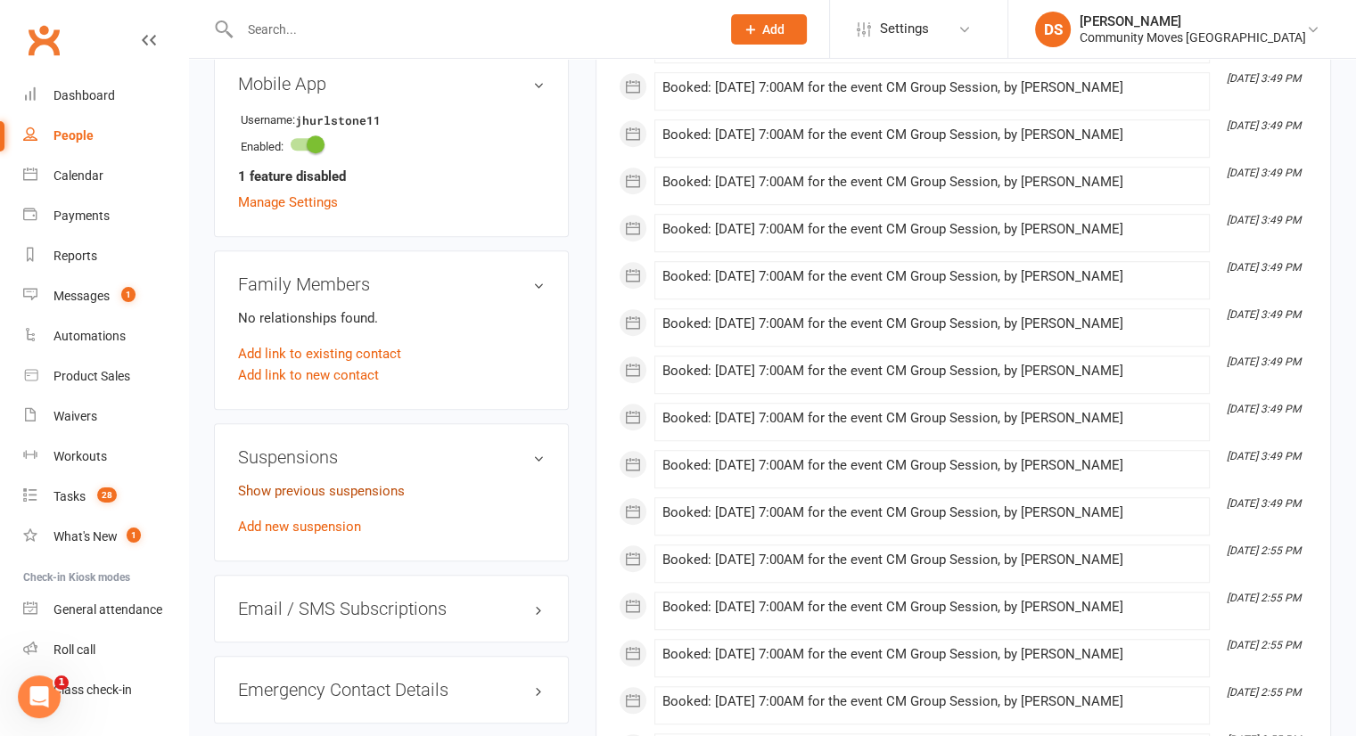
click at [321, 487] on link "Show previous suspensions" at bounding box center [321, 491] width 167 height 16
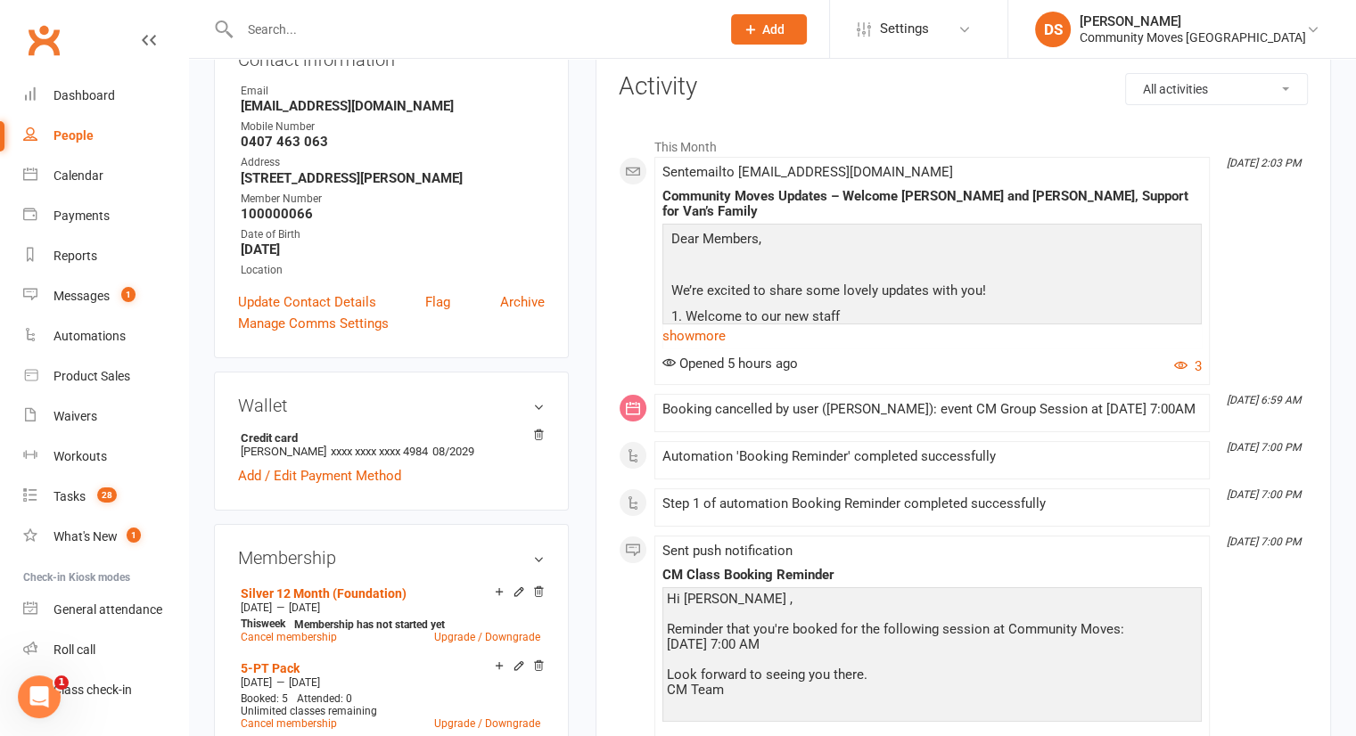
scroll to position [0, 0]
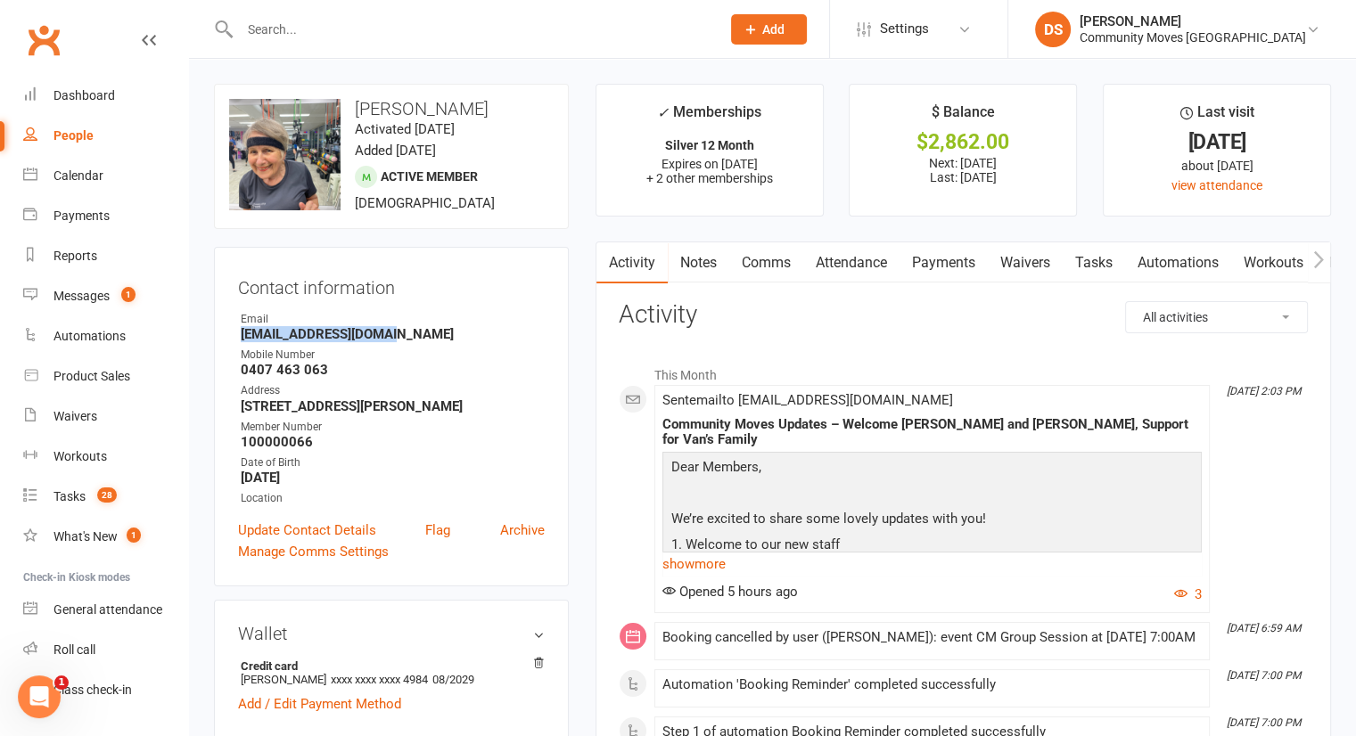
drag, startPoint x: 240, startPoint y: 336, endPoint x: 398, endPoint y: 329, distance: 158.8
click at [398, 329] on strong "[EMAIL_ADDRESS][DOMAIN_NAME]" at bounding box center [393, 334] width 304 height 16
copy strong "[EMAIL_ADDRESS][DOMAIN_NAME]"
click at [396, 27] on input "text" at bounding box center [470, 29] width 473 height 25
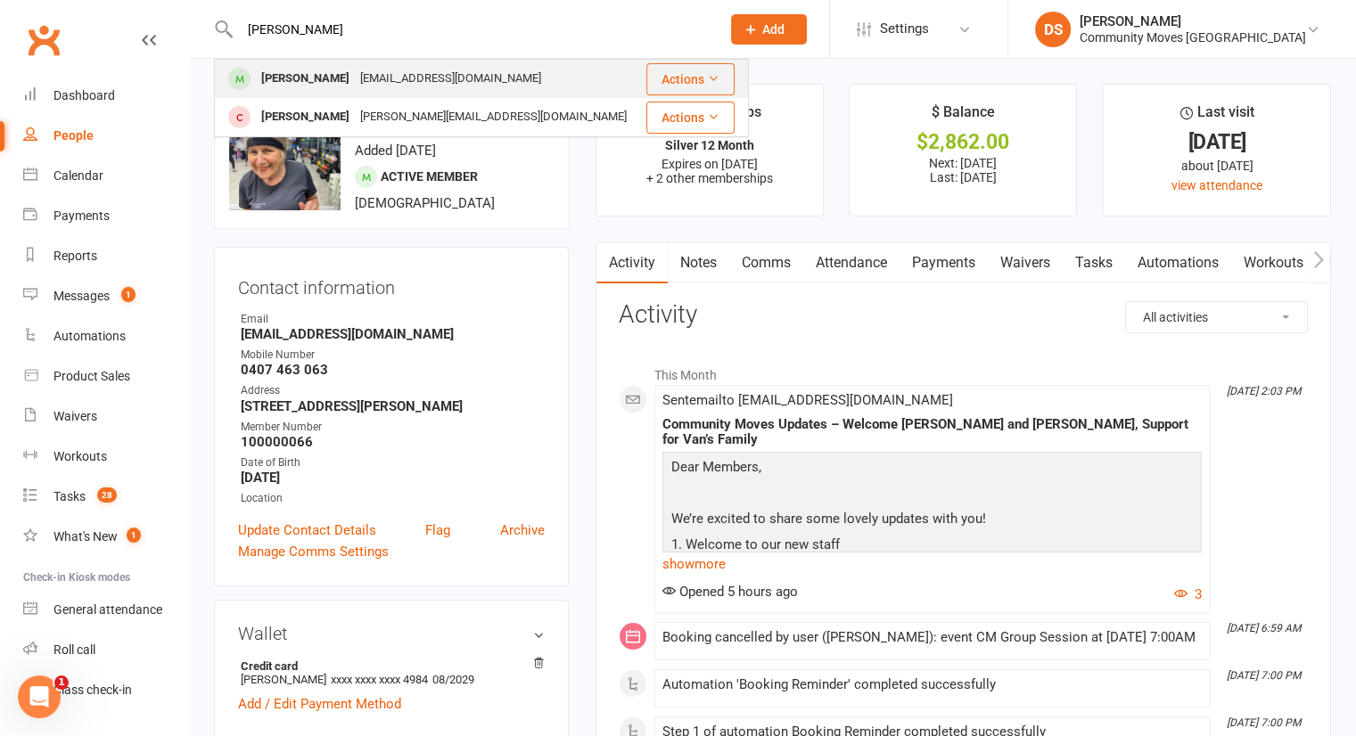
type input "[PERSON_NAME]"
click at [414, 77] on div "[EMAIL_ADDRESS][DOMAIN_NAME]" at bounding box center [451, 79] width 192 height 26
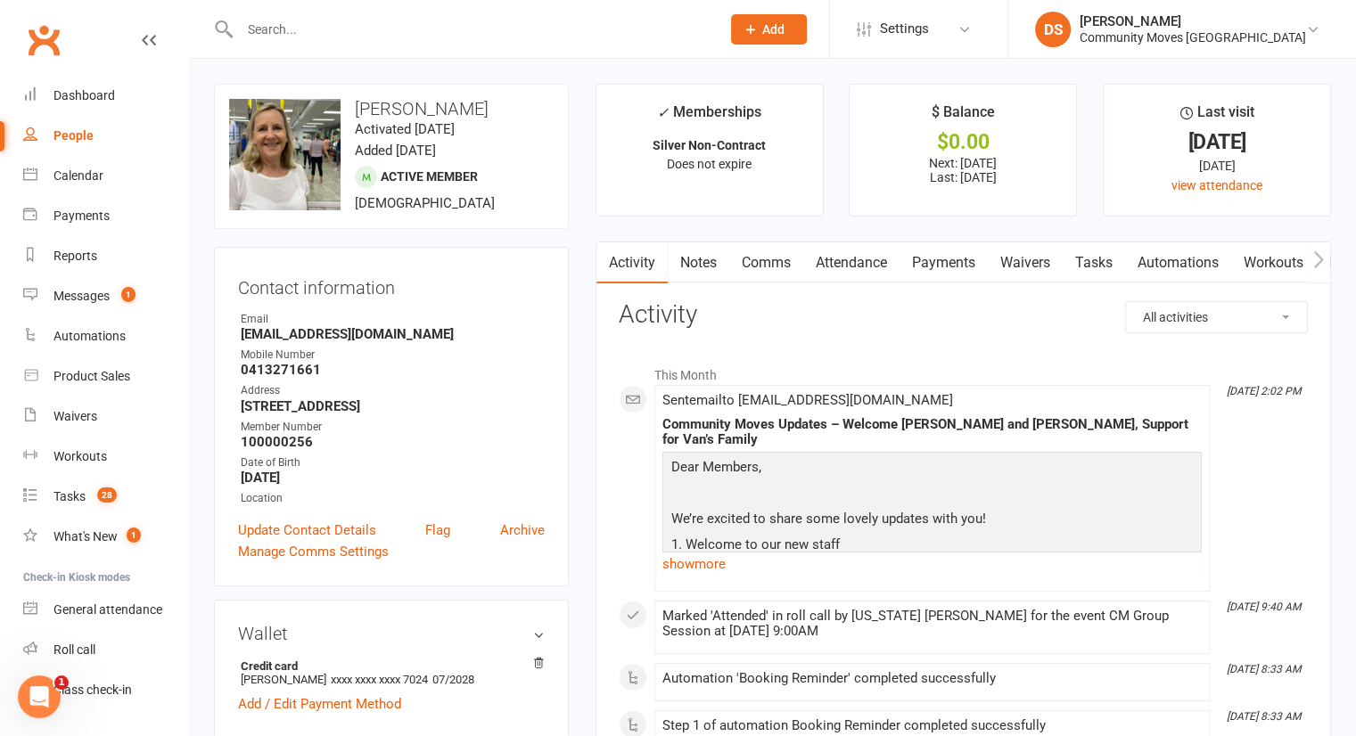
click at [953, 262] on link "Payments" at bounding box center [943, 262] width 88 height 41
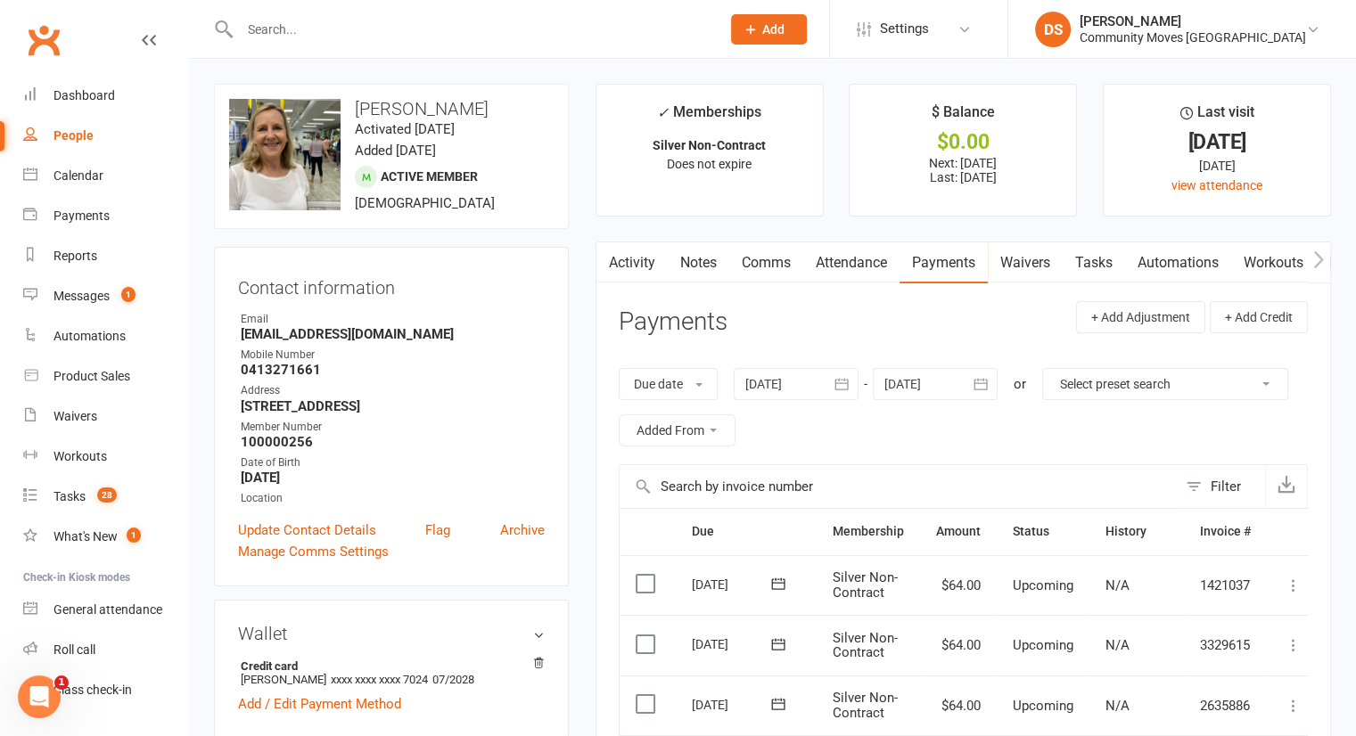
scroll to position [415, 0]
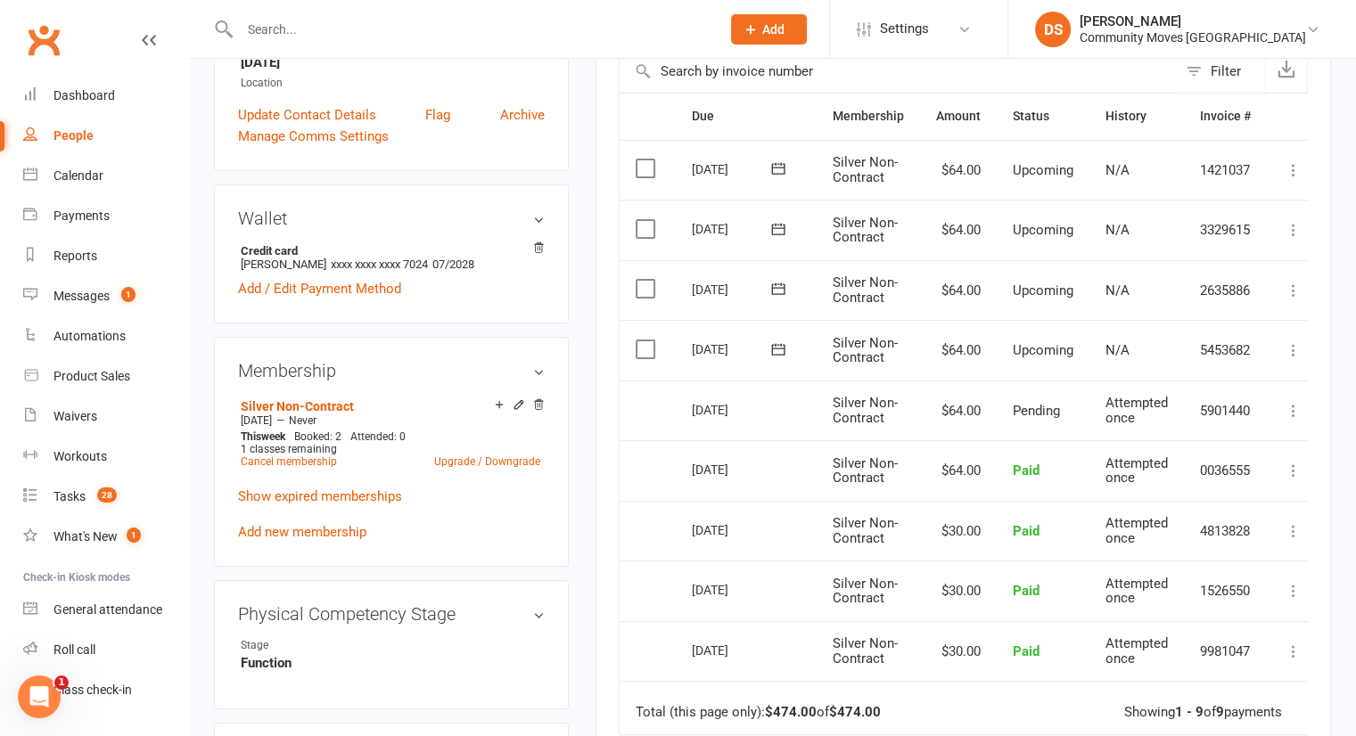
click at [1292, 286] on icon at bounding box center [1293, 291] width 18 height 18
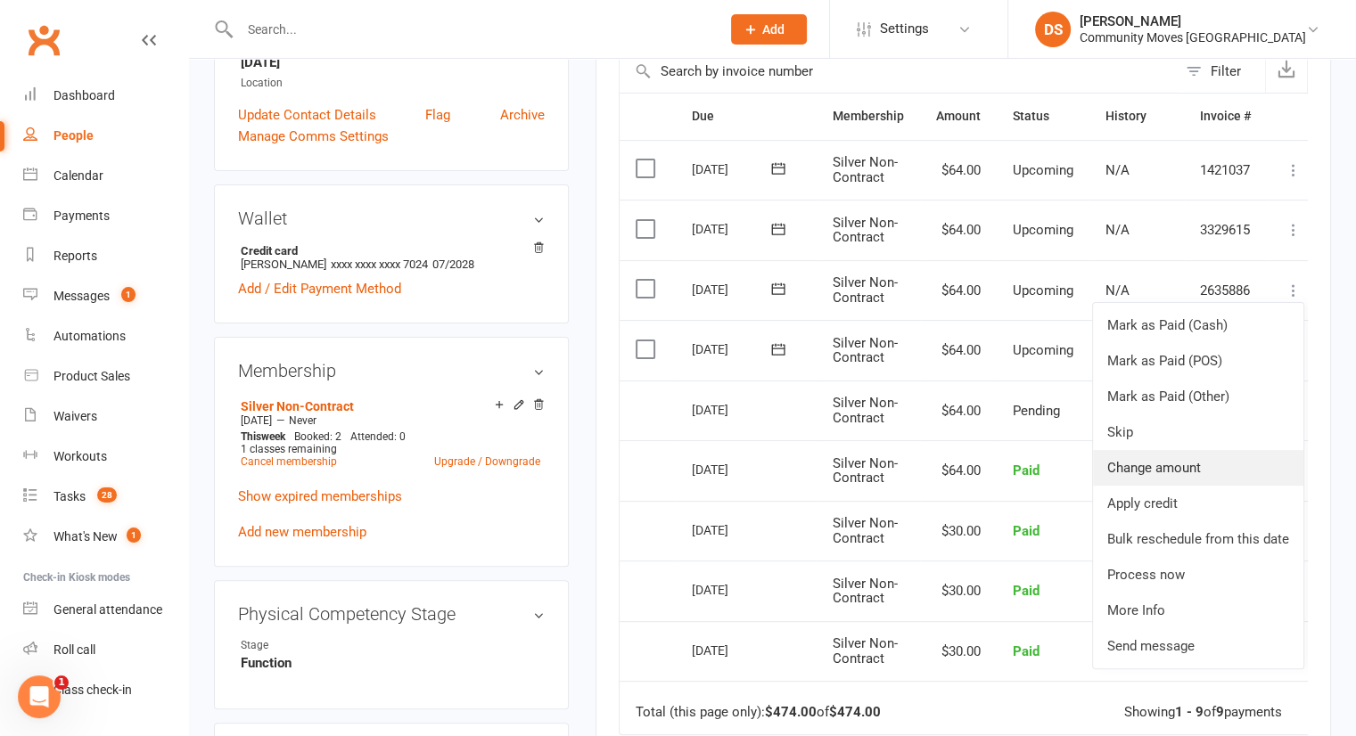
click at [1187, 452] on link "Change amount" at bounding box center [1198, 468] width 210 height 36
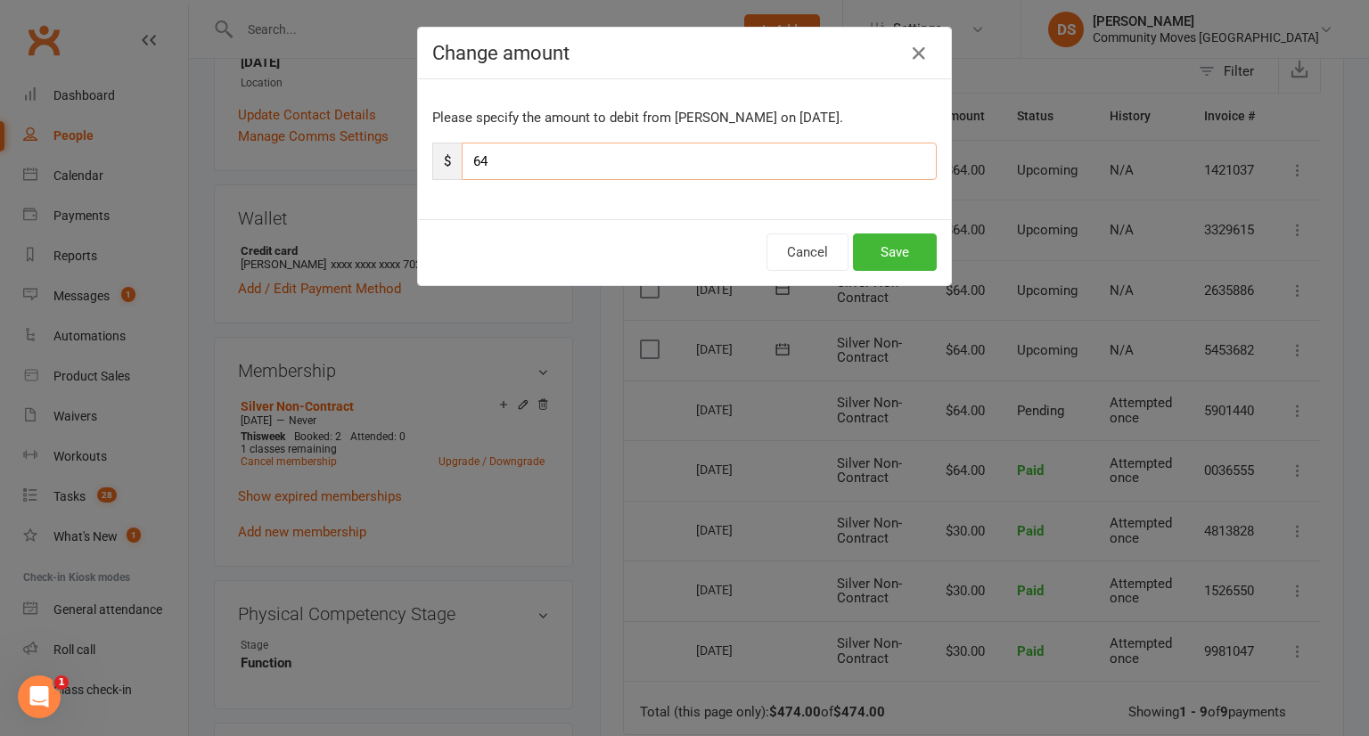
click at [534, 159] on input "64" at bounding box center [699, 161] width 475 height 37
type input "30"
click at [883, 243] on button "Save" at bounding box center [895, 252] width 84 height 37
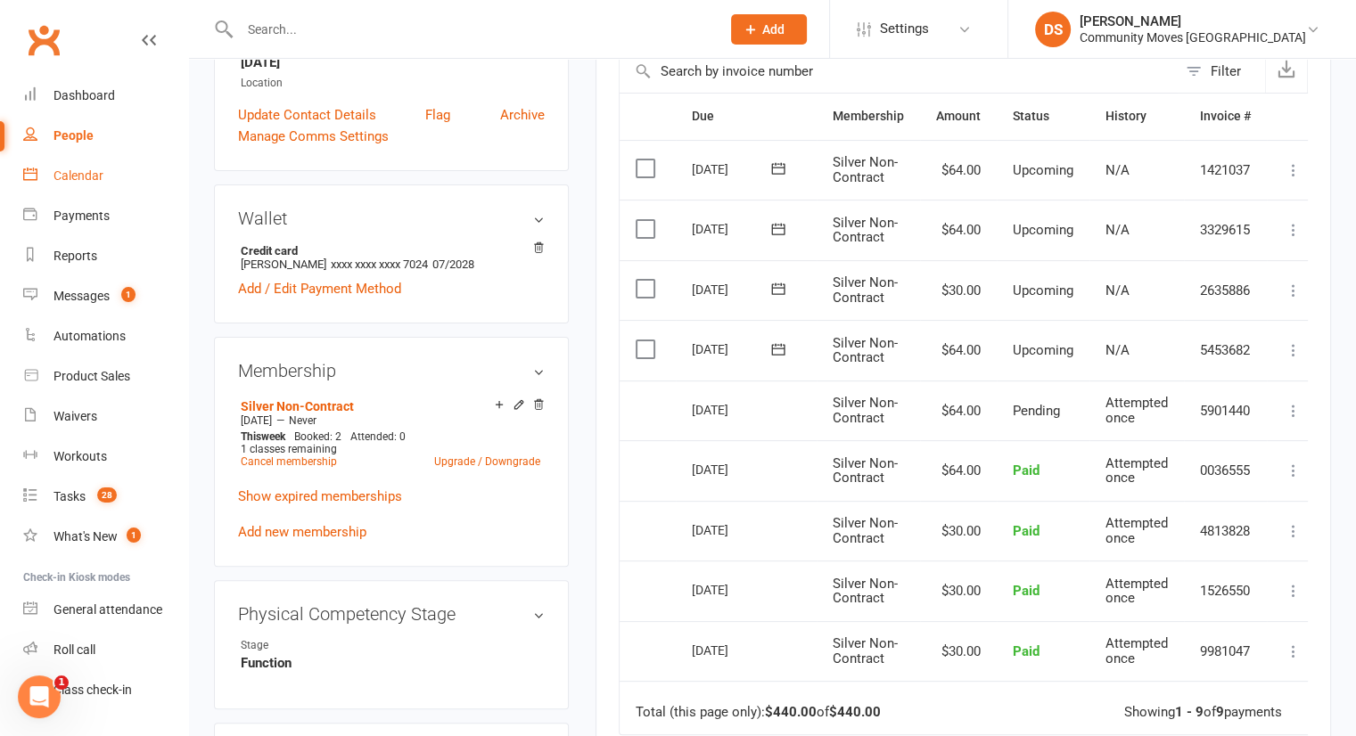
click at [74, 181] on div "Calendar" at bounding box center [78, 175] width 50 height 14
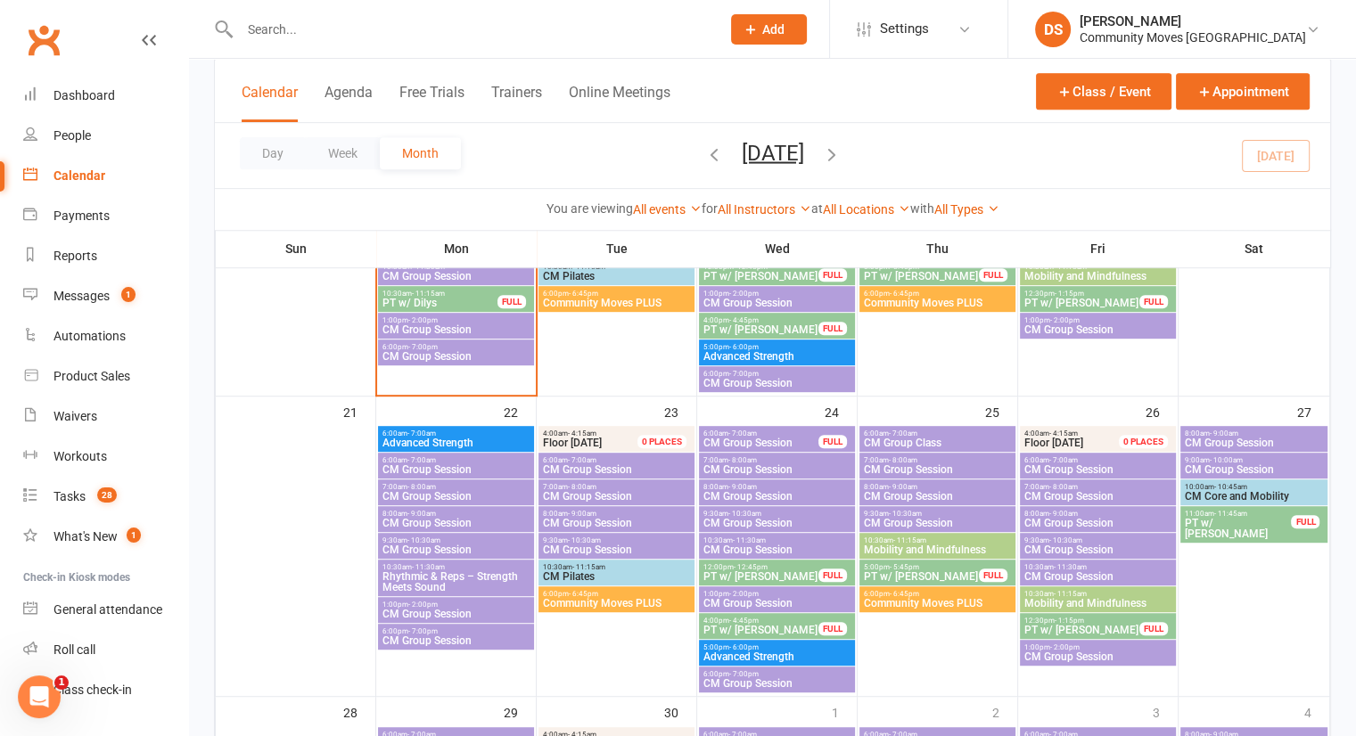
scroll to position [1248, 0]
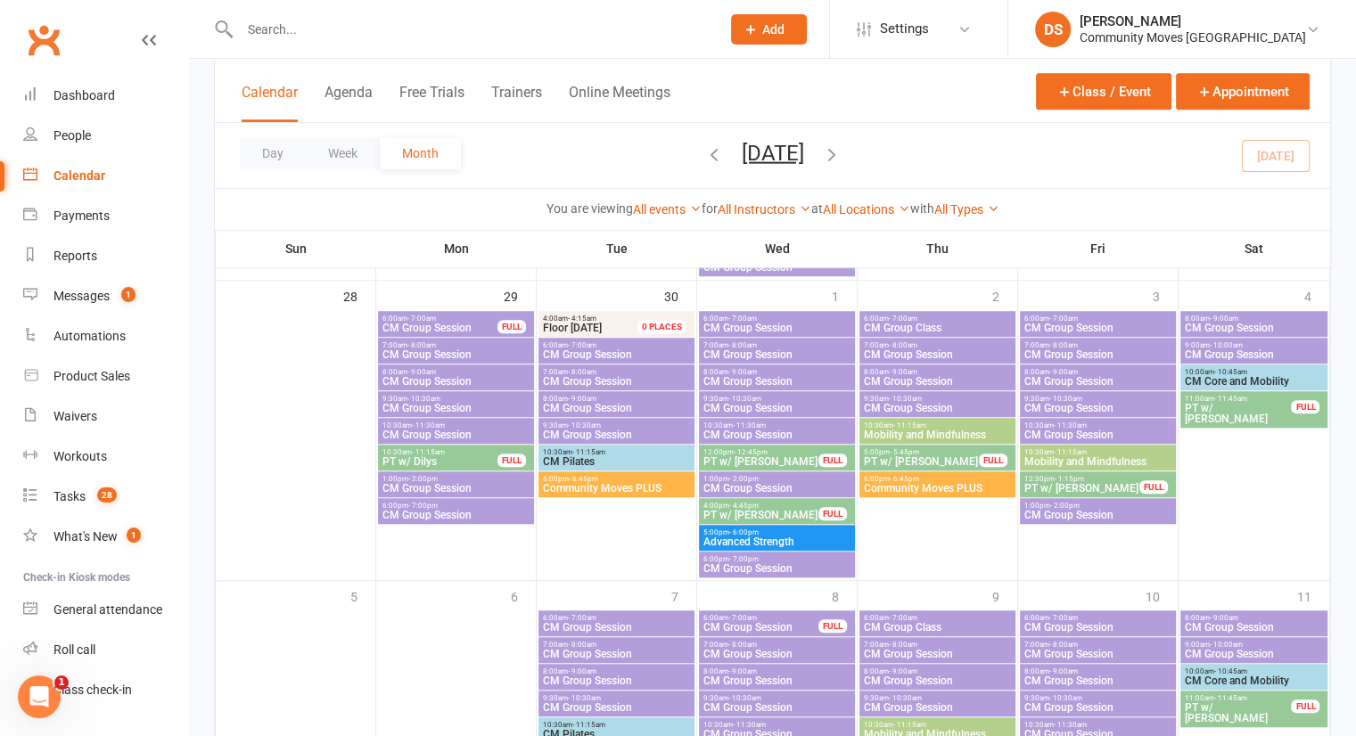
click at [914, 406] on span "CM Group Session" at bounding box center [937, 408] width 149 height 11
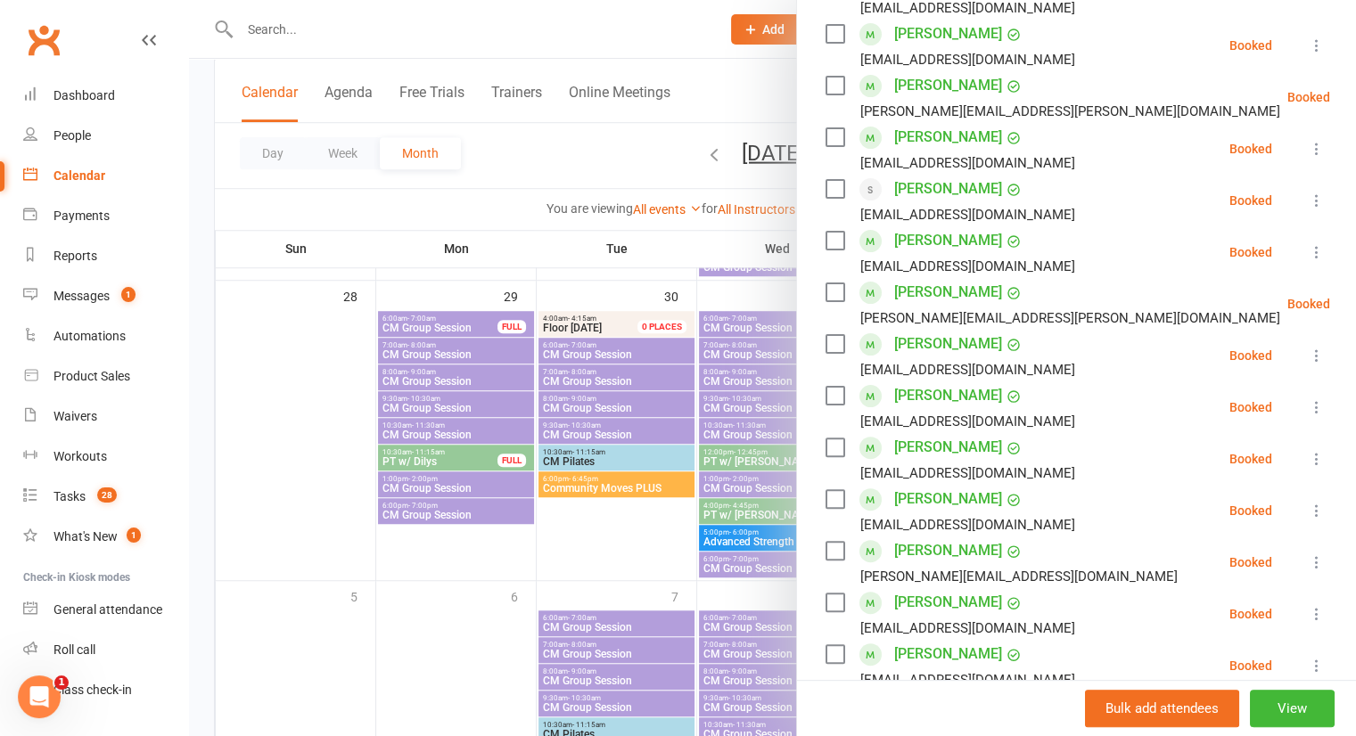
scroll to position [798, 0]
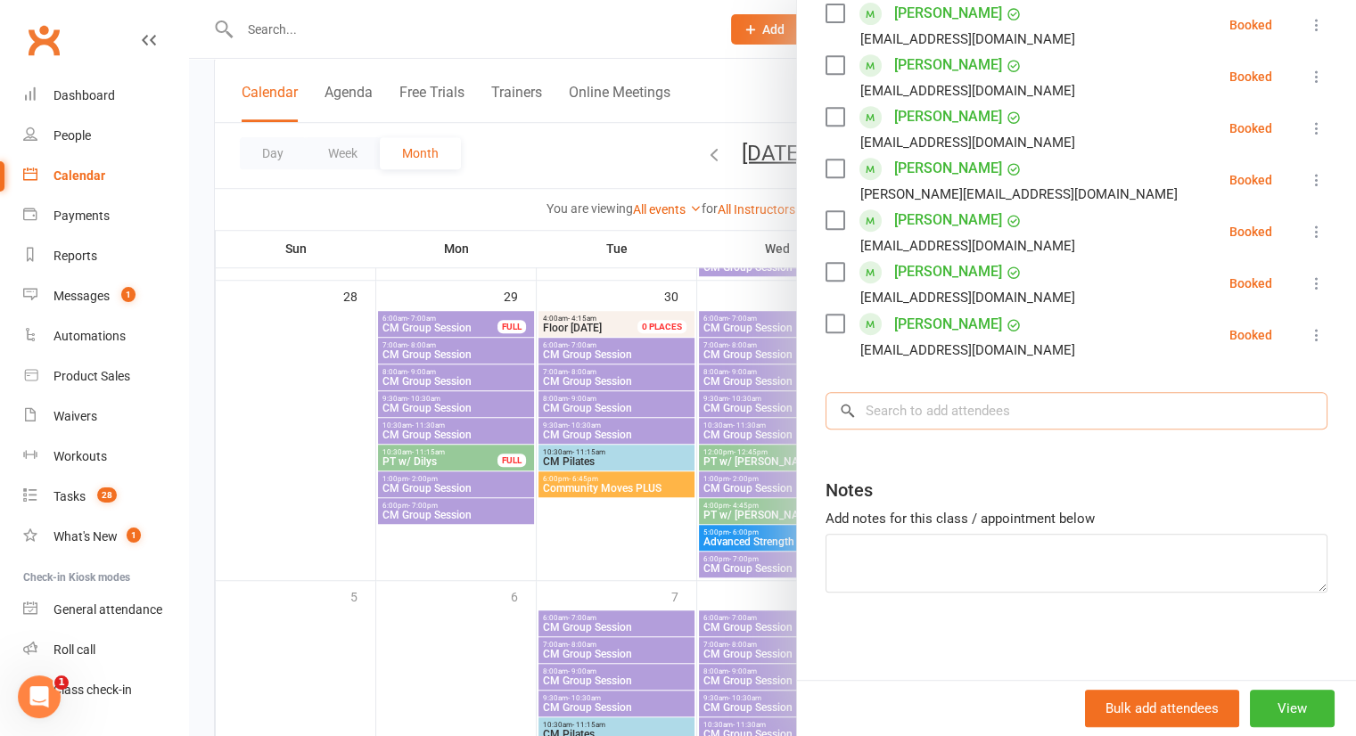
click at [917, 397] on input "search" at bounding box center [1076, 410] width 502 height 37
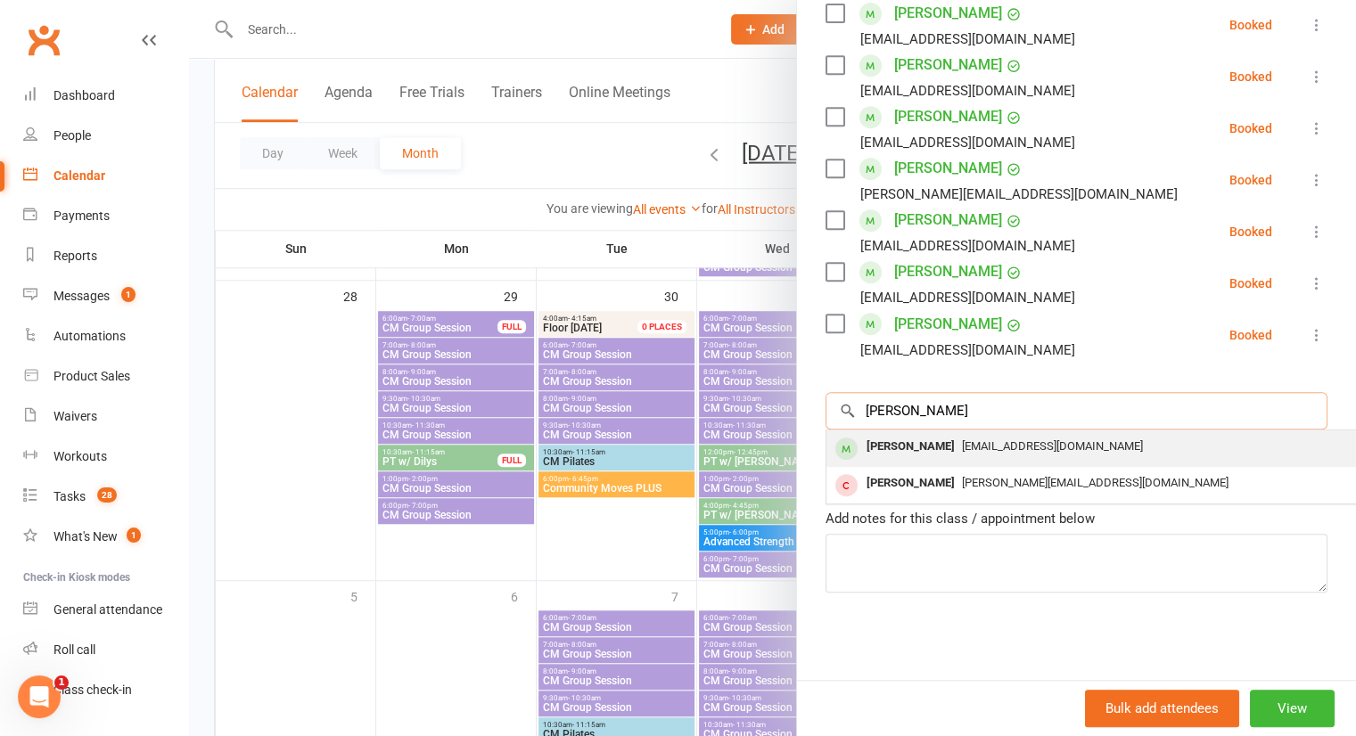
type input "[PERSON_NAME]"
click at [906, 443] on div "[PERSON_NAME]" at bounding box center [910, 447] width 102 height 26
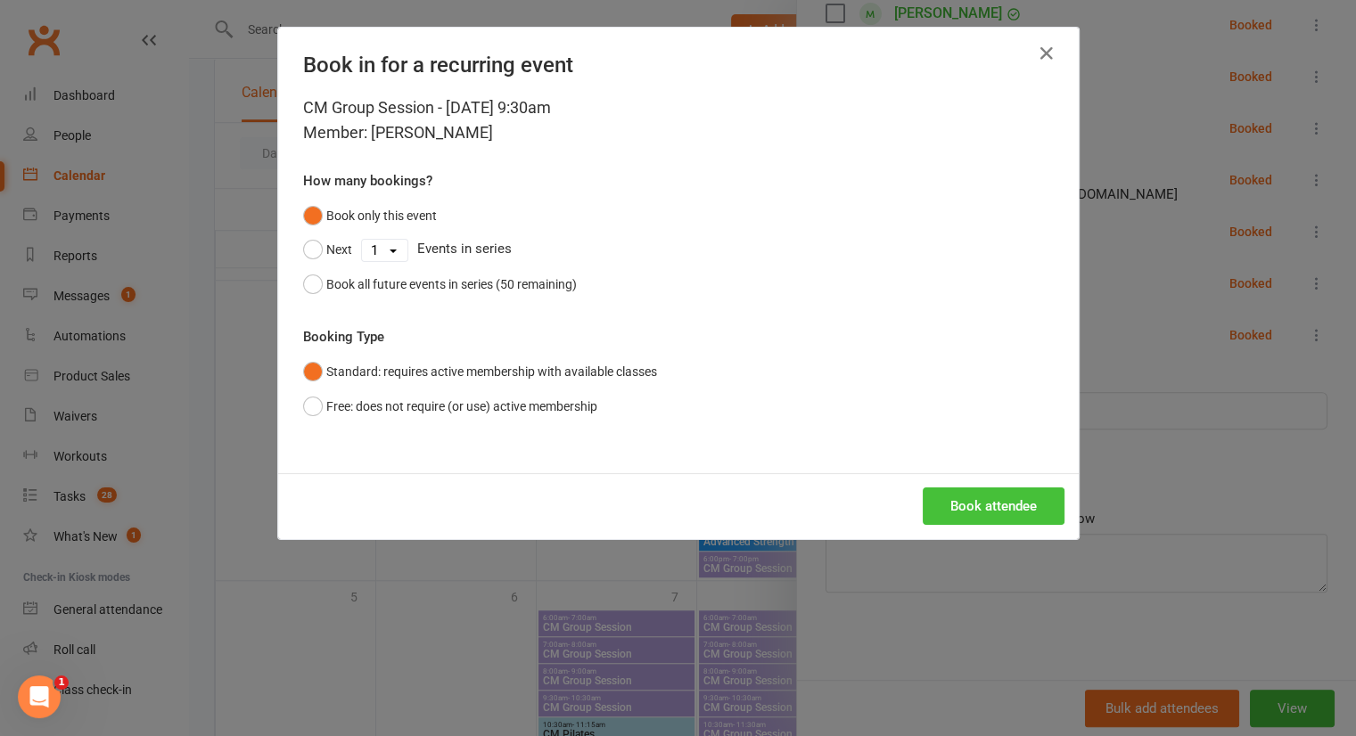
click at [1008, 508] on button "Book attendee" at bounding box center [993, 506] width 142 height 37
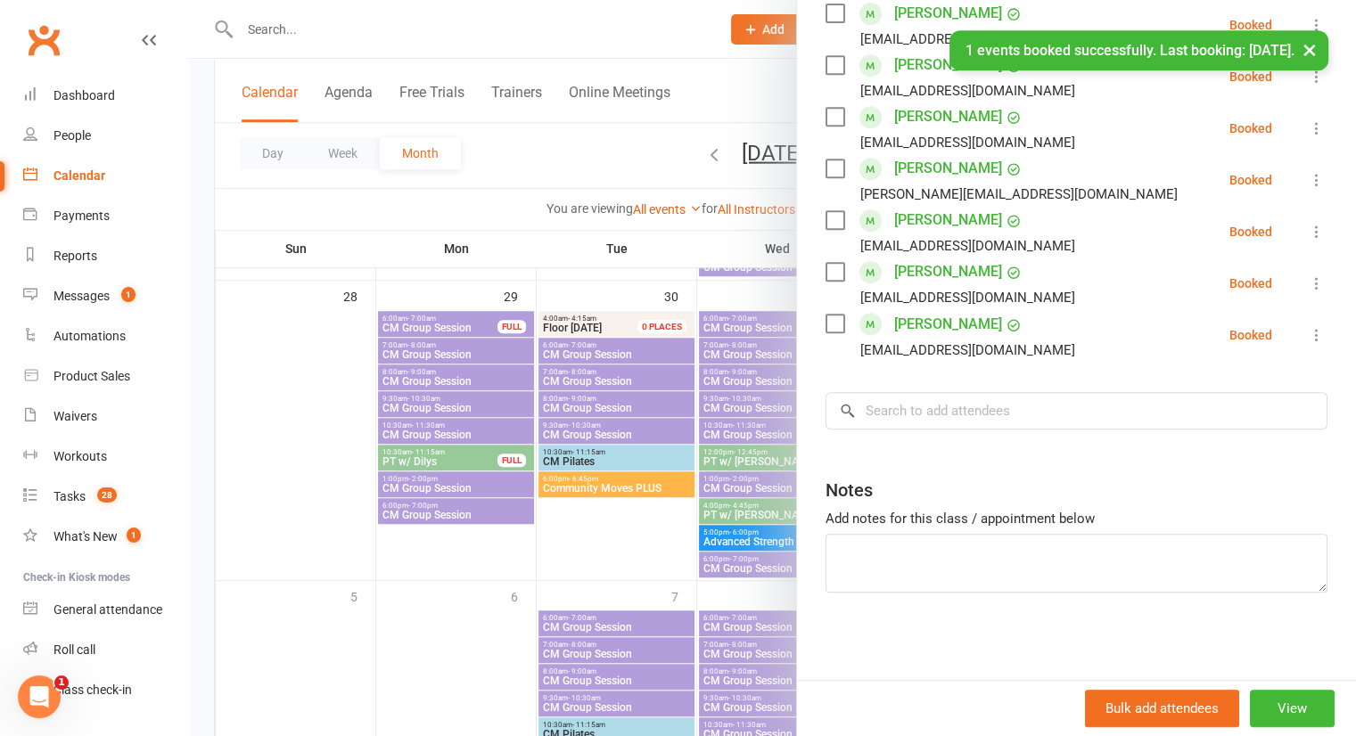
scroll to position [848, 0]
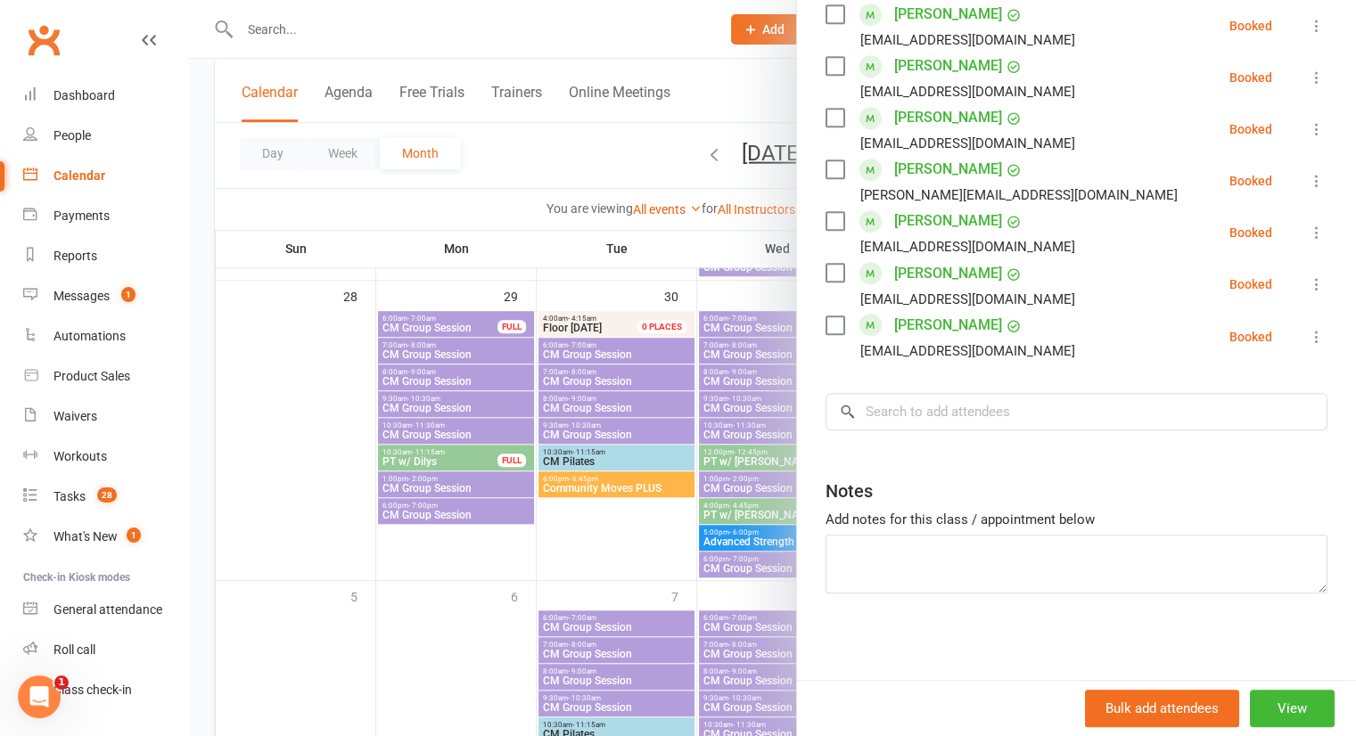
click at [652, 29] on div at bounding box center [772, 368] width 1167 height 736
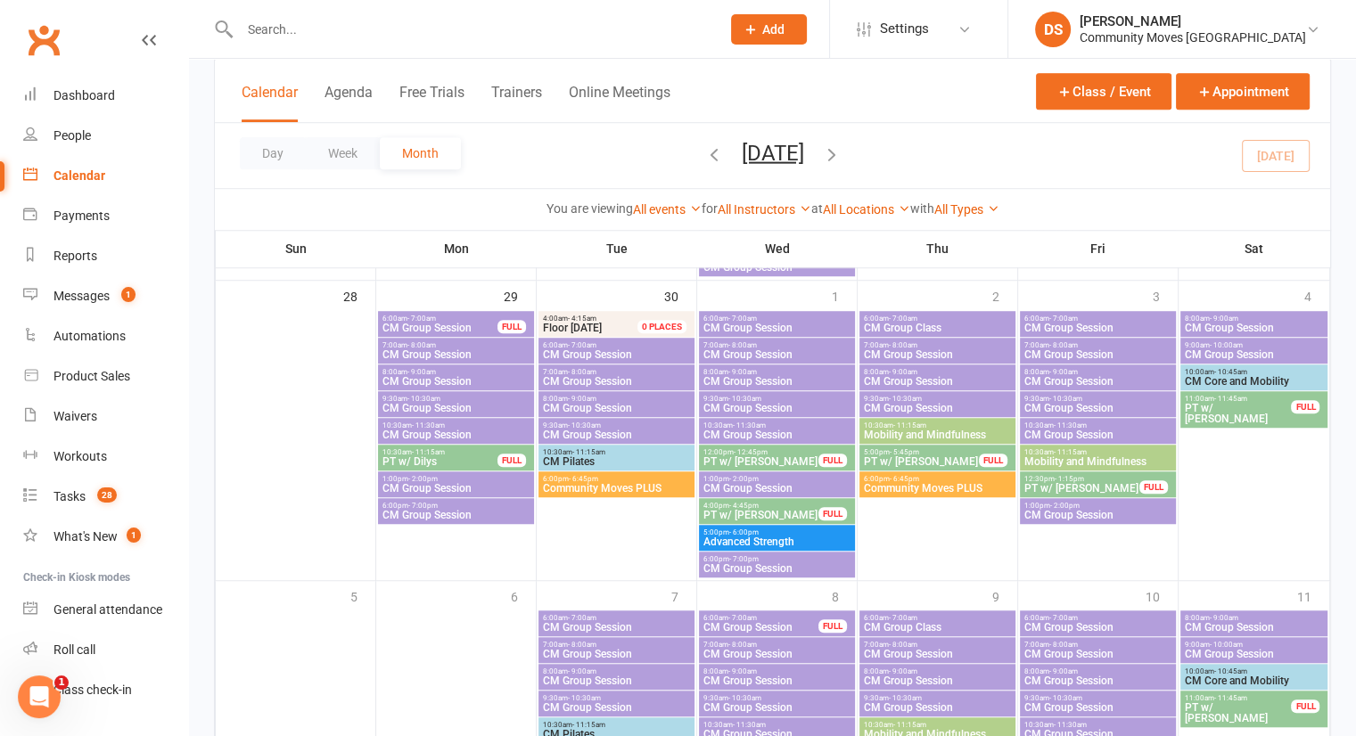
click at [617, 32] on input "text" at bounding box center [470, 29] width 473 height 25
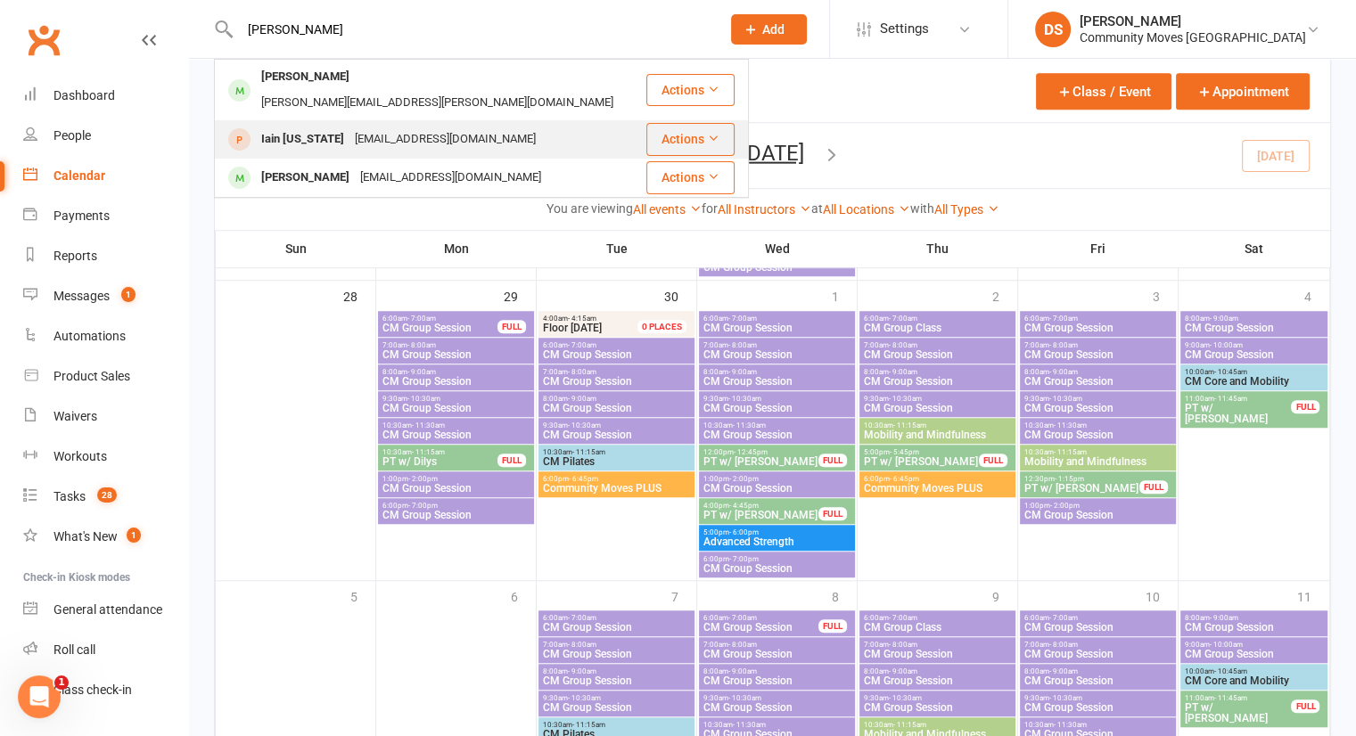
type input "[PERSON_NAME]"
click at [412, 121] on div "Iain [US_STATE] [EMAIL_ADDRESS][DOMAIN_NAME]" at bounding box center [430, 139] width 429 height 37
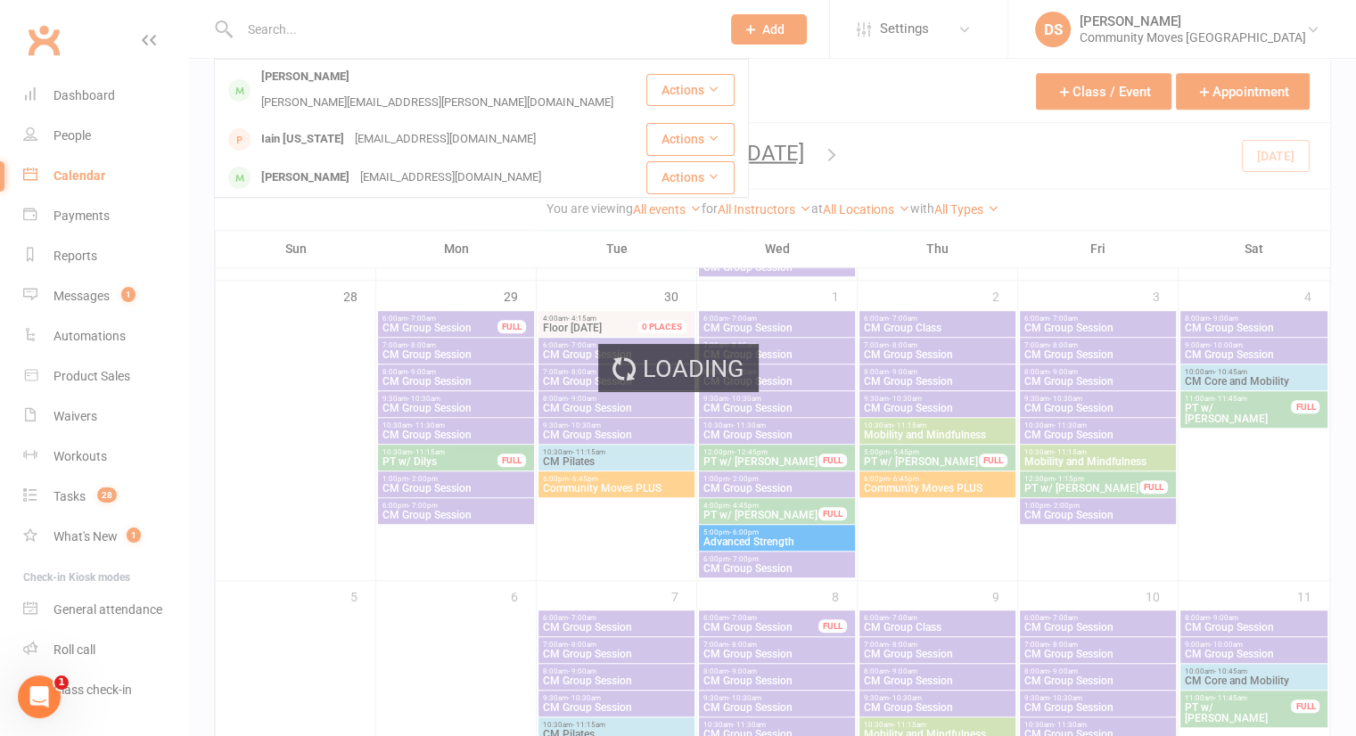
click at [412, 102] on div "Loading" at bounding box center [678, 368] width 1356 height 736
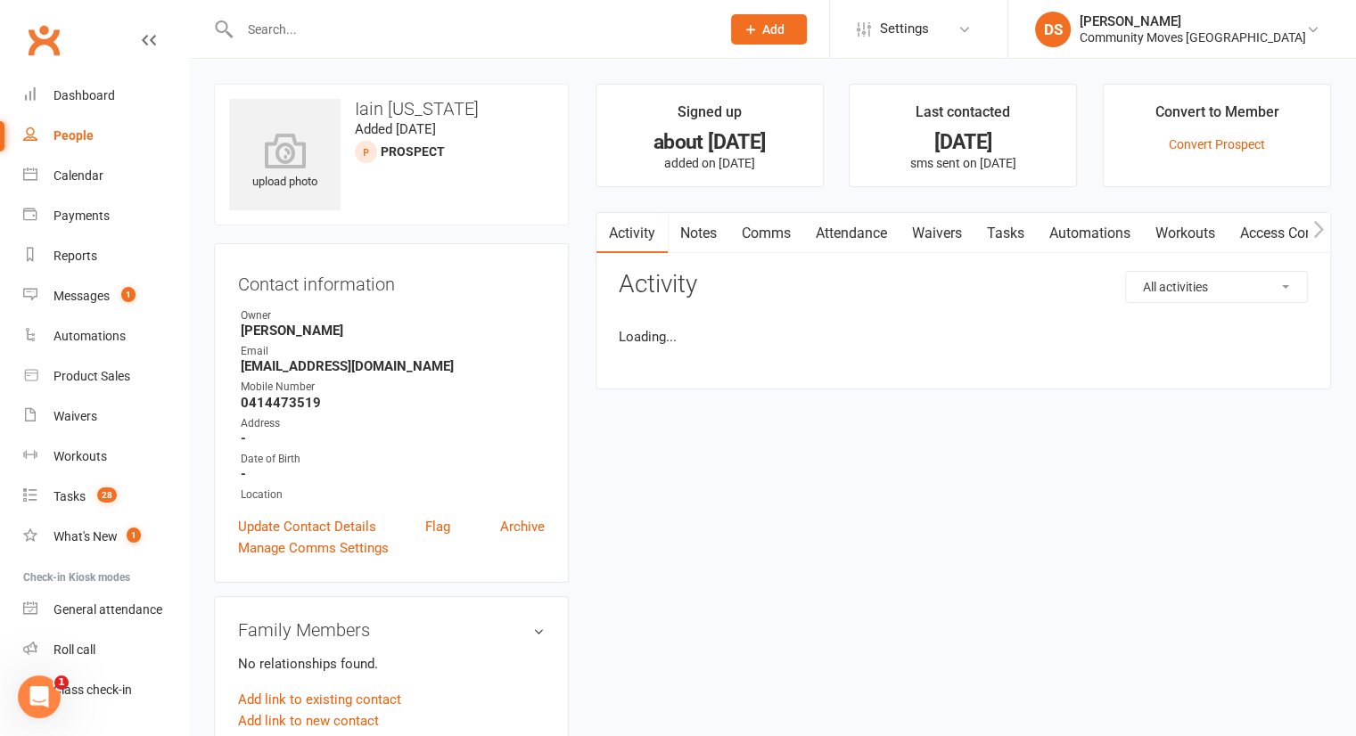
click at [389, 36] on input "text" at bounding box center [470, 29] width 473 height 25
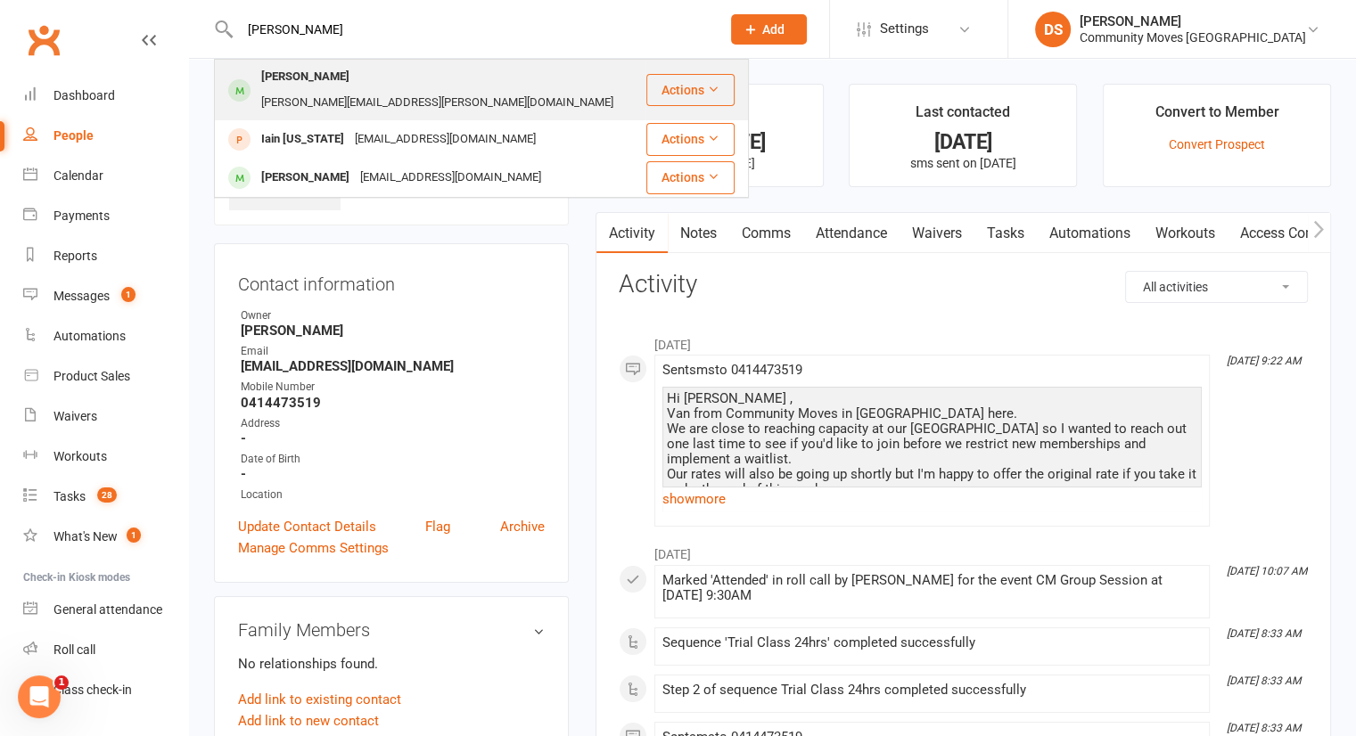
type input "[PERSON_NAME]"
click at [332, 70] on div "[PERSON_NAME]" at bounding box center [305, 77] width 99 height 26
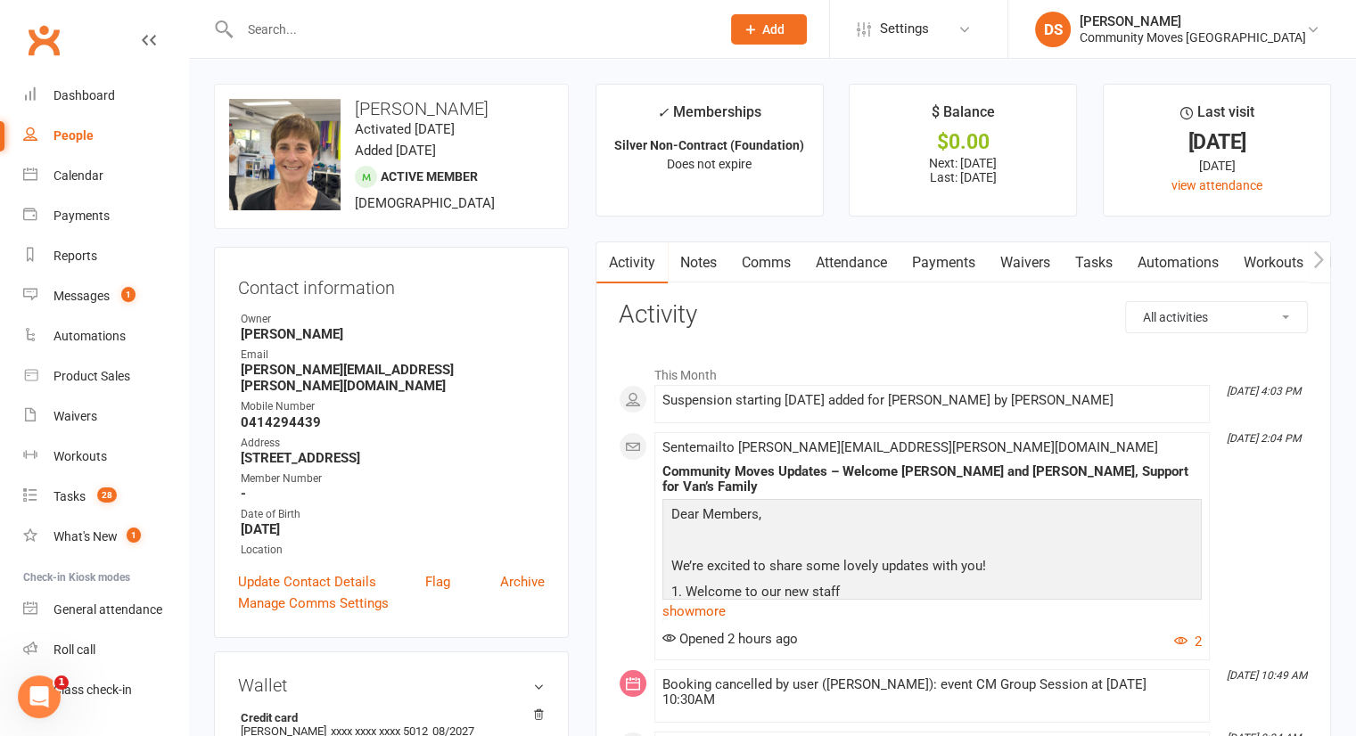
click at [945, 264] on link "Payments" at bounding box center [943, 262] width 88 height 41
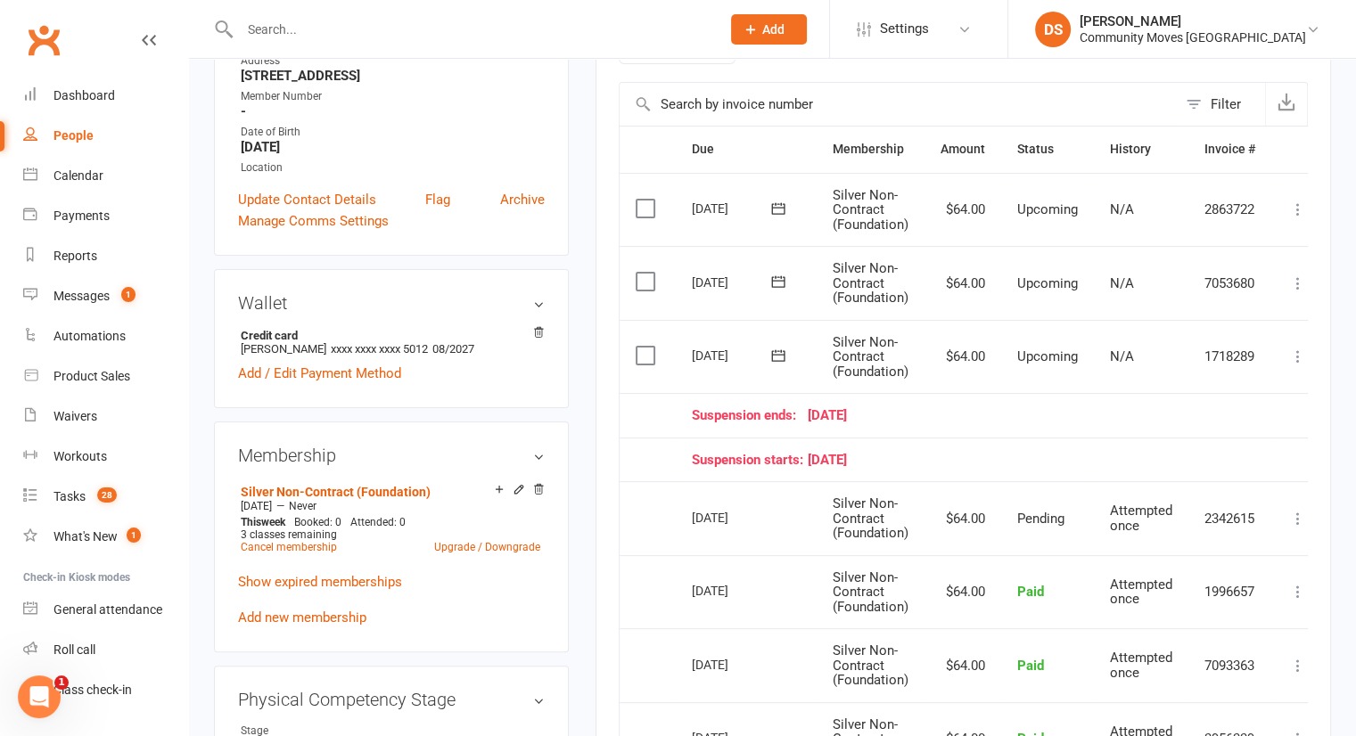
scroll to position [388, 0]
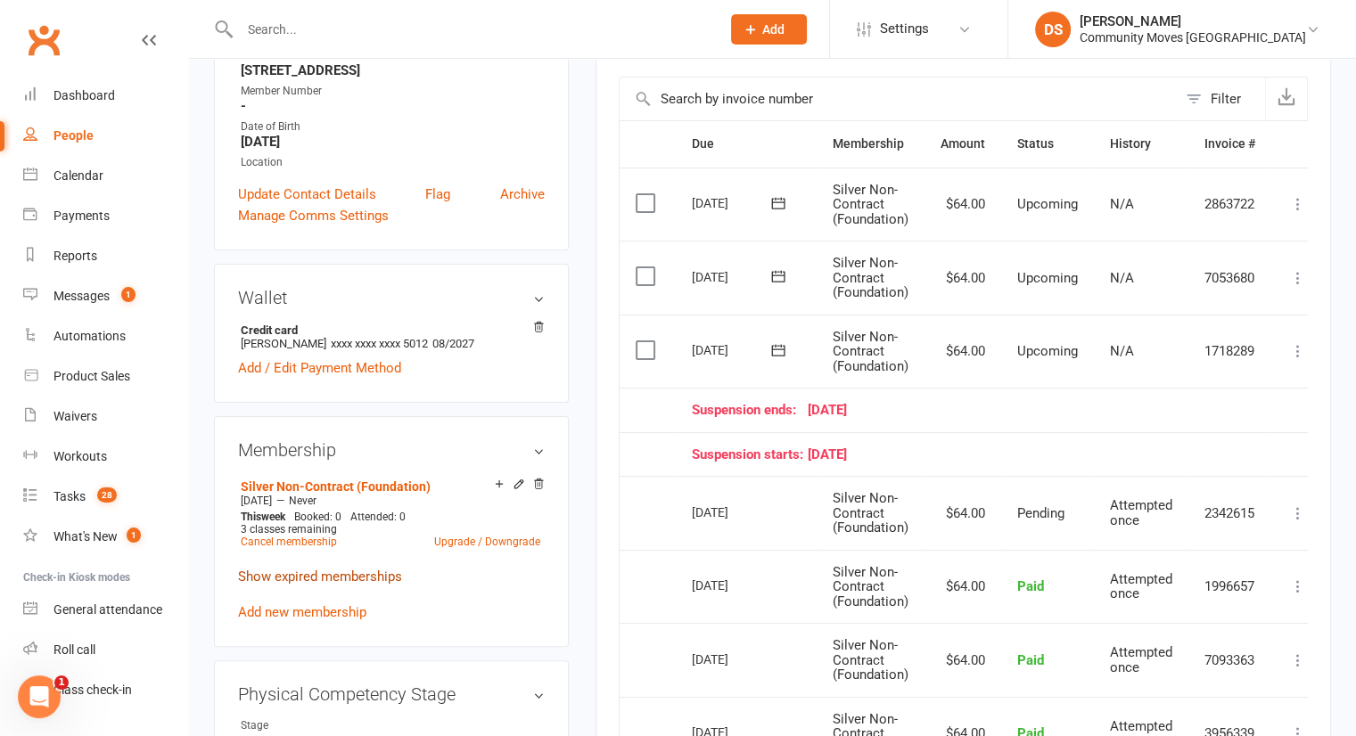
click at [347, 569] on link "Show expired memberships" at bounding box center [320, 577] width 164 height 16
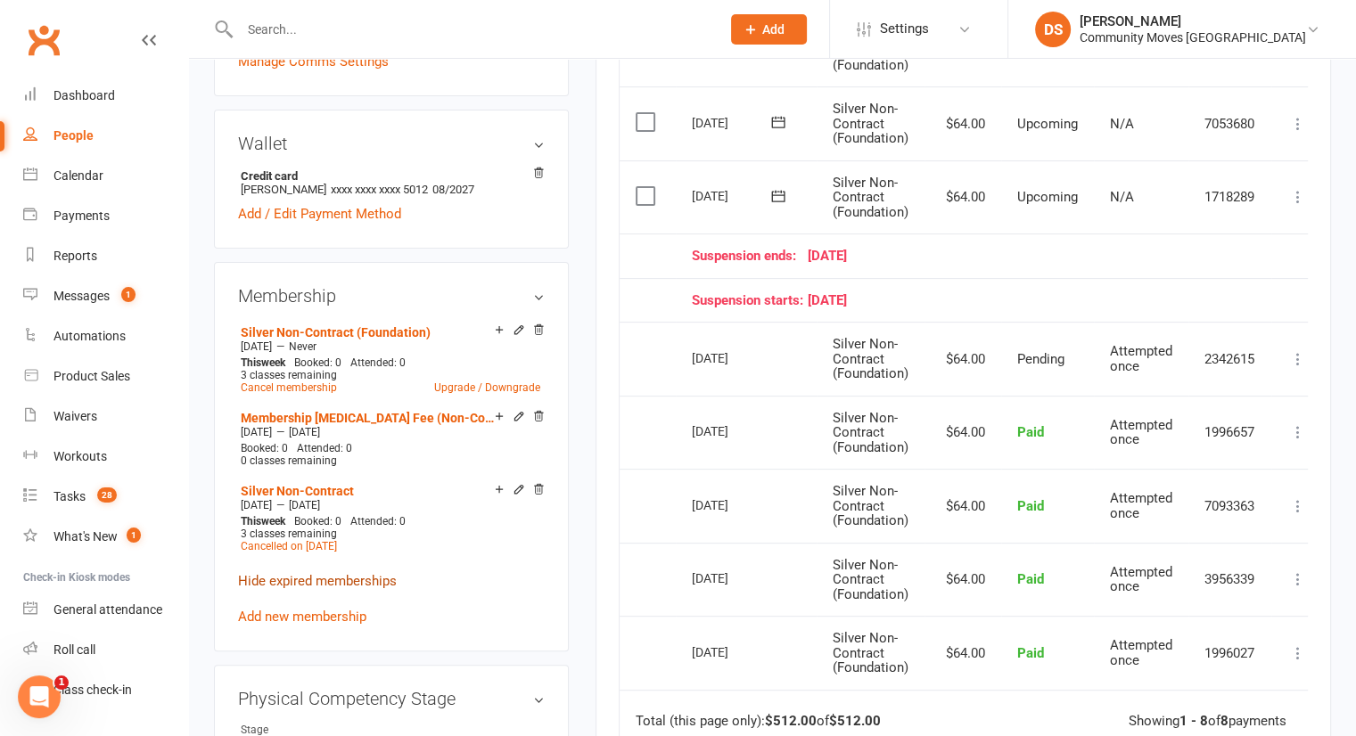
scroll to position [586, 0]
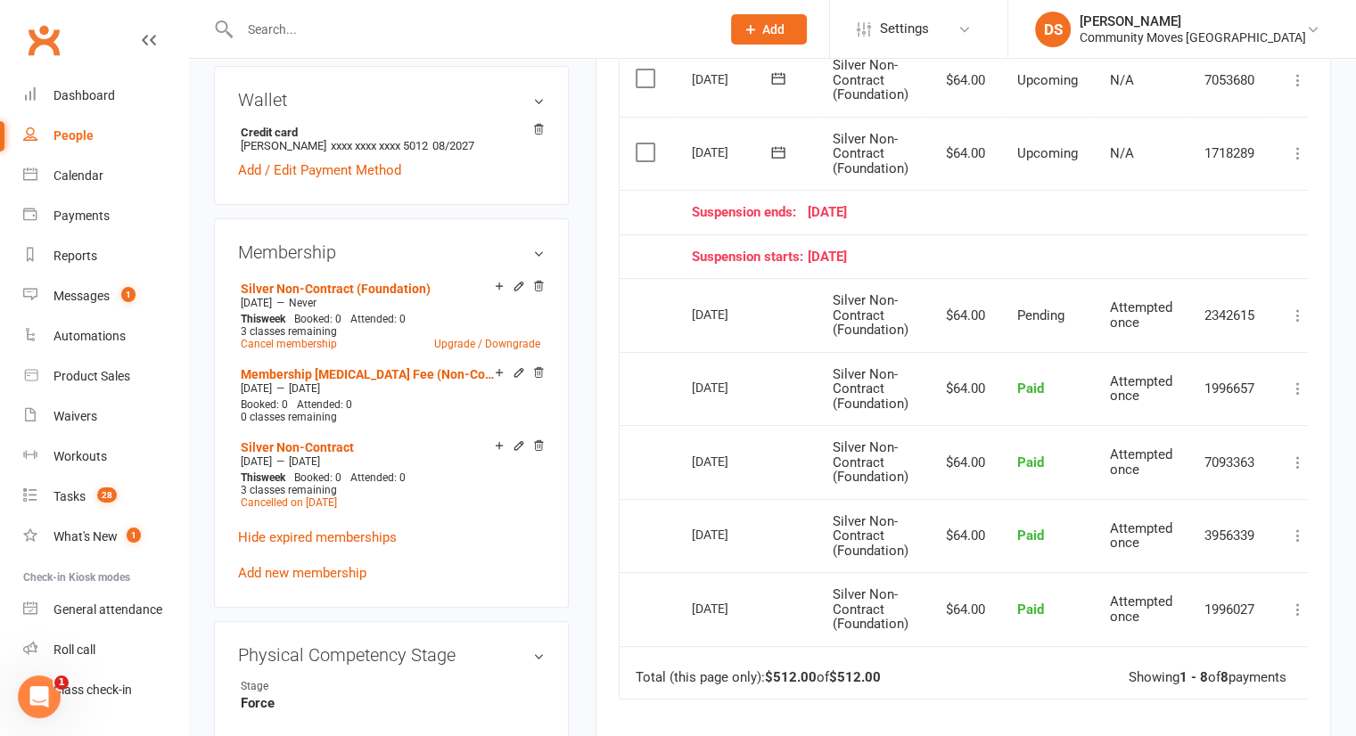
click at [429, 29] on input "text" at bounding box center [470, 29] width 473 height 25
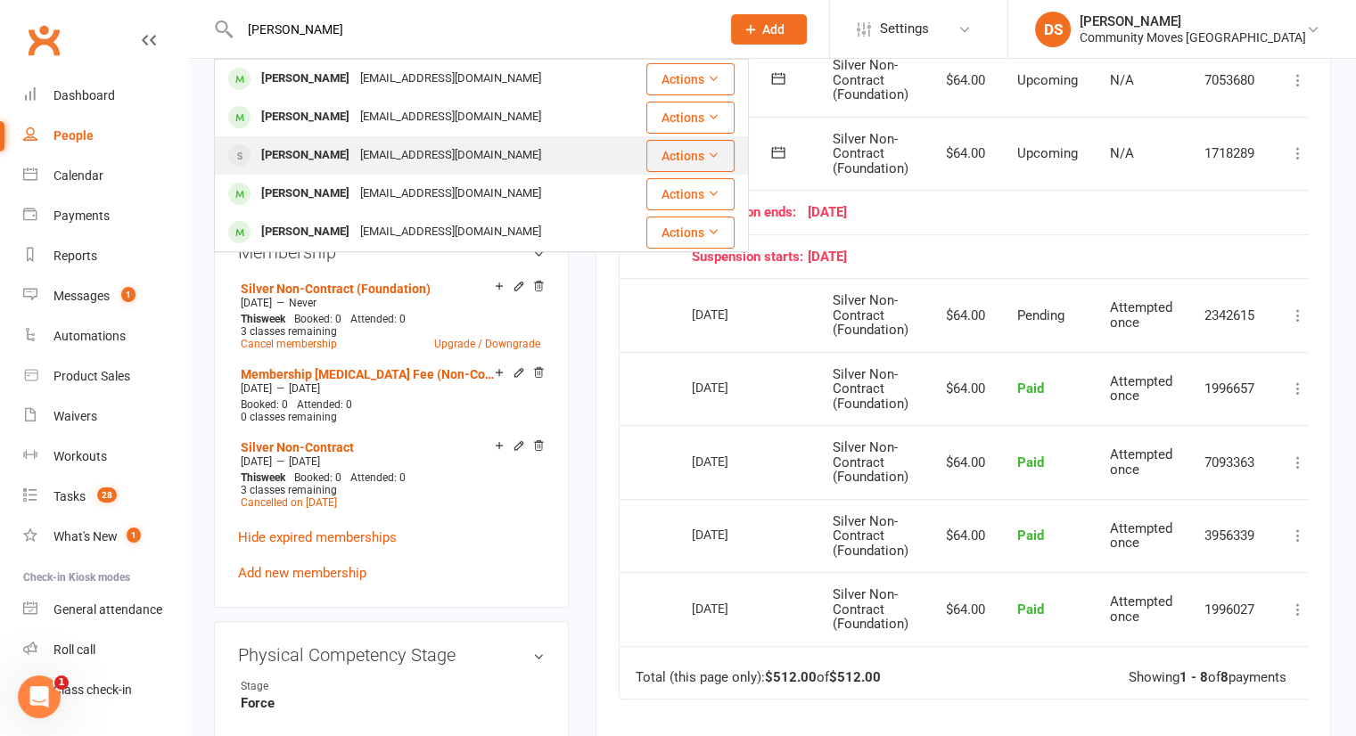
type input "[PERSON_NAME]"
click at [413, 160] on div "[EMAIL_ADDRESS][DOMAIN_NAME]" at bounding box center [451, 156] width 192 height 26
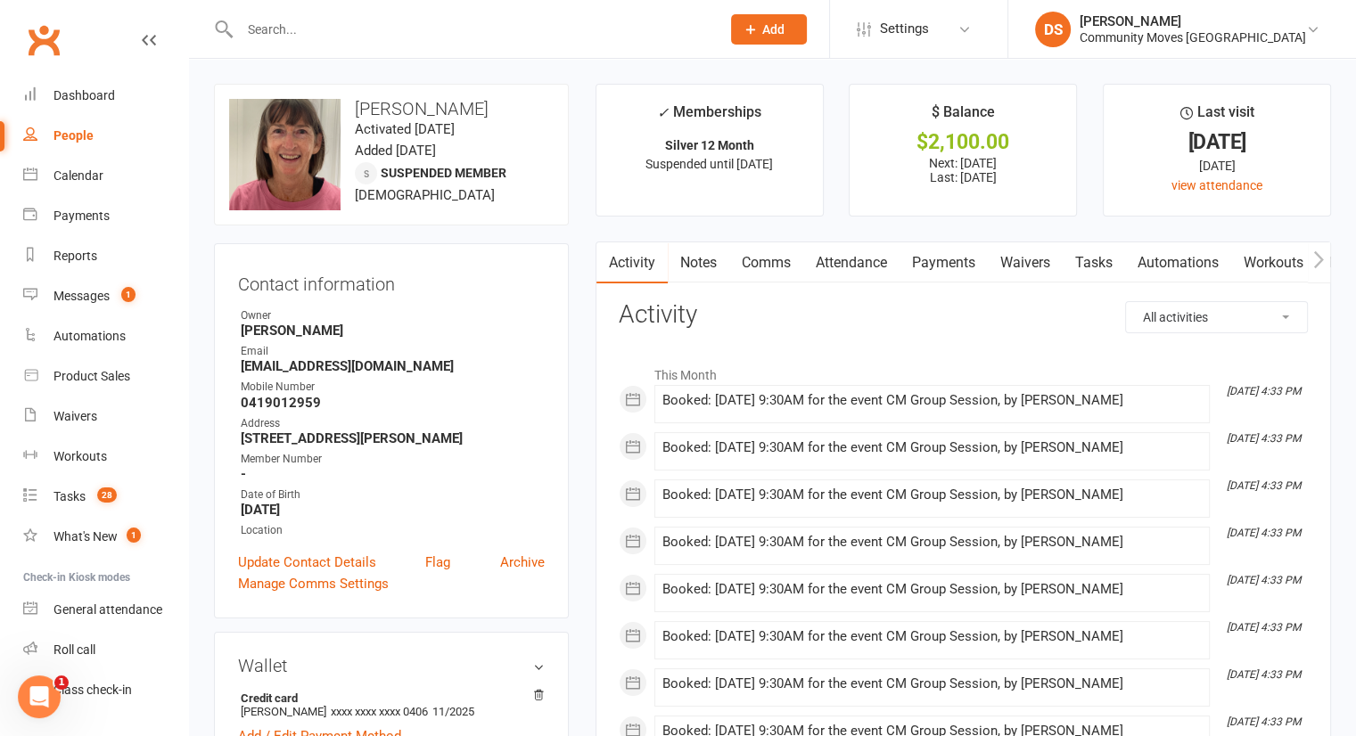
click at [873, 267] on link "Attendance" at bounding box center [851, 262] width 96 height 41
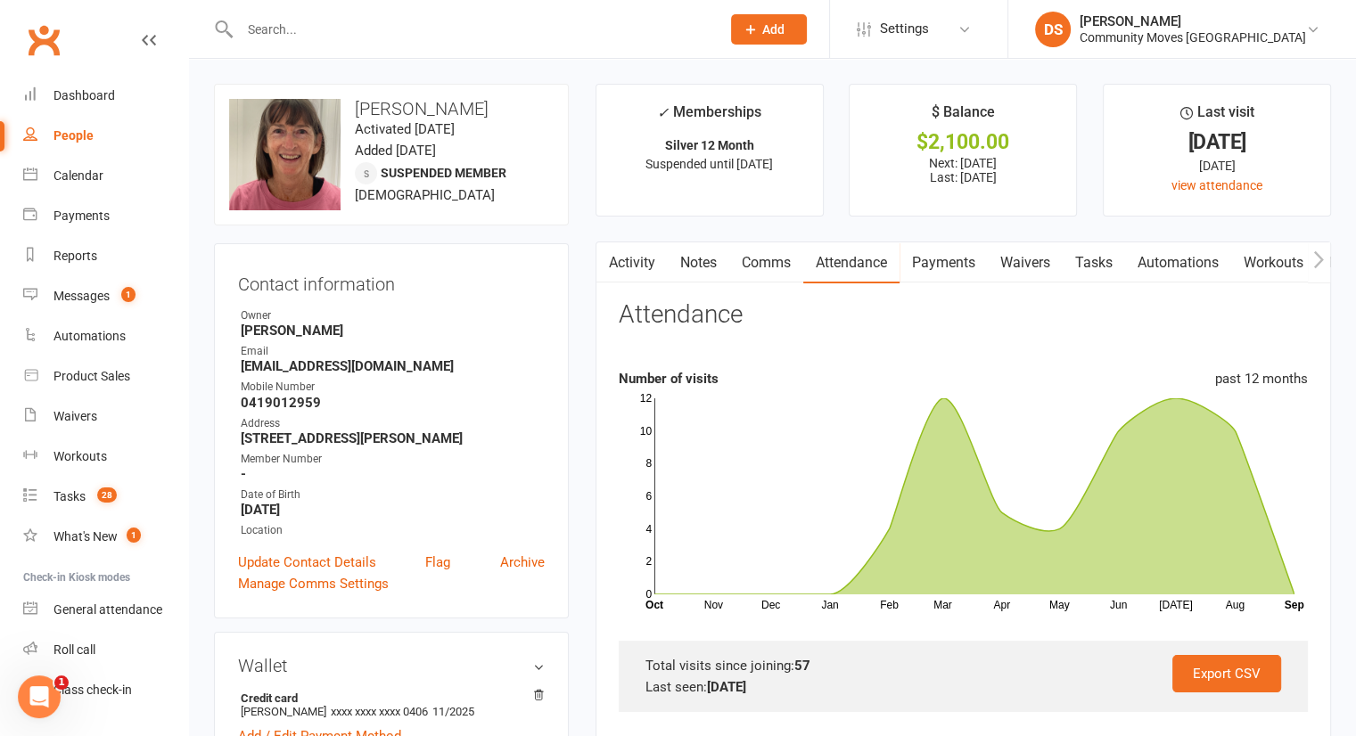
click at [941, 265] on link "Payments" at bounding box center [943, 262] width 88 height 41
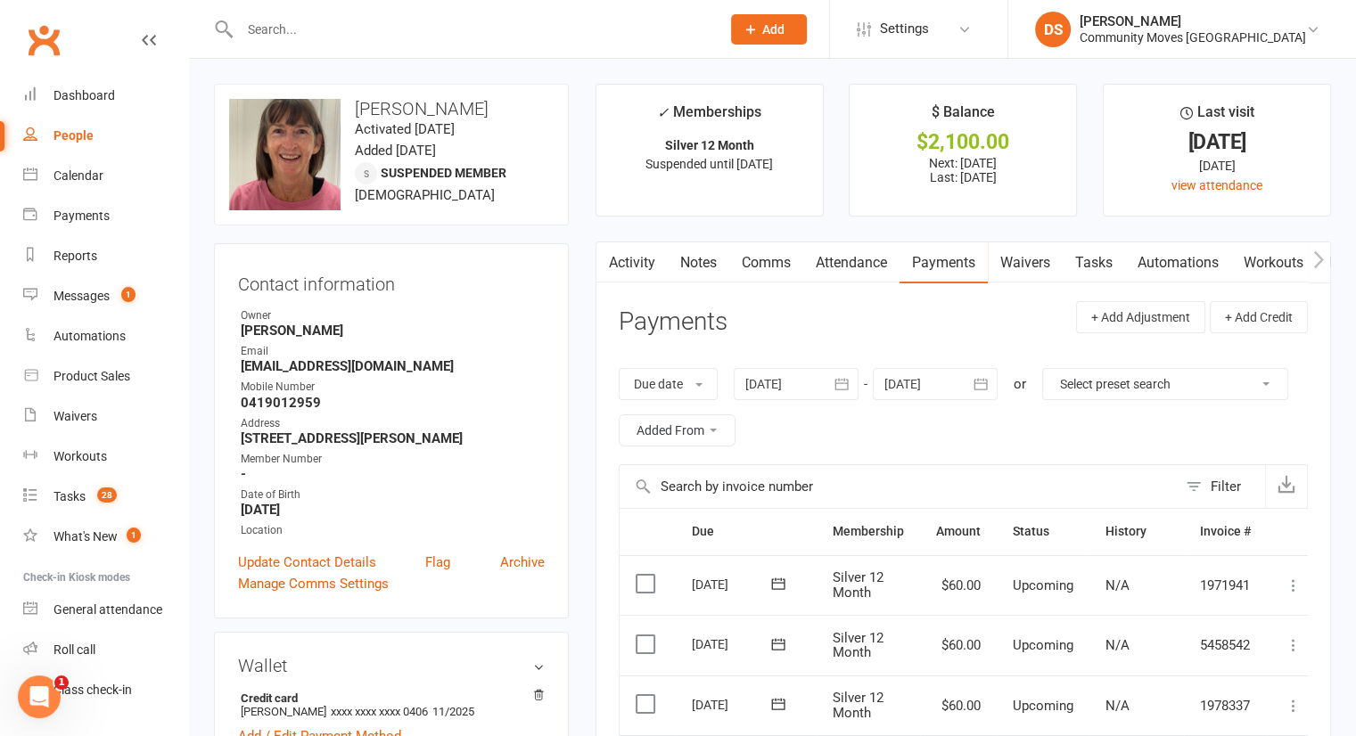
click at [849, 260] on link "Attendance" at bounding box center [851, 262] width 96 height 41
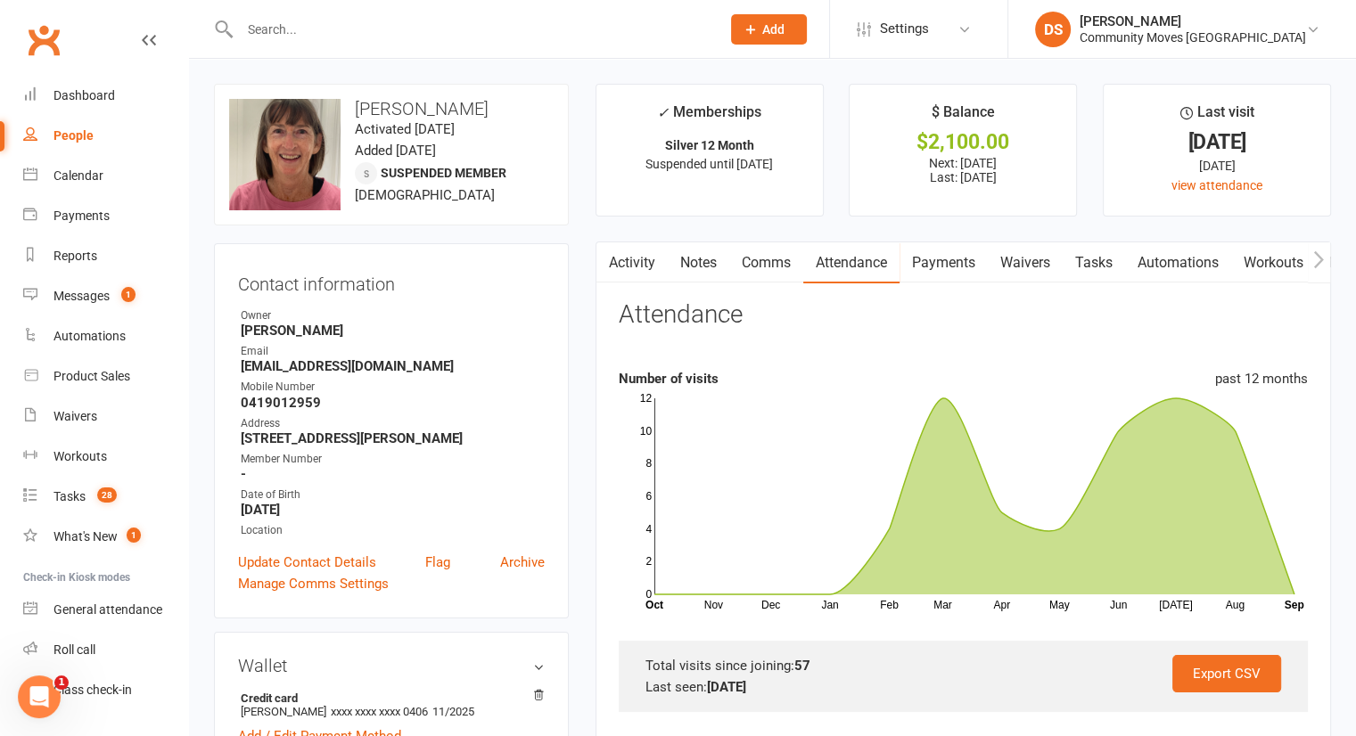
scroll to position [415, 0]
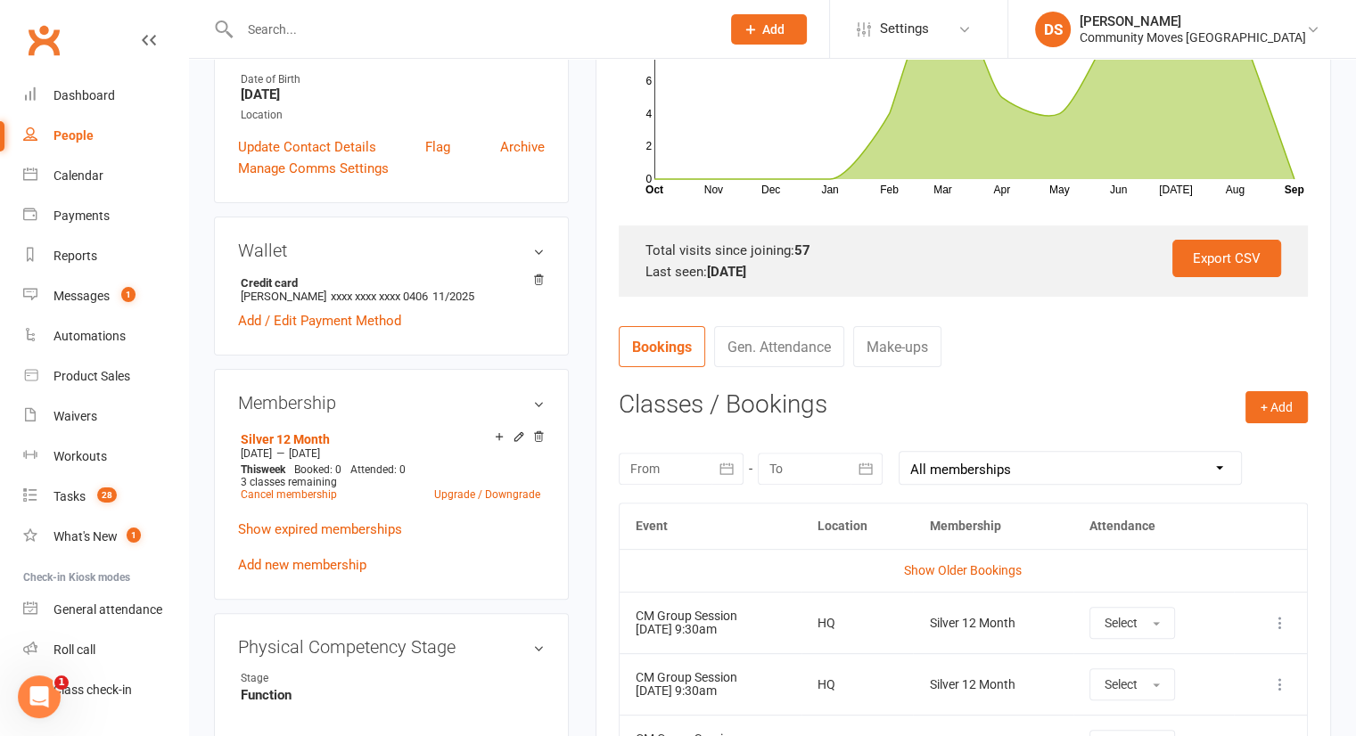
click at [709, 471] on div at bounding box center [681, 469] width 125 height 32
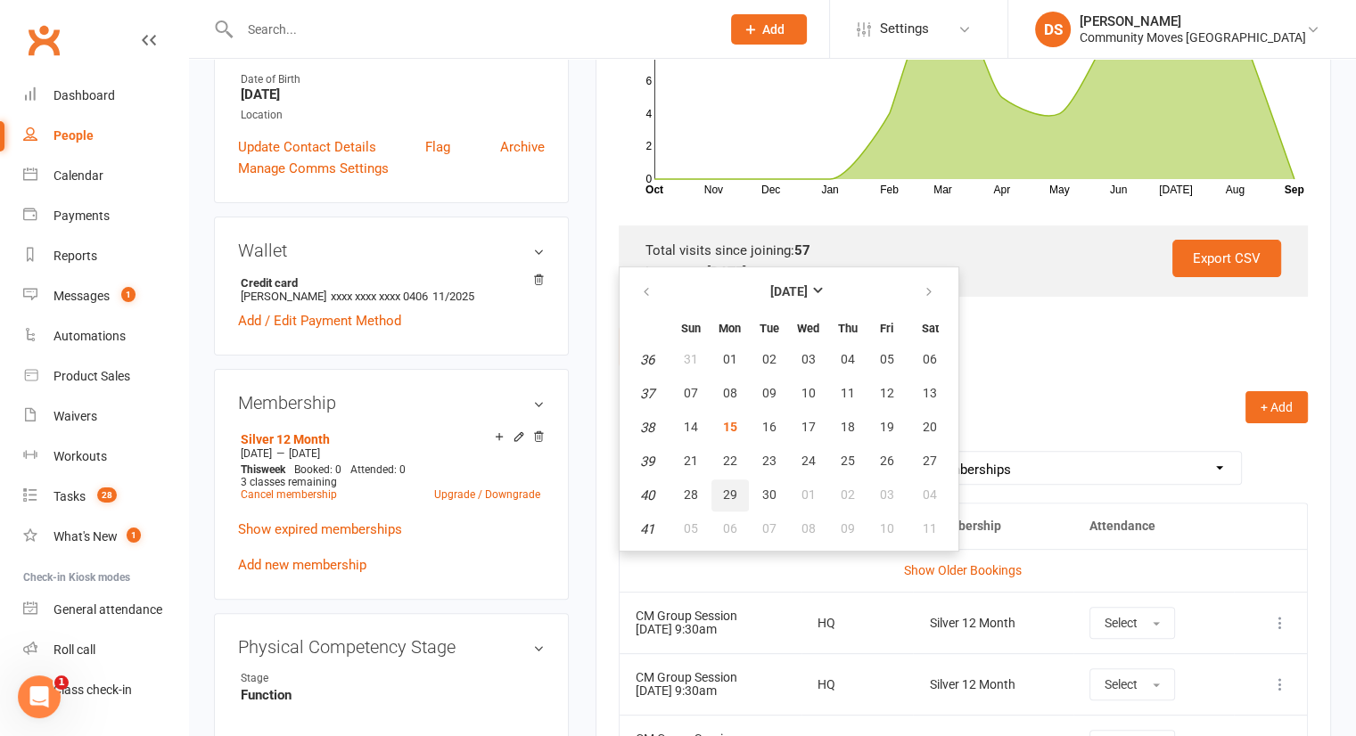
click at [713, 493] on button "29" at bounding box center [729, 495] width 37 height 32
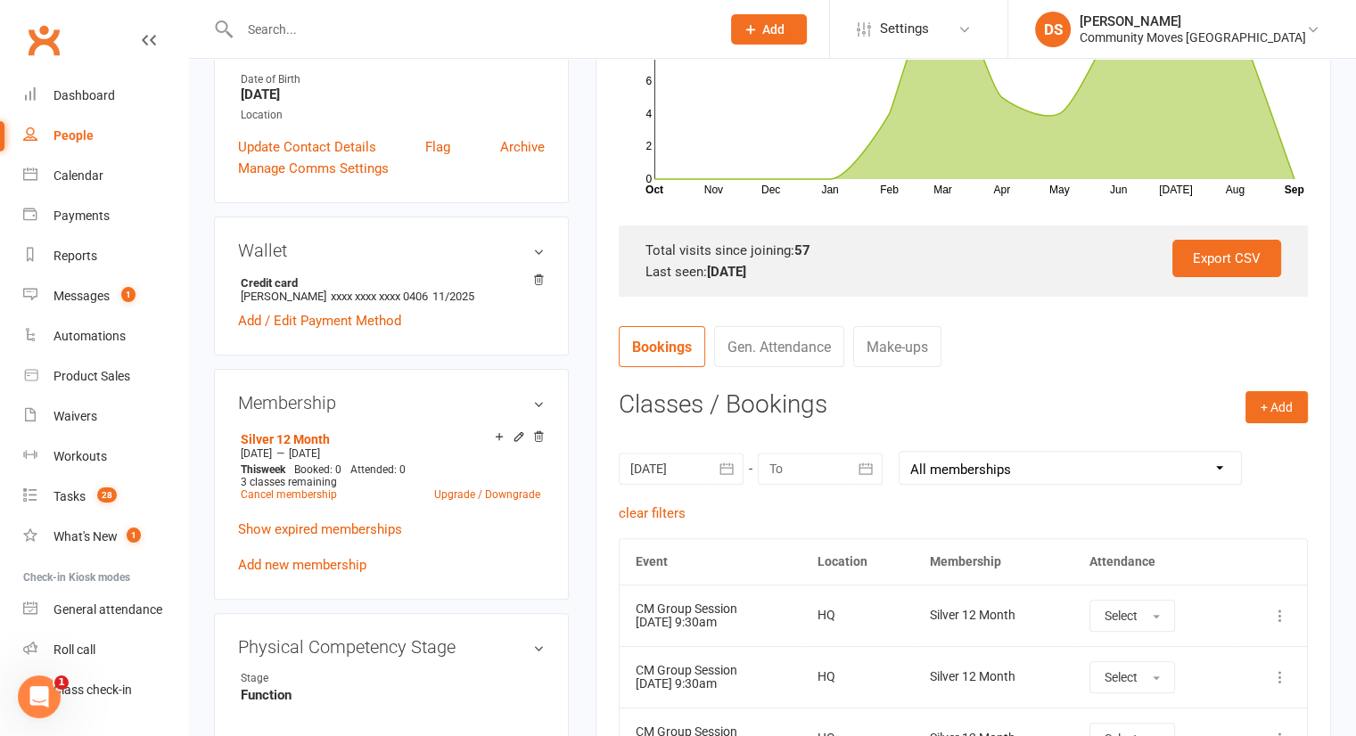
click at [696, 475] on div at bounding box center [681, 469] width 125 height 32
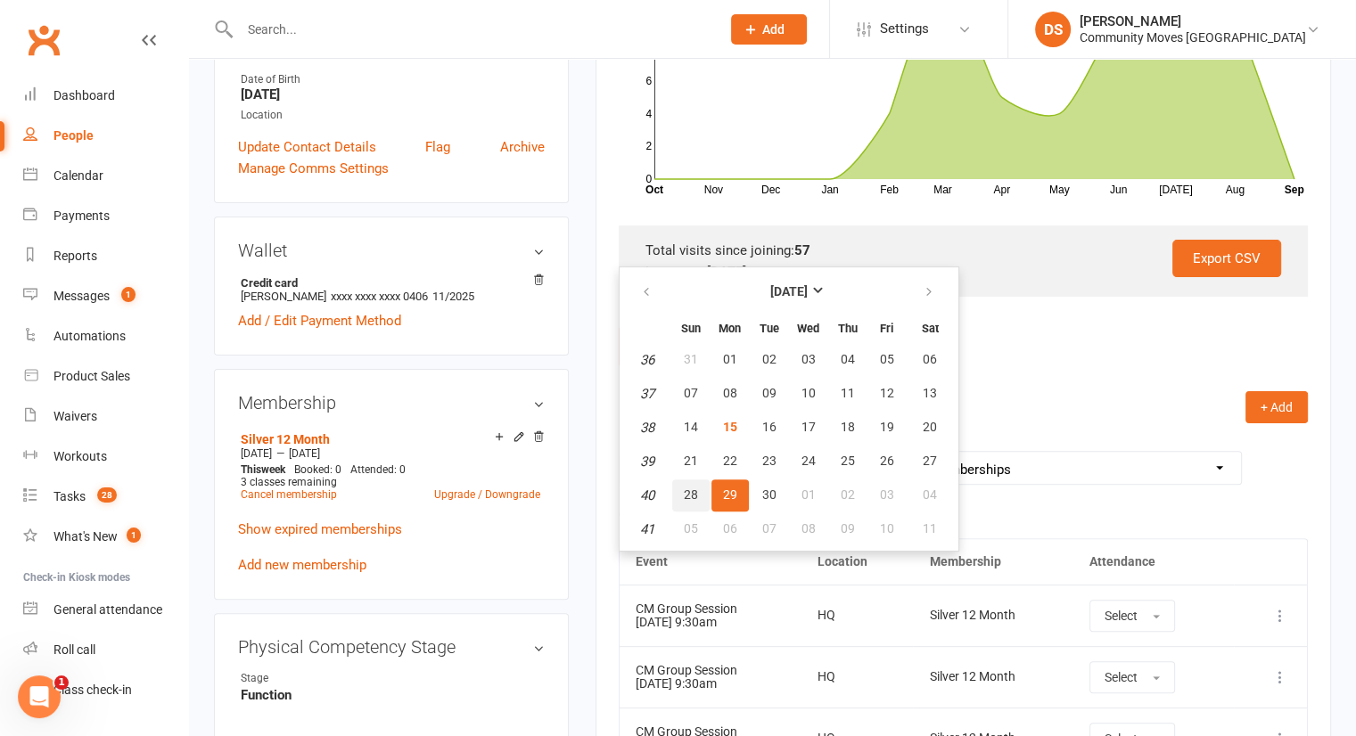
click at [676, 493] on button "28" at bounding box center [690, 495] width 37 height 32
type input "[DATE]"
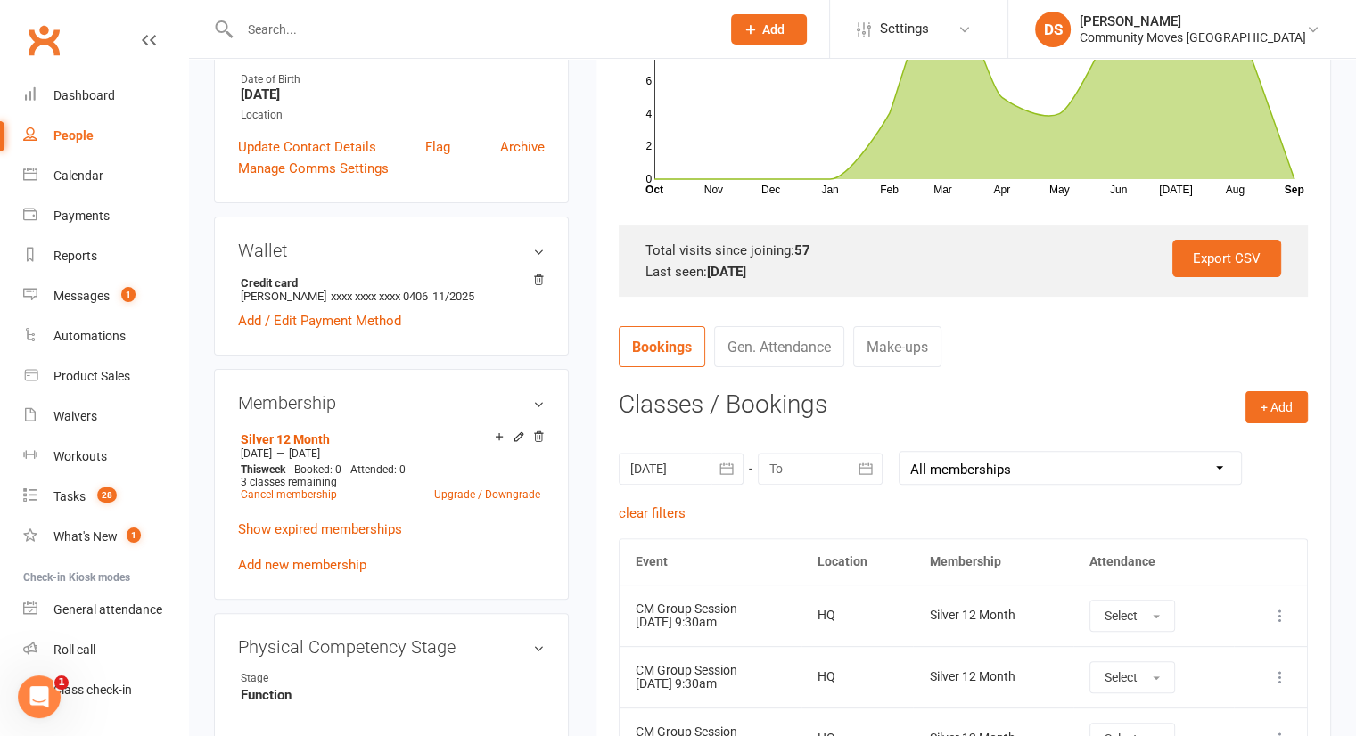
scroll to position [832, 0]
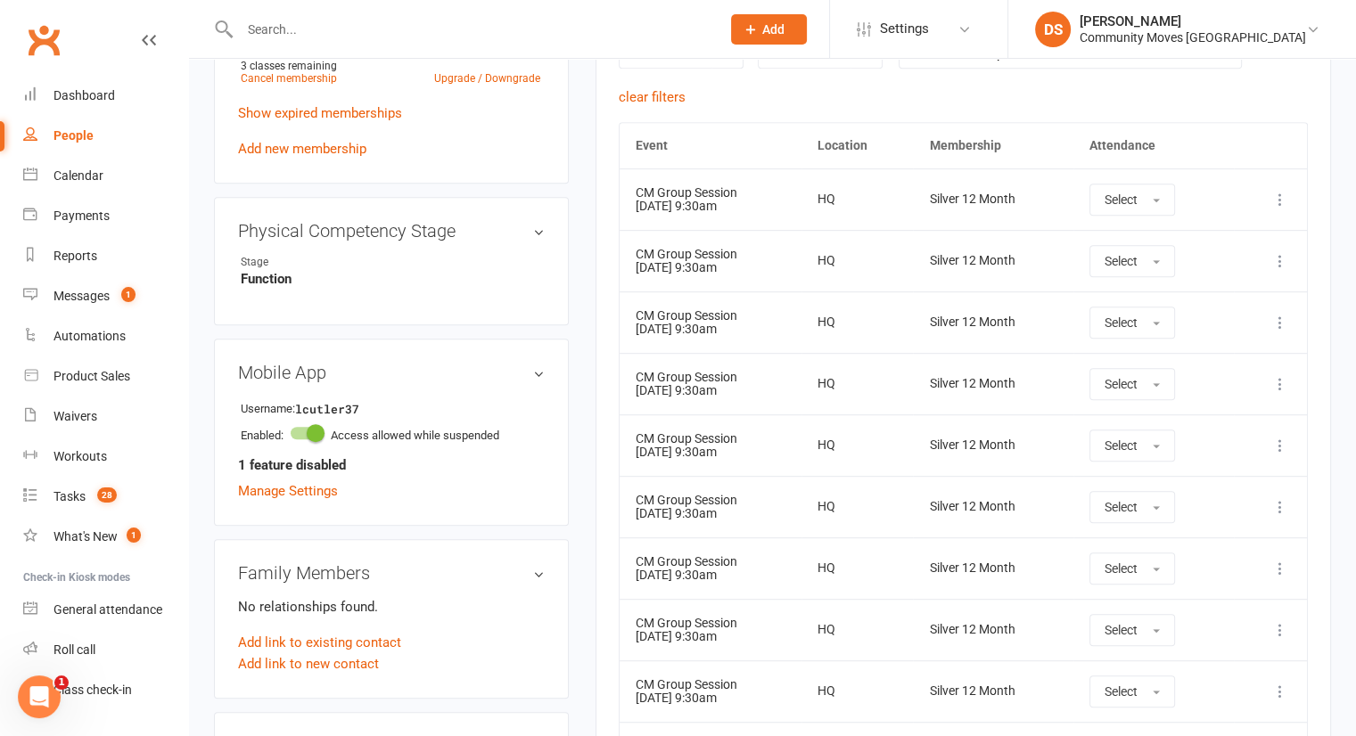
click at [406, 26] on input "text" at bounding box center [470, 29] width 473 height 25
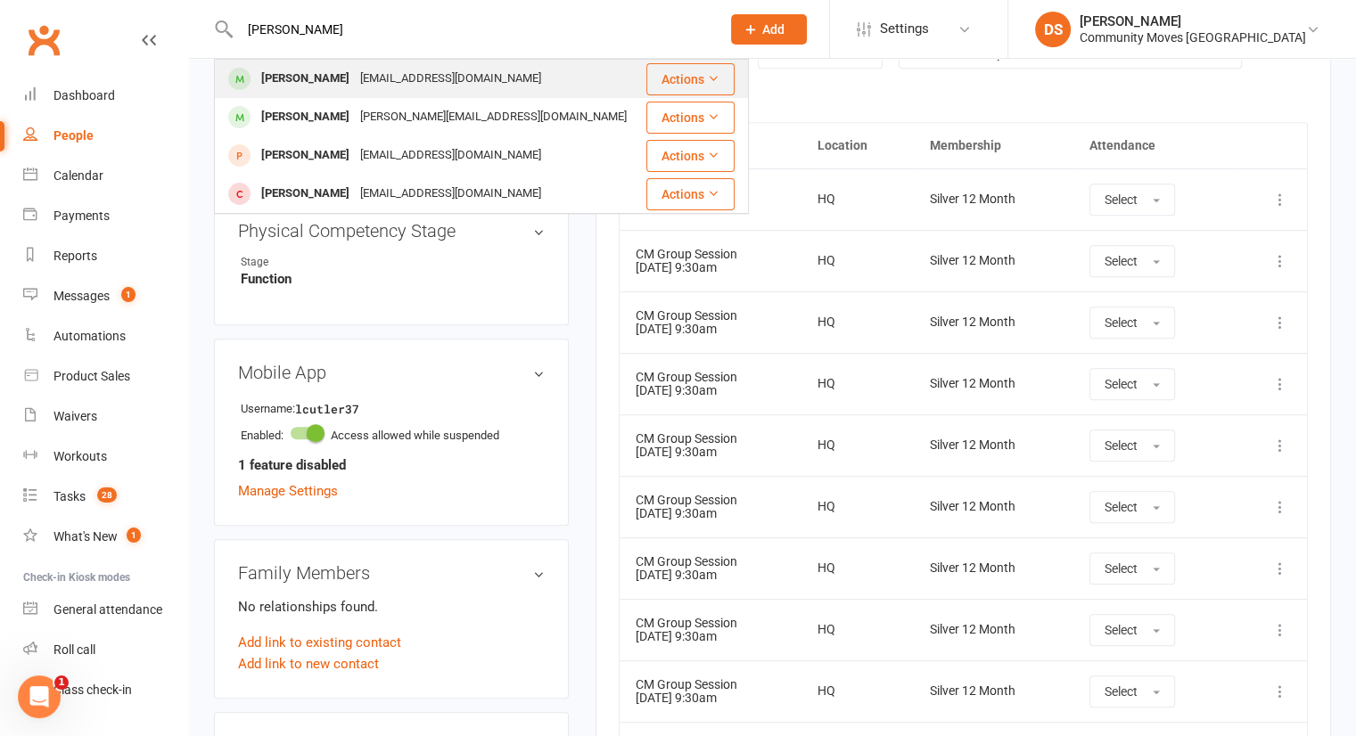
type input "[PERSON_NAME]"
click at [413, 91] on div "[EMAIL_ADDRESS][DOMAIN_NAME]" at bounding box center [451, 79] width 192 height 26
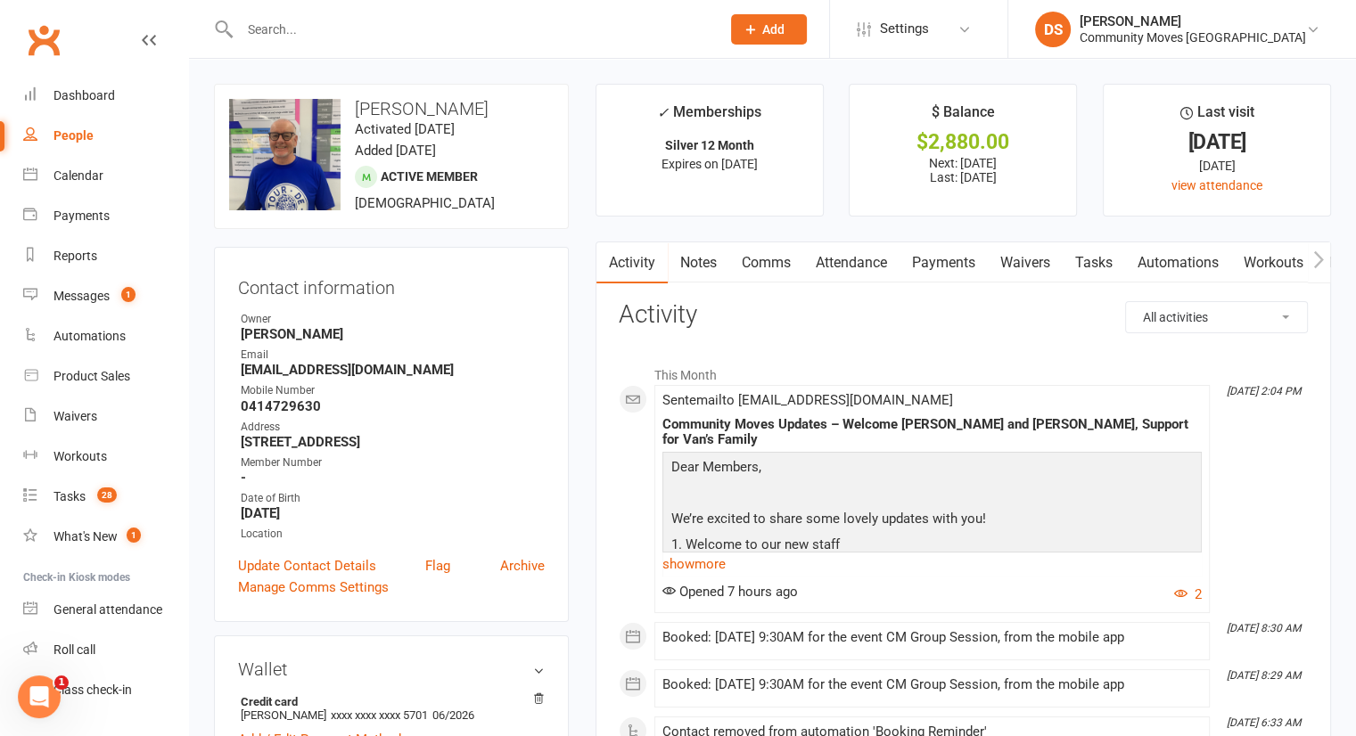
scroll to position [415, 0]
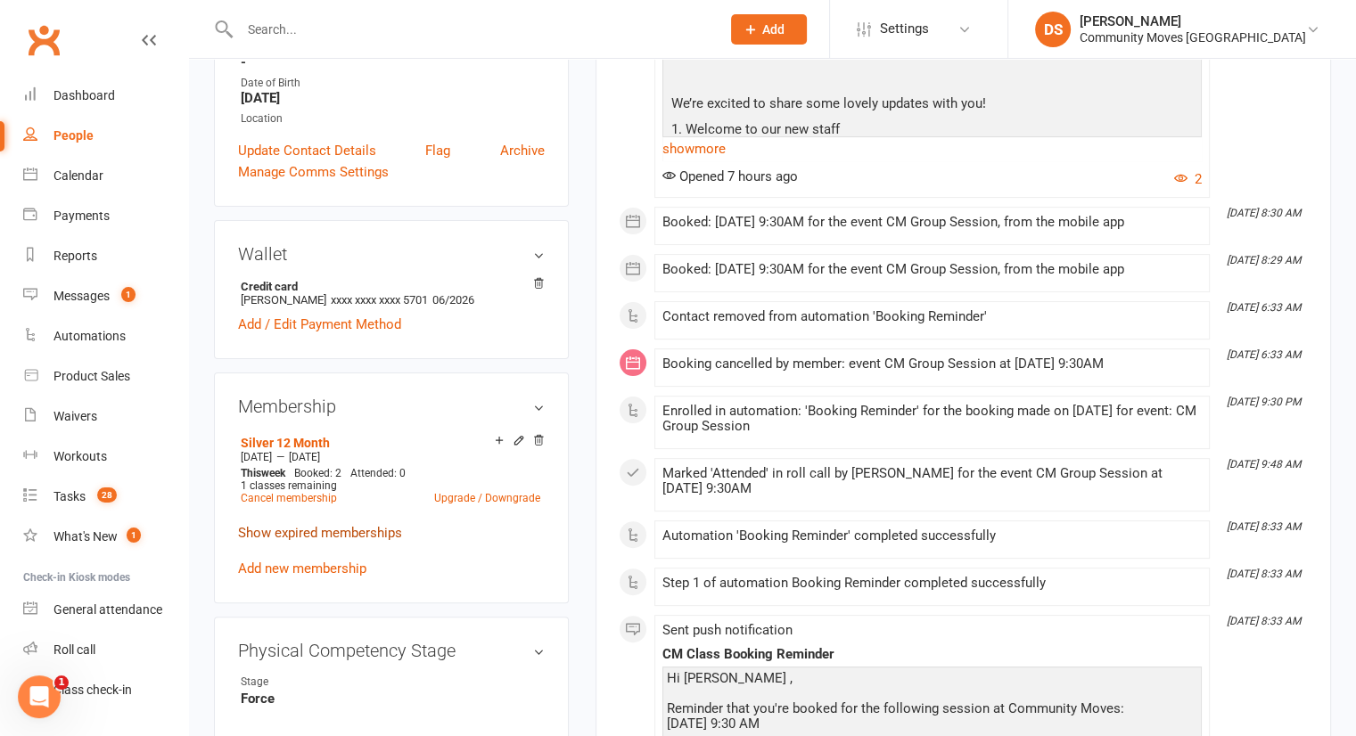
click at [324, 525] on link "Show expired memberships" at bounding box center [320, 533] width 164 height 16
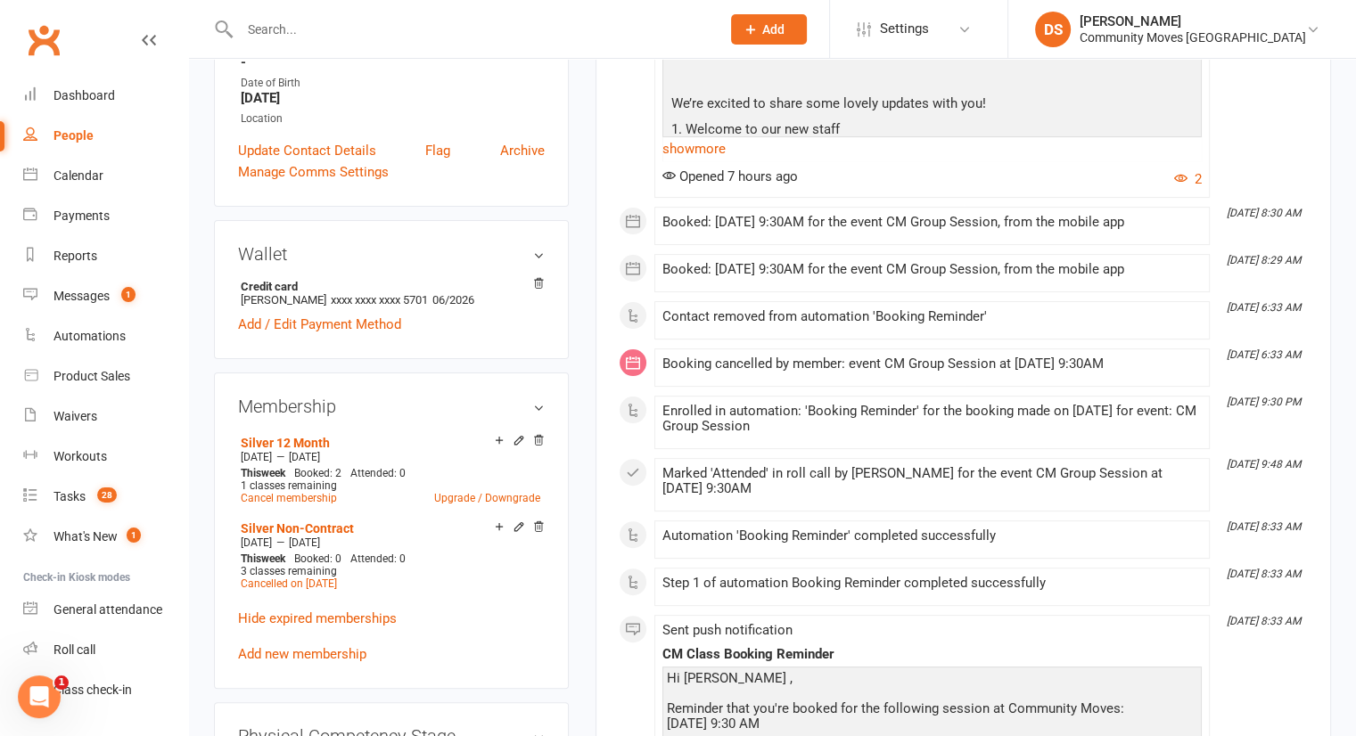
scroll to position [0, 0]
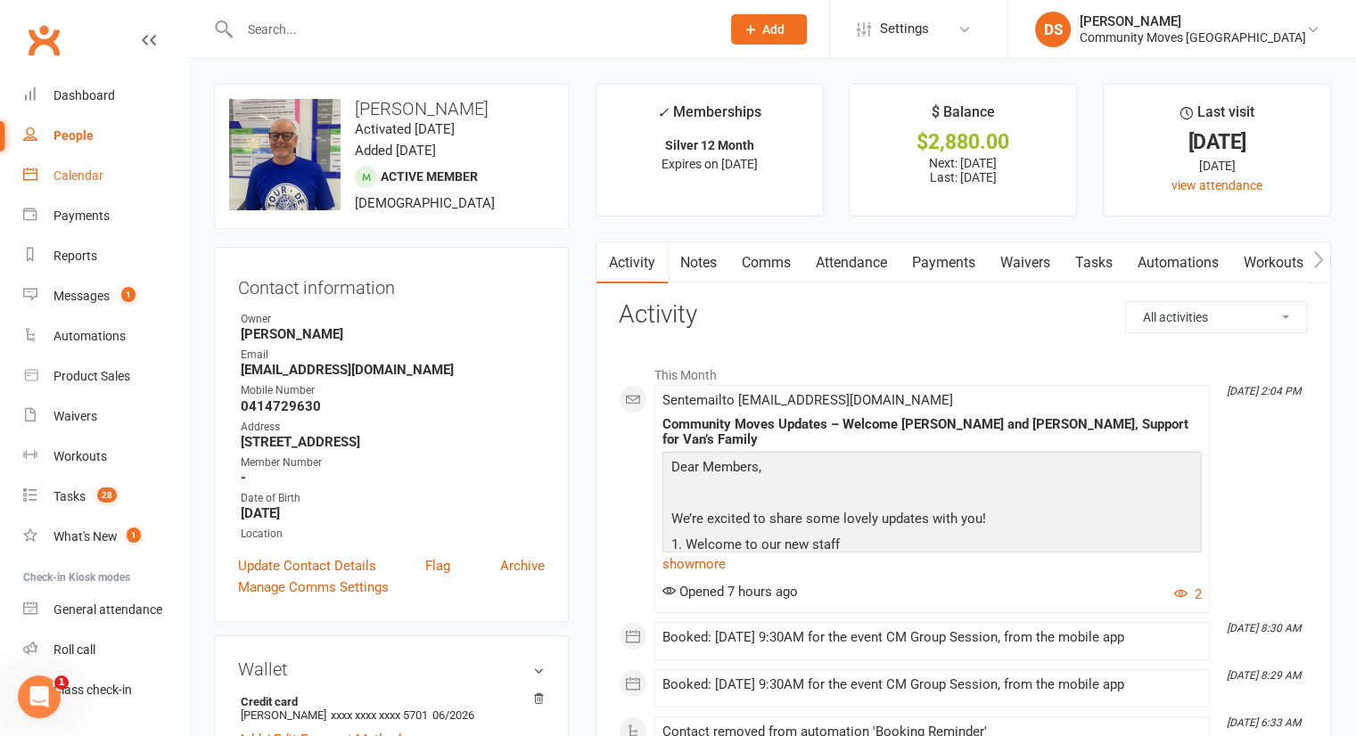
click at [68, 175] on div "Calendar" at bounding box center [78, 175] width 50 height 14
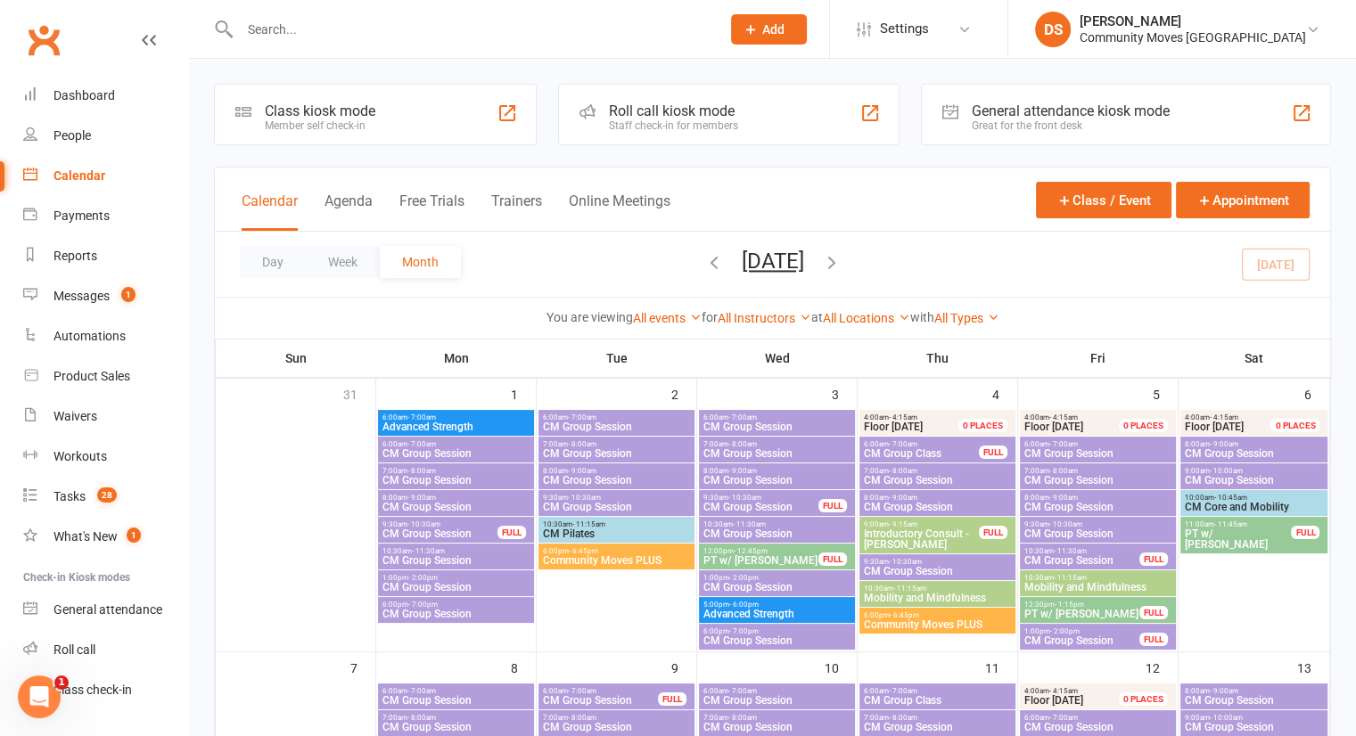
click at [501, 33] on input "text" at bounding box center [470, 29] width 473 height 25
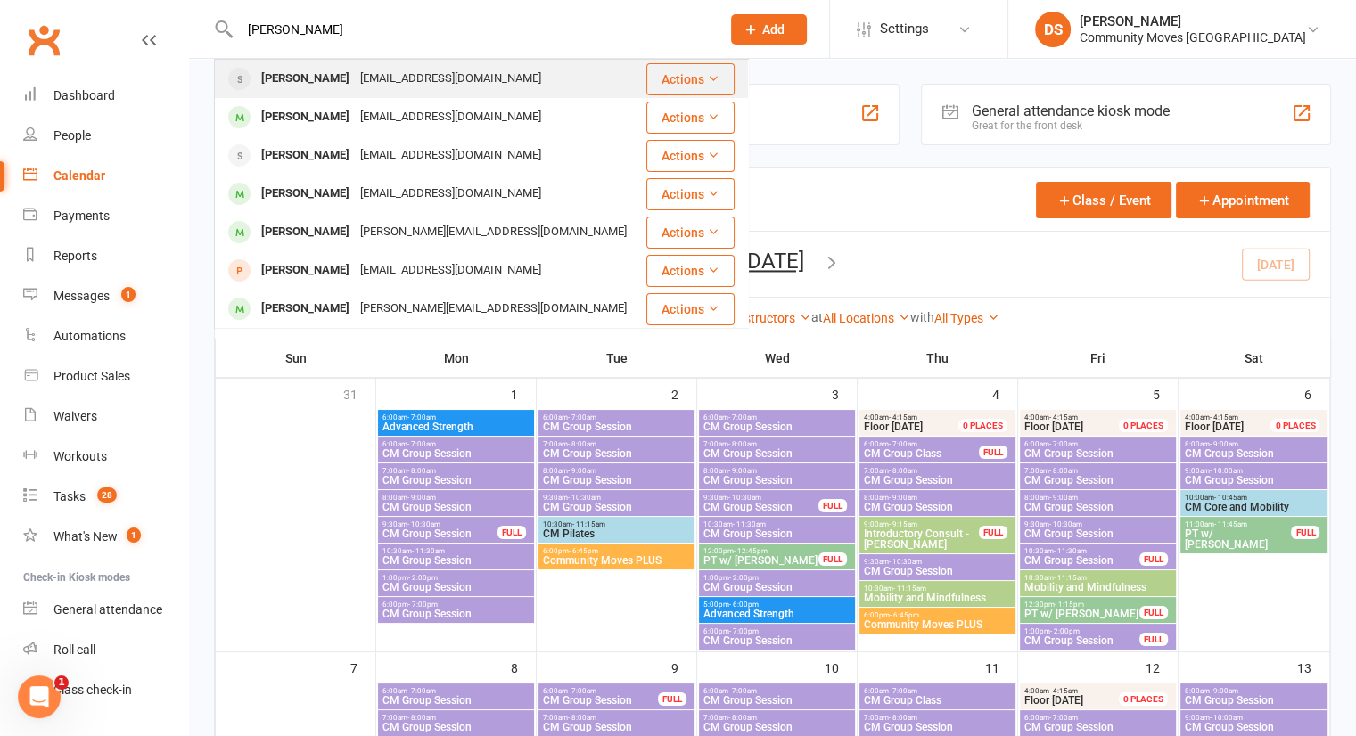
type input "[PERSON_NAME]"
click at [406, 83] on div "[EMAIL_ADDRESS][DOMAIN_NAME]" at bounding box center [451, 79] width 192 height 26
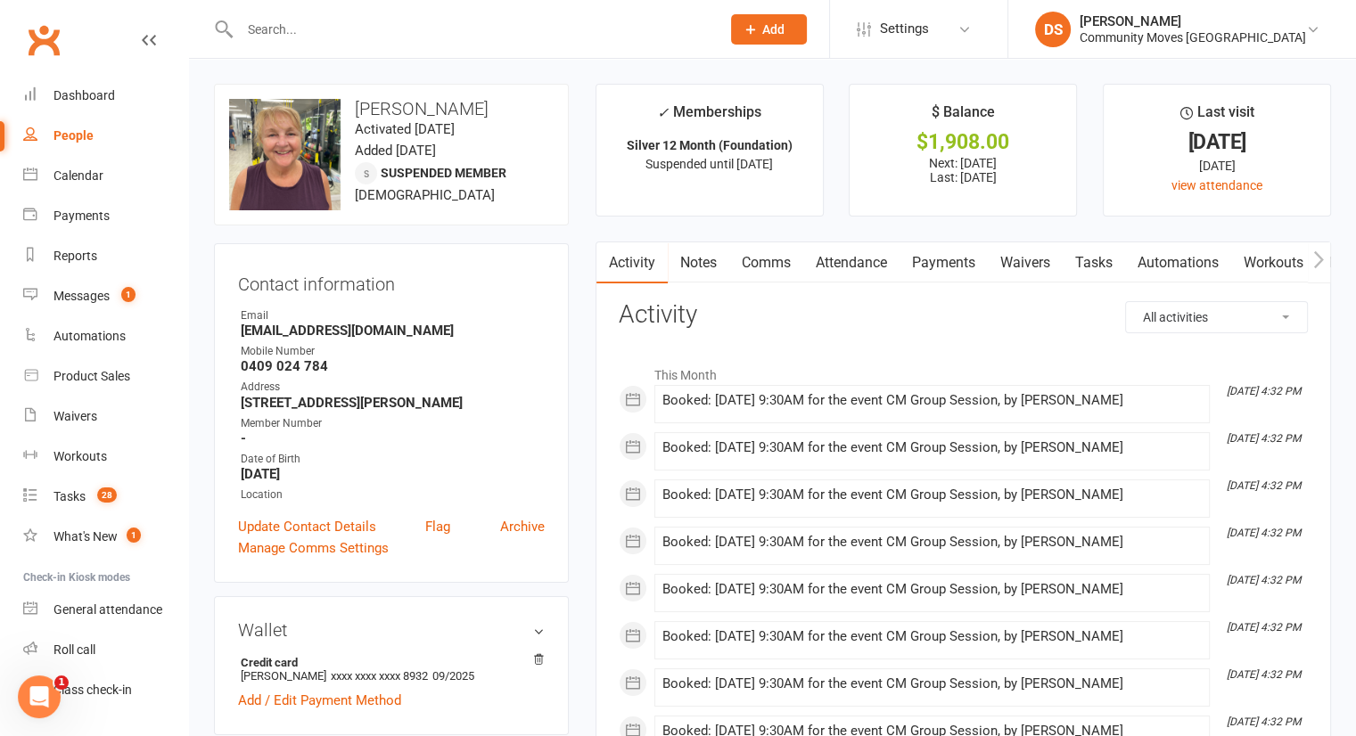
click at [857, 262] on link "Attendance" at bounding box center [851, 262] width 96 height 41
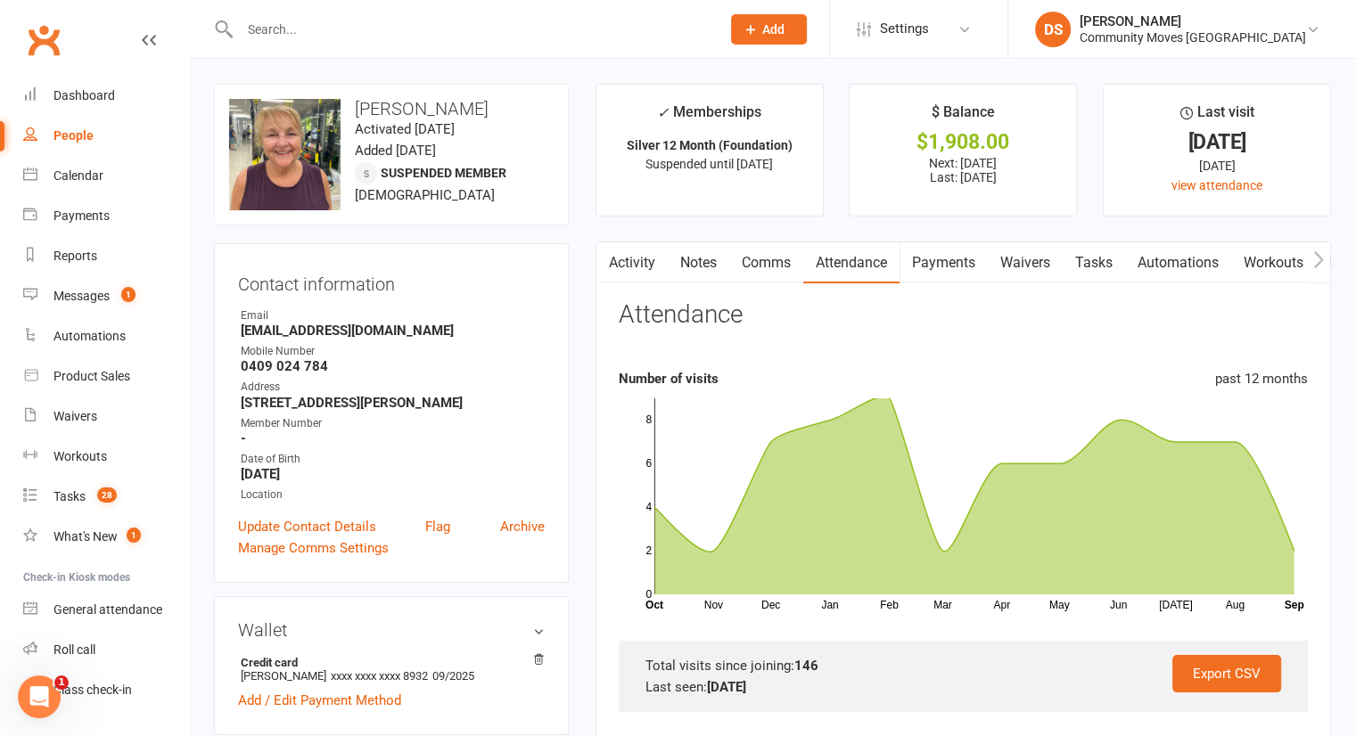
scroll to position [415, 0]
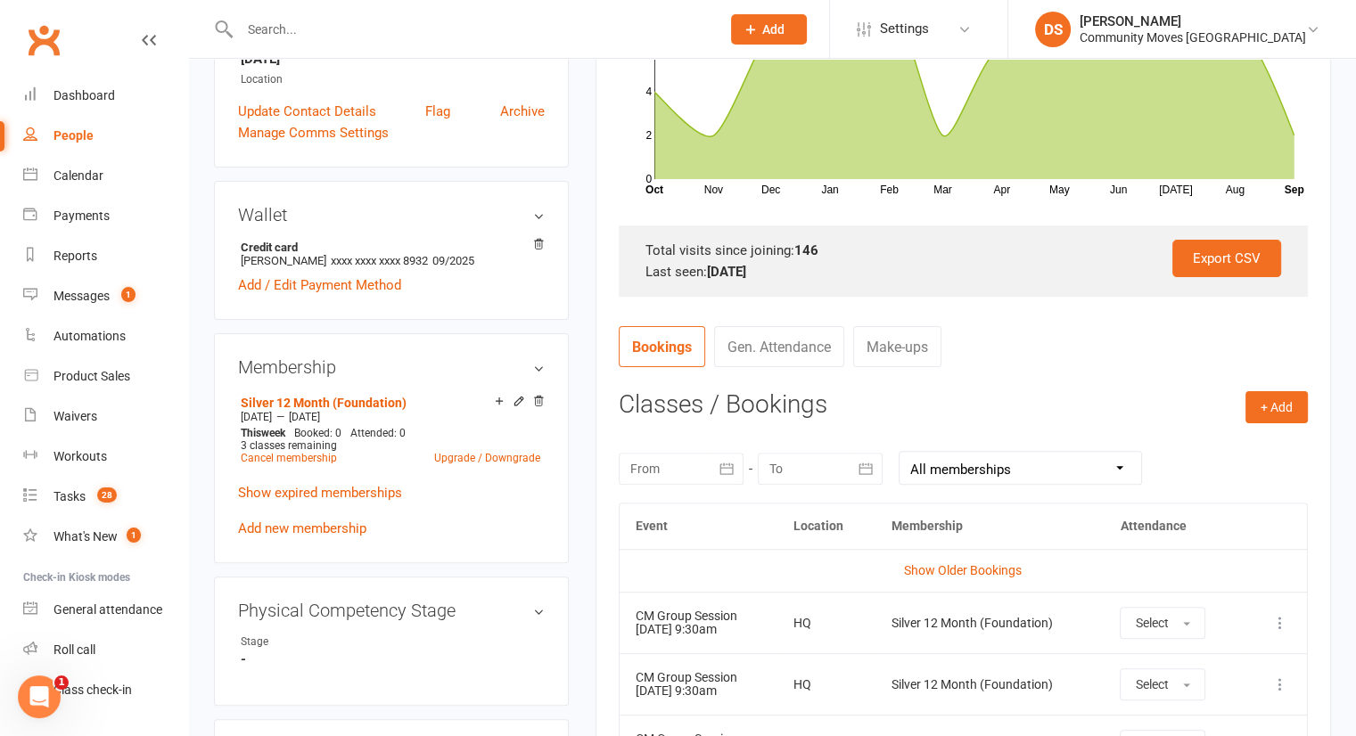
click at [725, 471] on icon "button" at bounding box center [726, 469] width 13 height 12
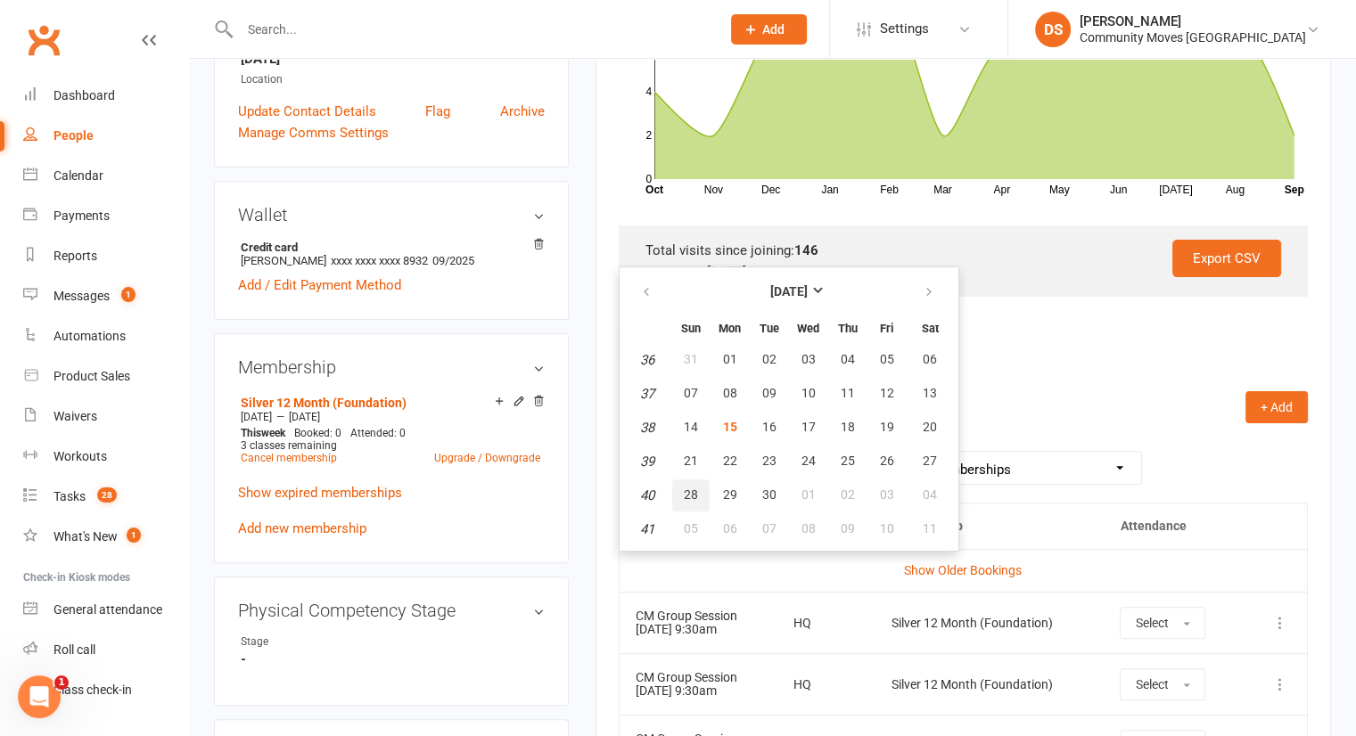
click at [692, 489] on span "28" at bounding box center [691, 495] width 14 height 14
type input "[DATE]"
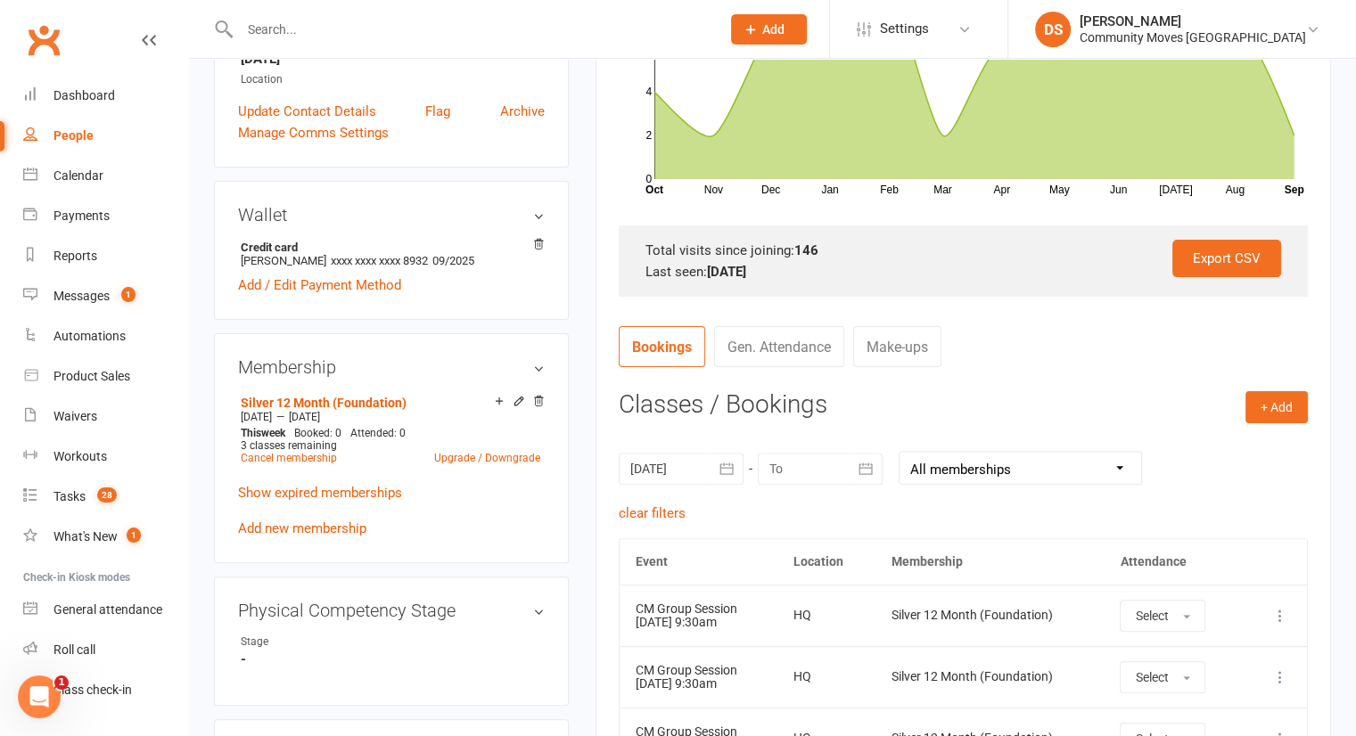
scroll to position [832, 0]
